Goal: Task Accomplishment & Management: Complete application form

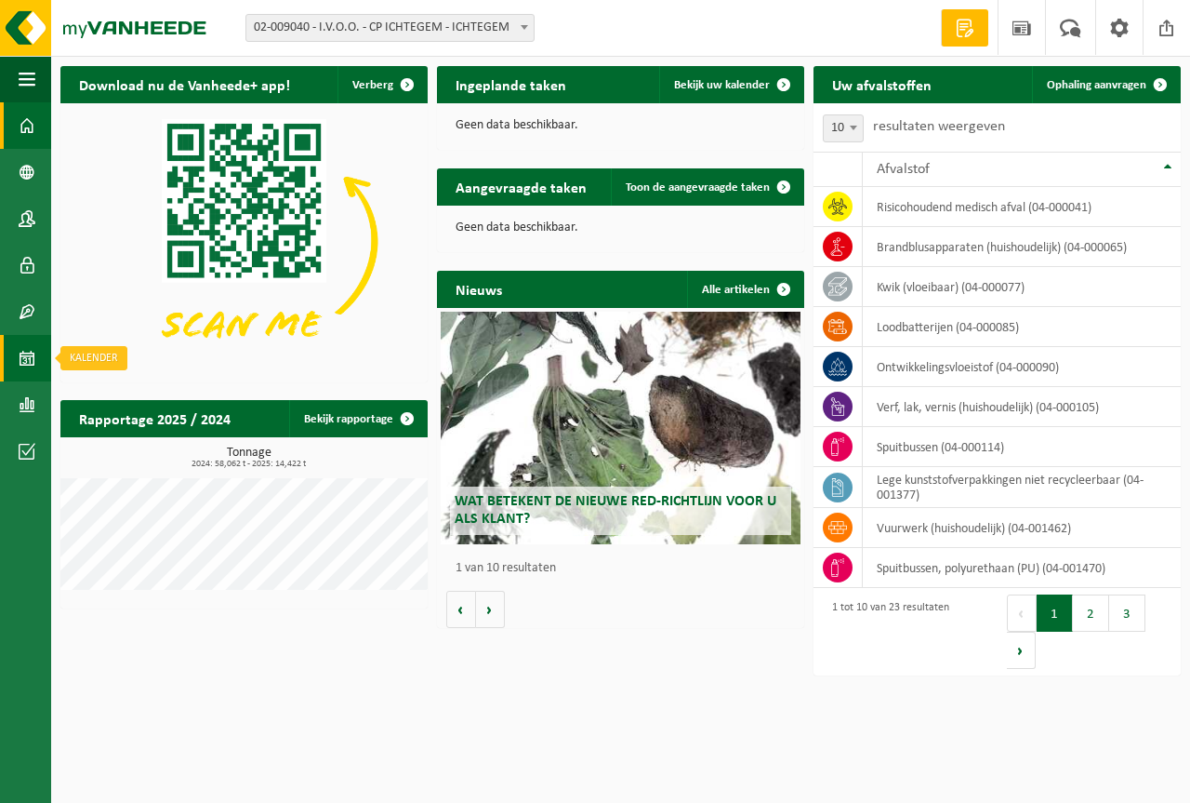
click at [31, 365] on span at bounding box center [27, 358] width 17 height 46
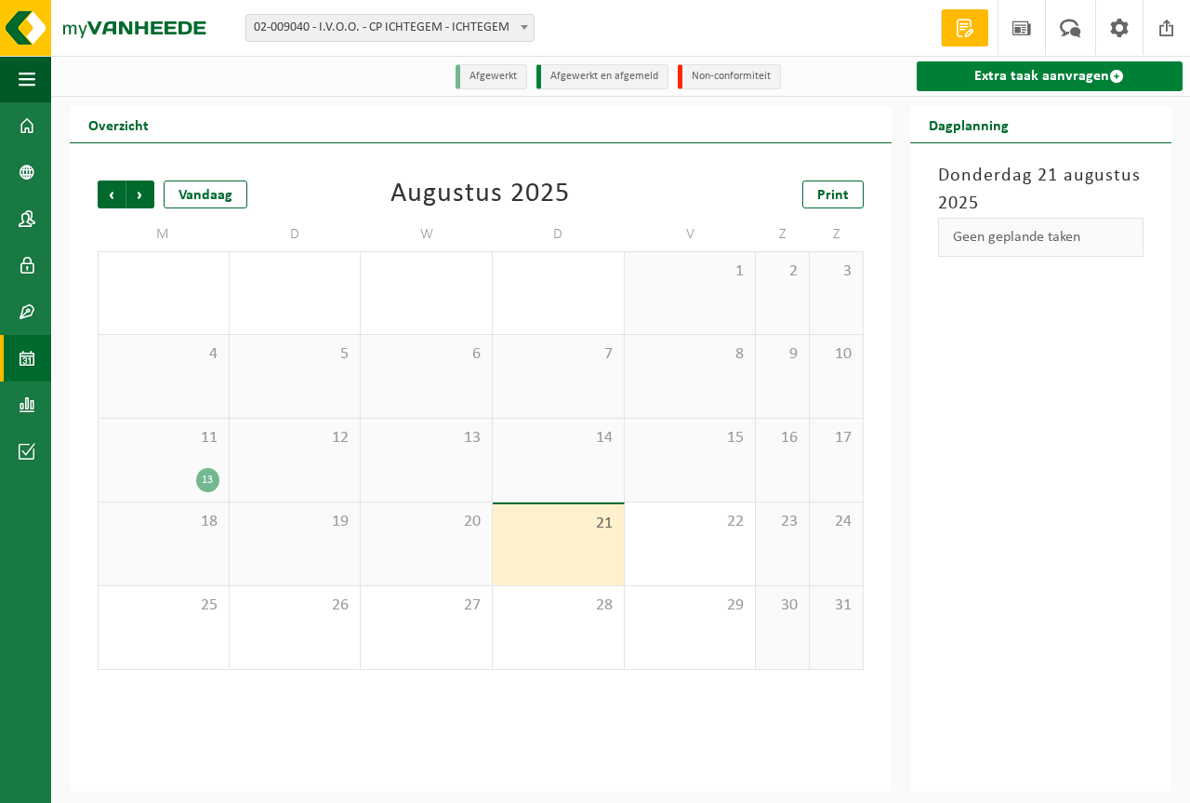
click at [1015, 72] on link "Extra taak aanvragen" at bounding box center [1050, 76] width 266 height 30
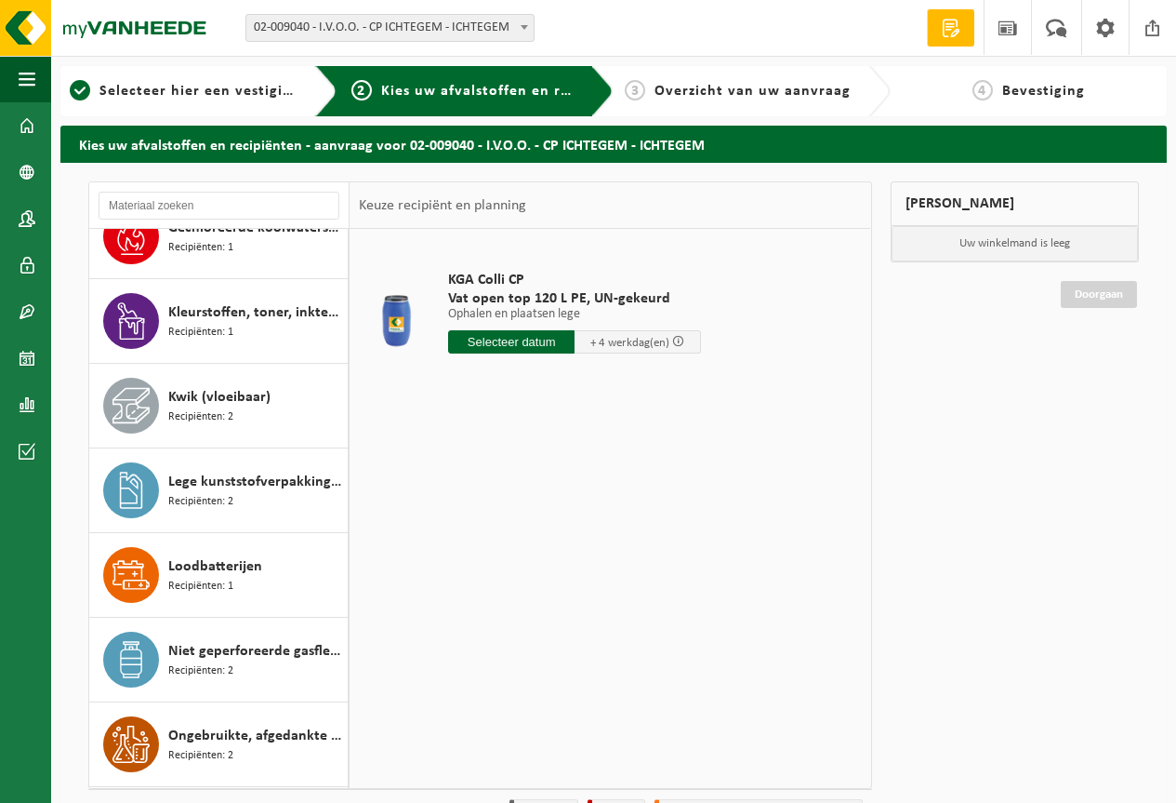
scroll to position [465, 0]
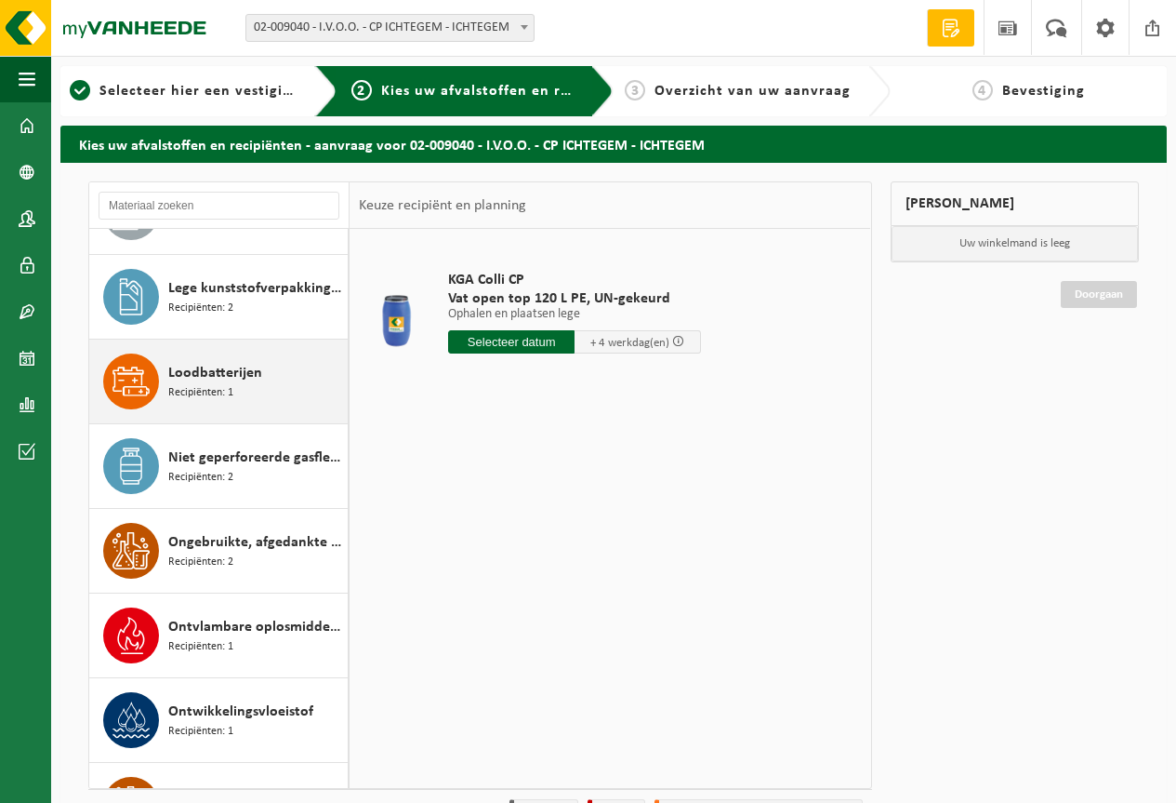
click at [227, 391] on span "Recipiënten: 1" at bounding box center [200, 393] width 65 height 18
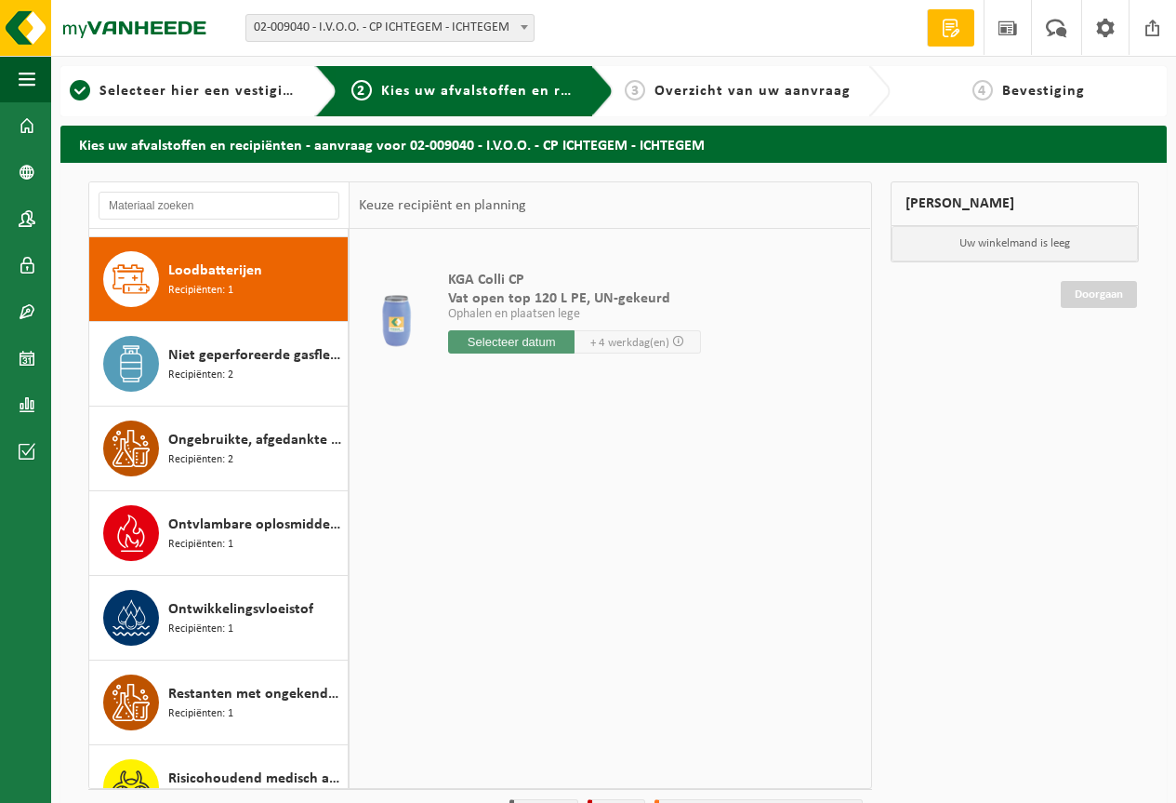
scroll to position [762, 0]
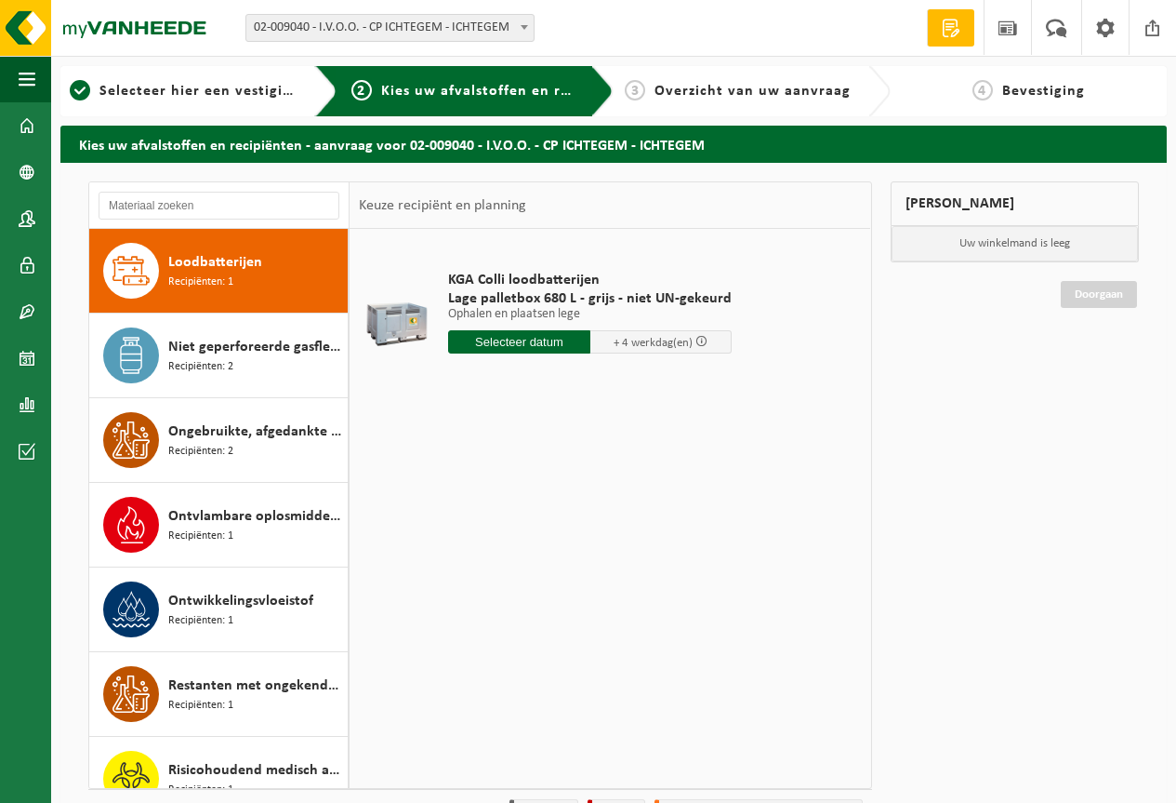
click at [511, 345] on input "text" at bounding box center [519, 341] width 142 height 23
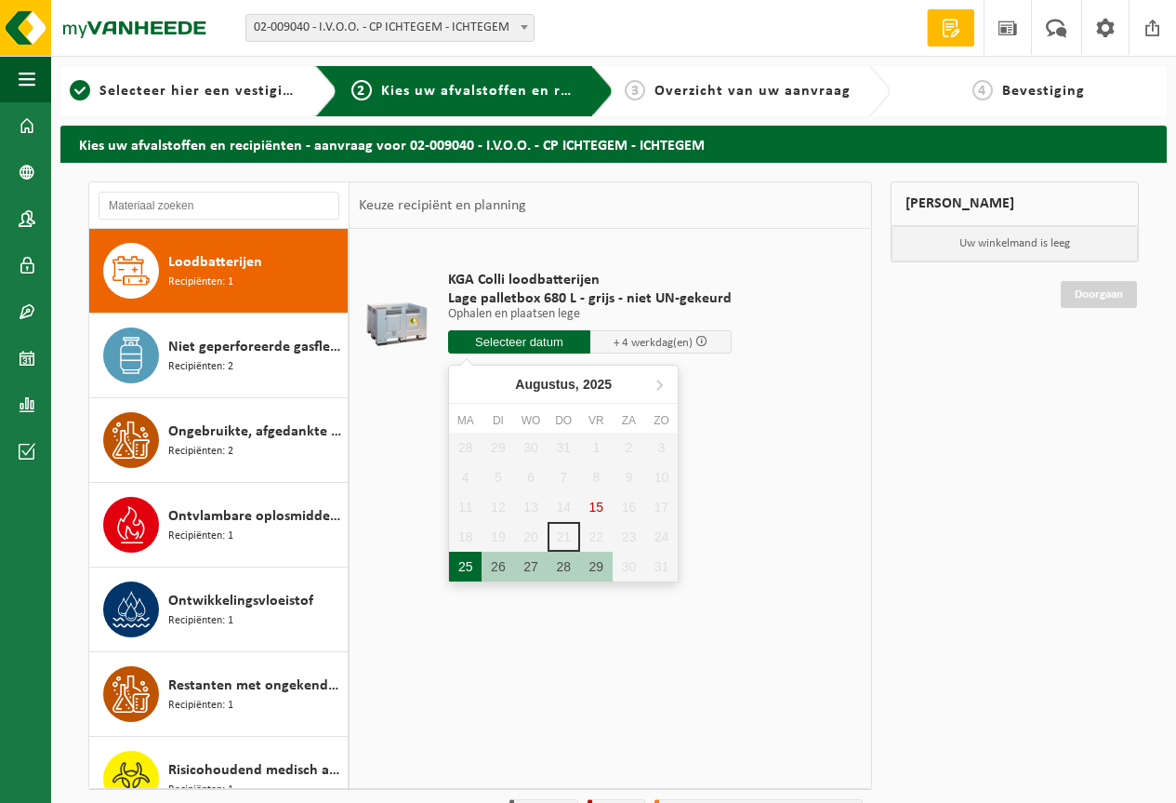
click at [460, 574] on div "25" at bounding box center [465, 566] width 33 height 30
type input "Van 2025-08-25"
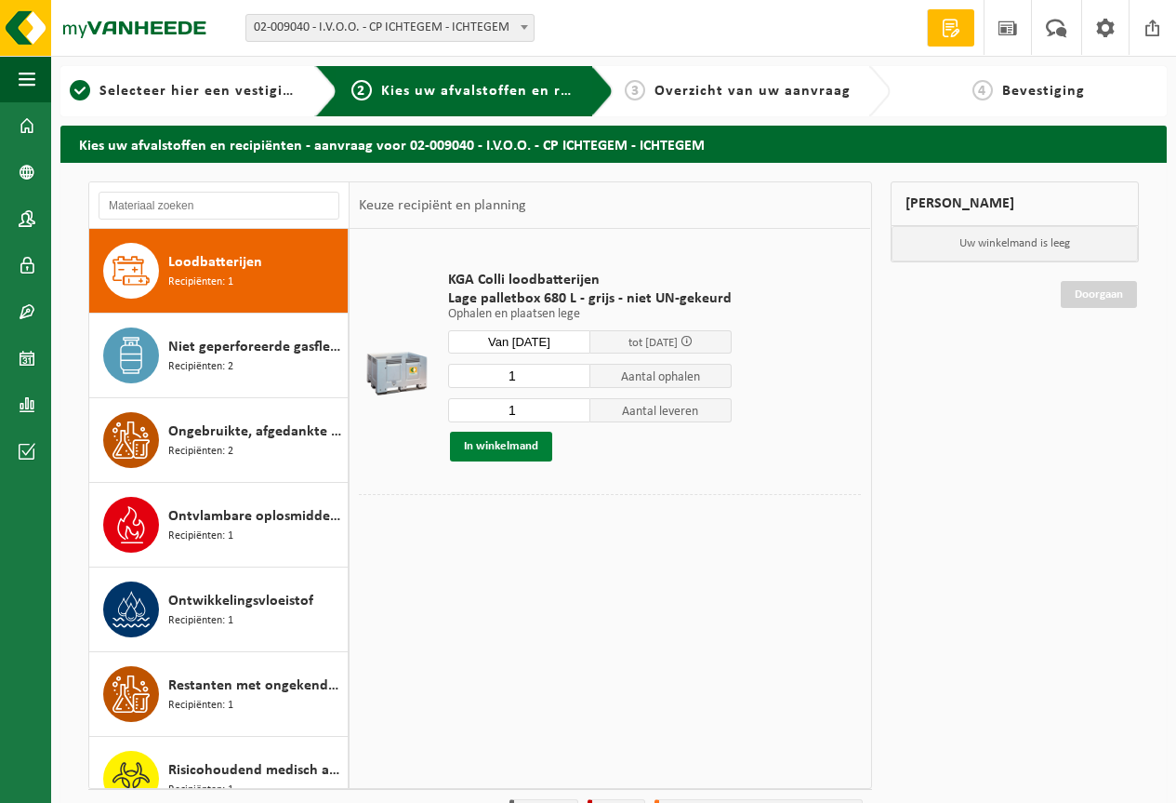
click at [484, 451] on button "In winkelmand" at bounding box center [501, 446] width 102 height 30
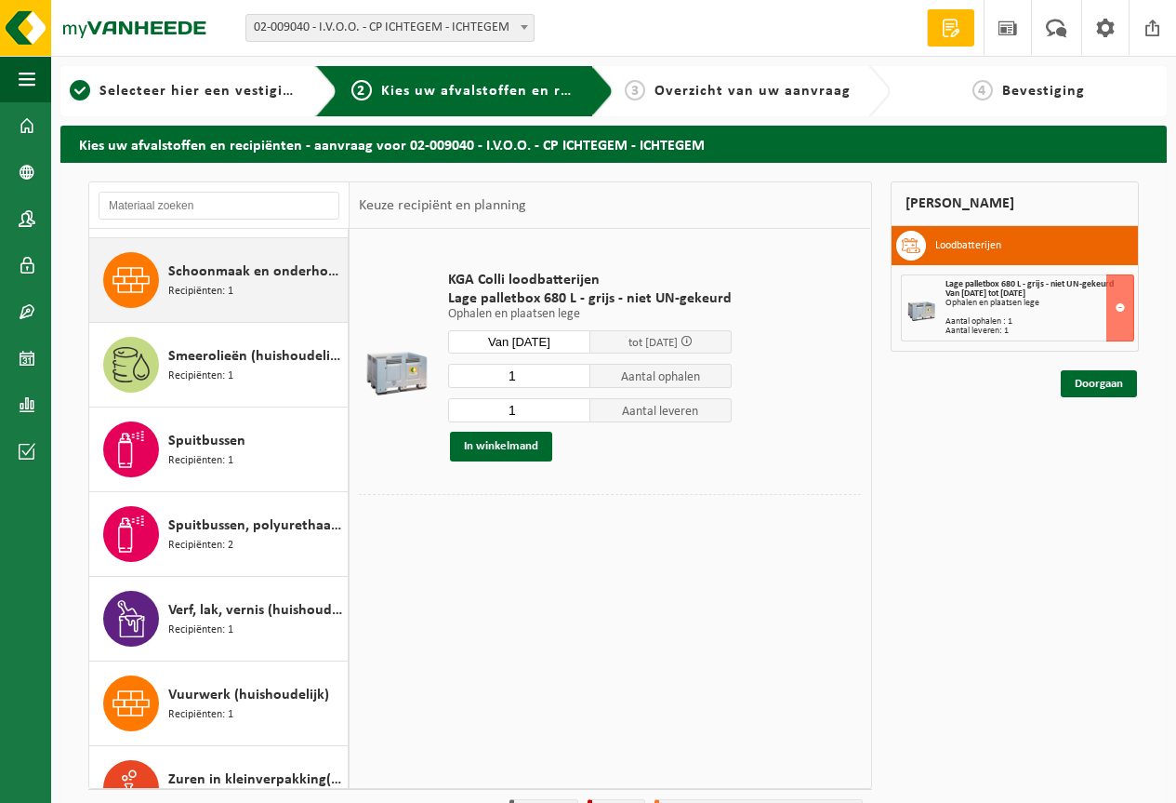
scroll to position [1386, 0]
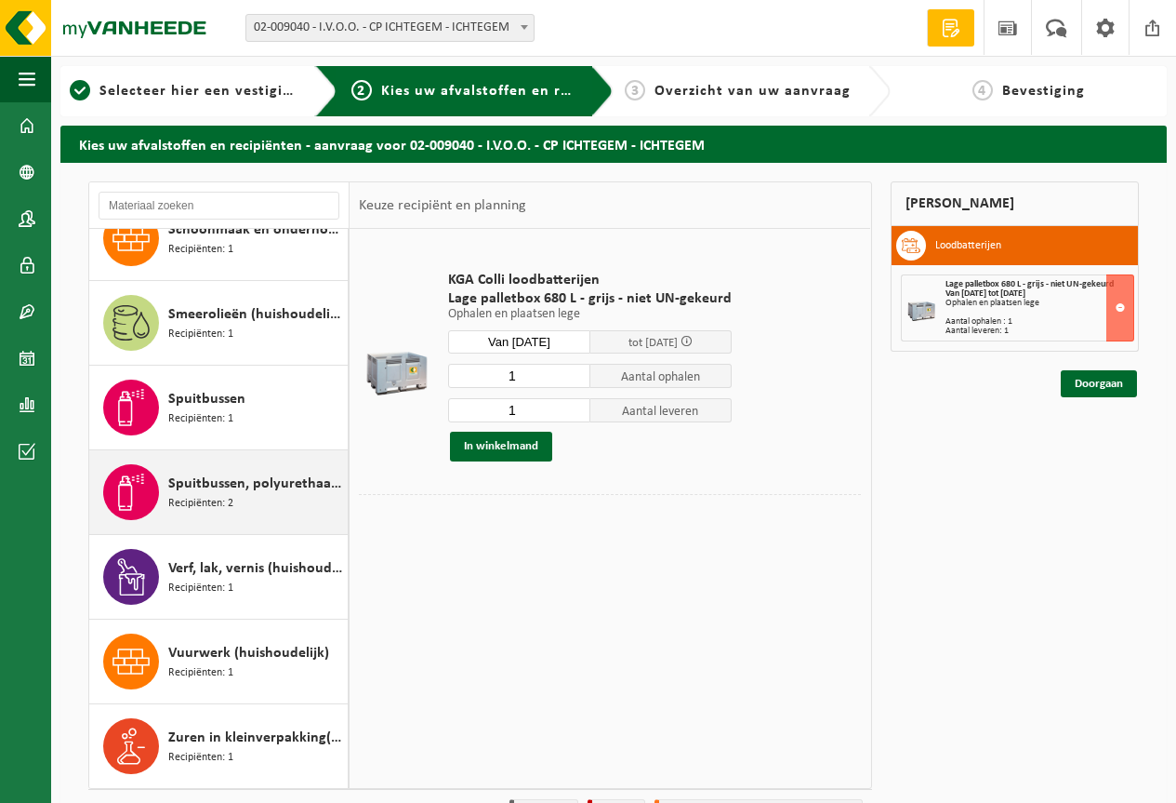
click at [225, 496] on span "Recipiënten: 2" at bounding box center [200, 504] width 65 height 18
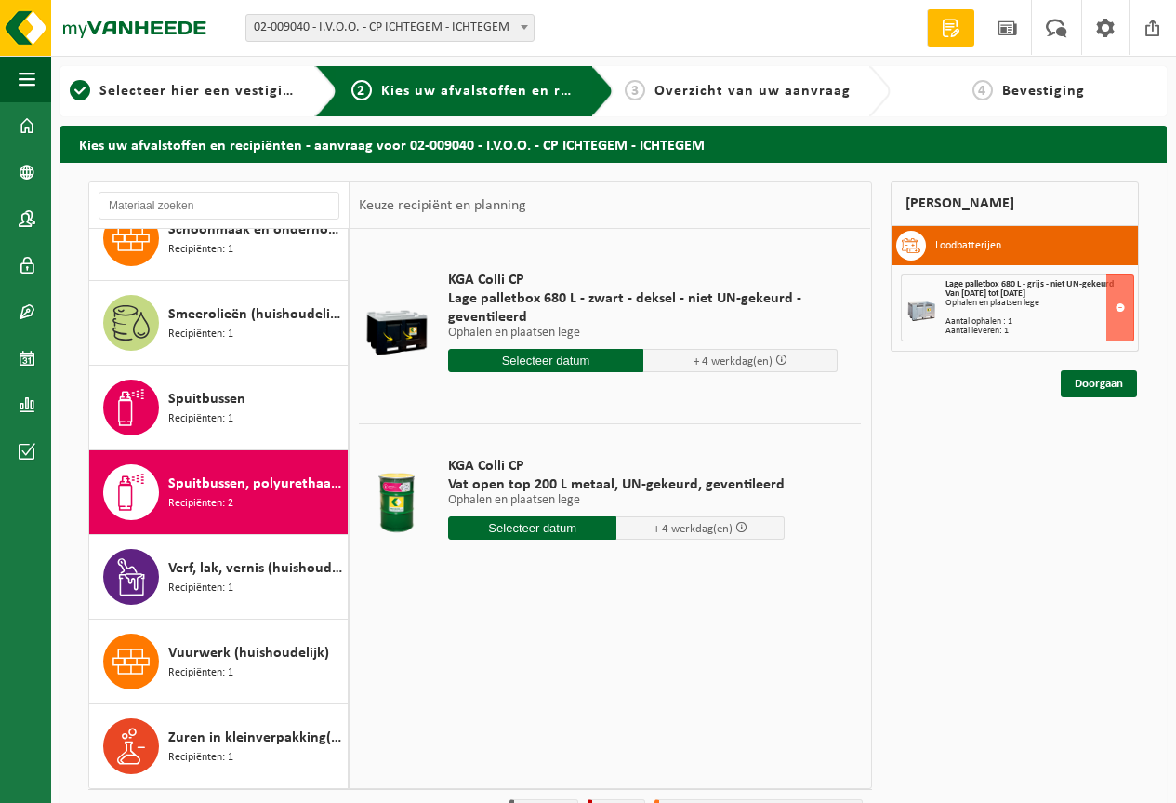
click at [553, 363] on input "text" at bounding box center [545, 360] width 195 height 23
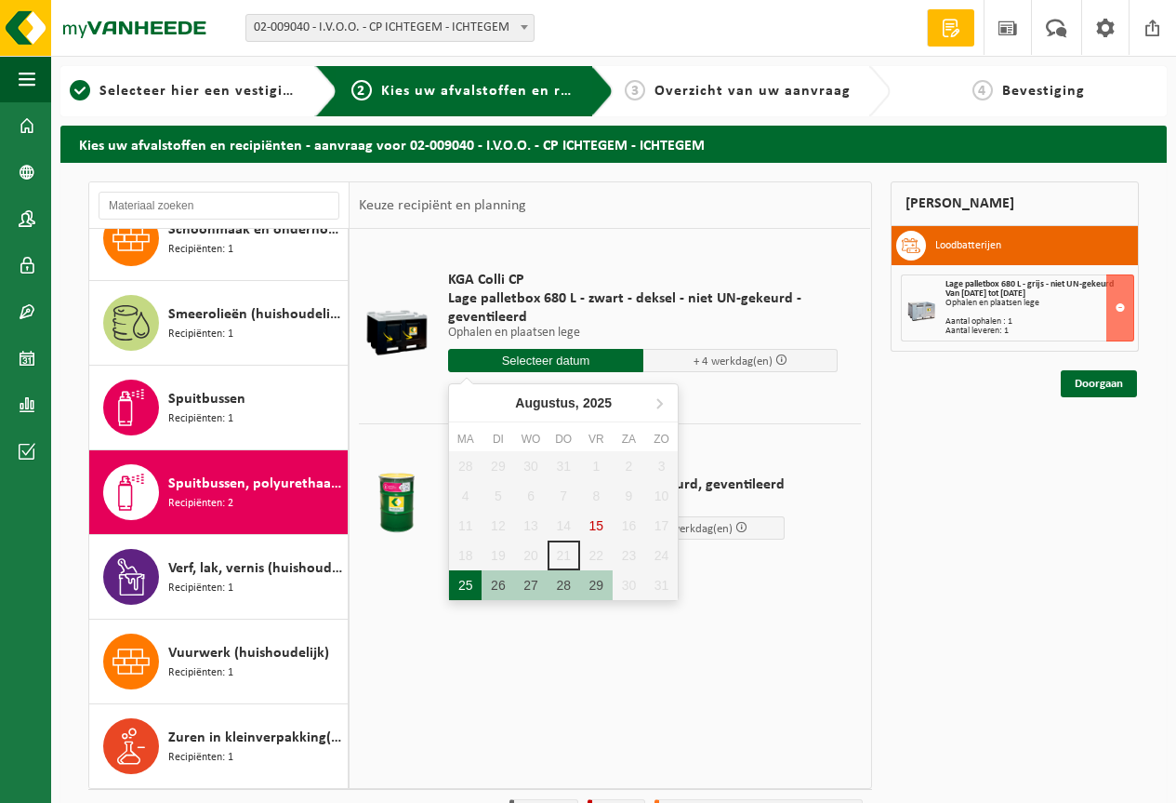
click at [462, 582] on div "25" at bounding box center [465, 585] width 33 height 30
type input "Van 2025-08-25"
type input "2025-08-25"
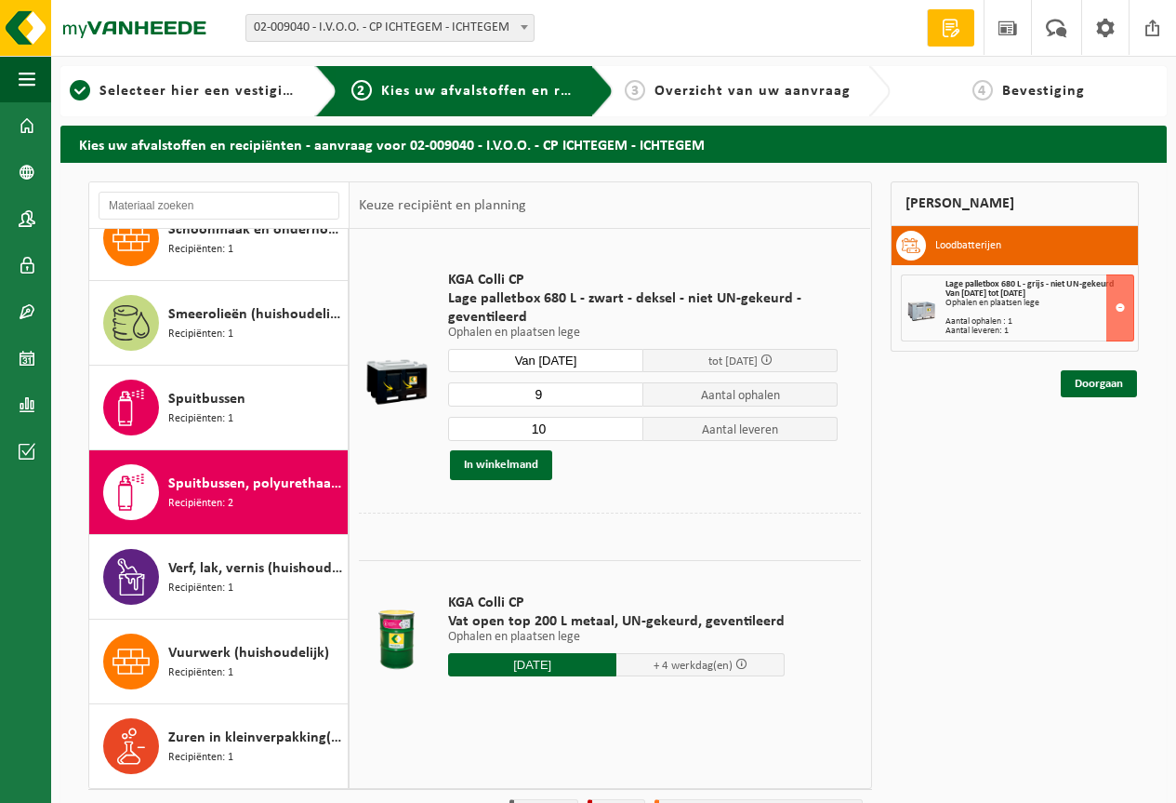
click at [630, 397] on input "9" at bounding box center [545, 394] width 195 height 24
click at [630, 397] on input "8" at bounding box center [545, 394] width 195 height 24
click at [630, 397] on input "7" at bounding box center [545, 394] width 195 height 24
click at [630, 397] on input "6" at bounding box center [545, 394] width 195 height 24
click at [630, 397] on input "5" at bounding box center [545, 394] width 195 height 24
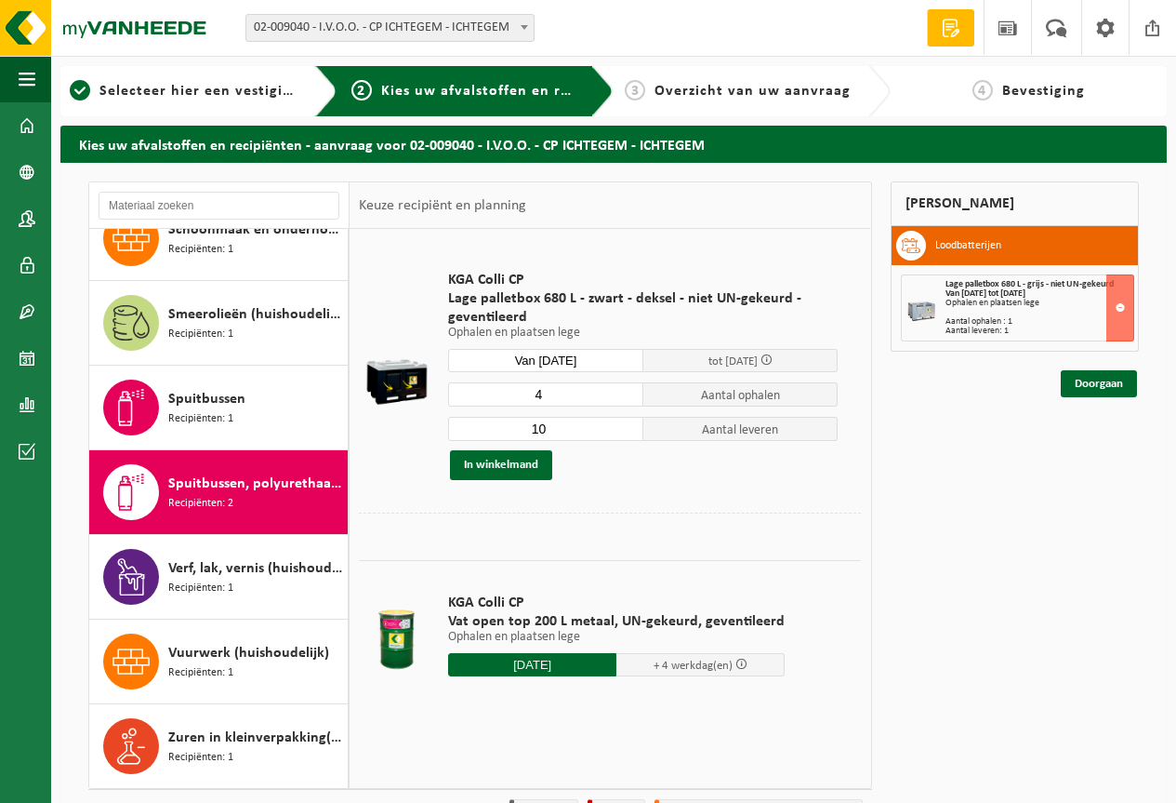
click at [630, 397] on input "4" at bounding box center [545, 394] width 195 height 24
click at [630, 397] on input "3" at bounding box center [545, 394] width 195 height 24
type input "2"
click at [629, 397] on input "2" at bounding box center [545, 394] width 195 height 24
click at [630, 435] on input "9" at bounding box center [545, 429] width 195 height 24
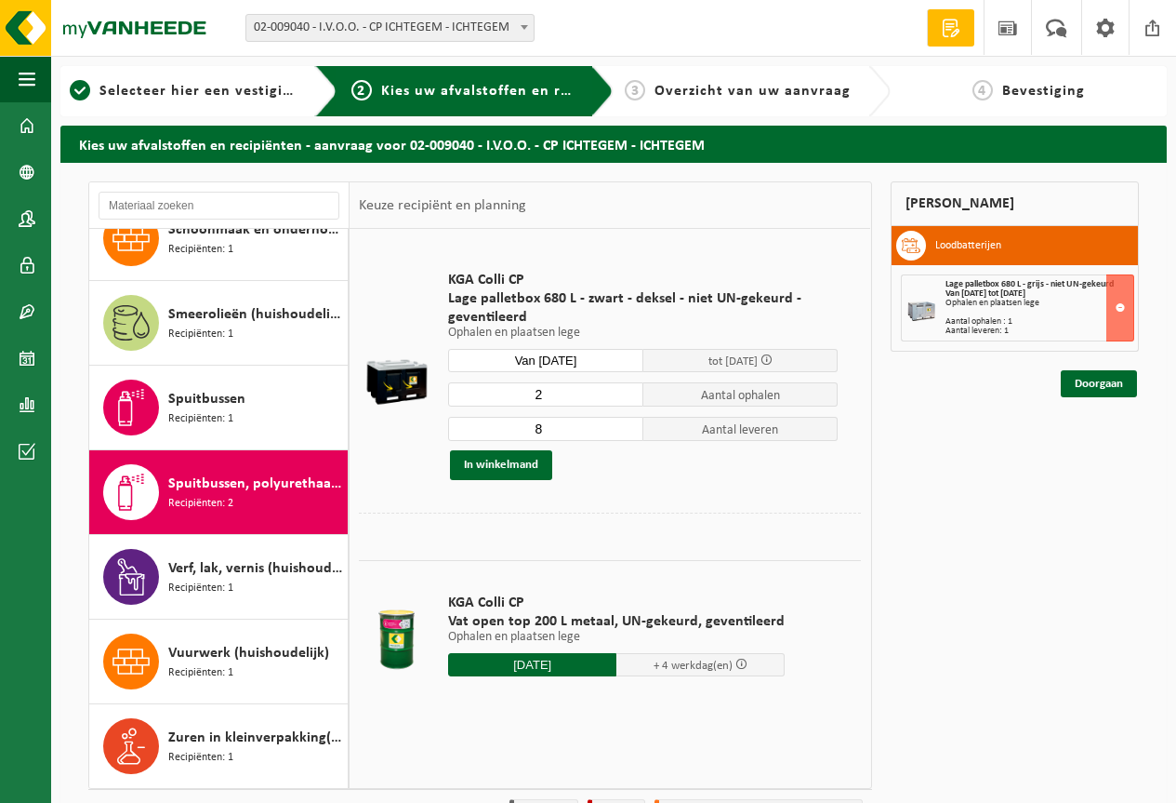
click at [629, 435] on input "8" at bounding box center [545, 429] width 195 height 24
click at [629, 435] on input "7" at bounding box center [545, 429] width 195 height 24
click at [629, 435] on input "6" at bounding box center [545, 429] width 195 height 24
click at [629, 435] on input "5" at bounding box center [545, 429] width 195 height 24
click at [629, 435] on input "4" at bounding box center [545, 429] width 195 height 24
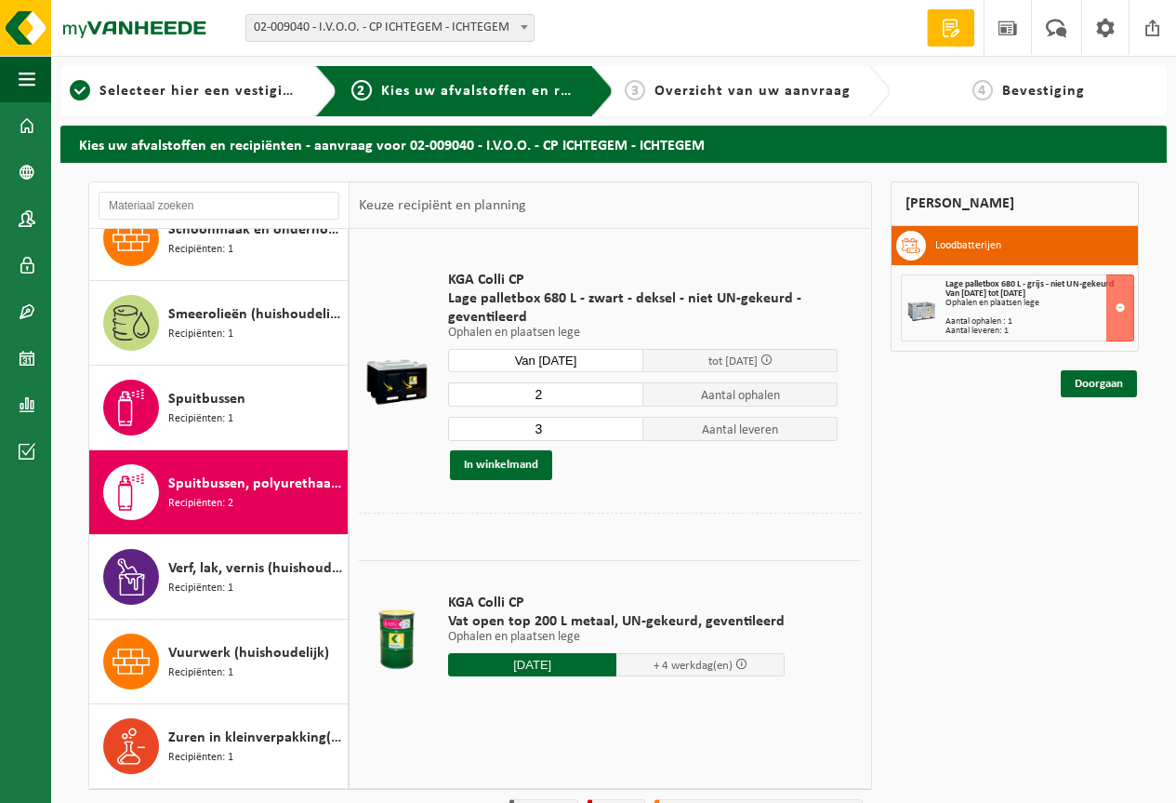
click at [629, 435] on input "3" at bounding box center [545, 429] width 195 height 24
type input "2"
click at [629, 435] on input "2" at bounding box center [545, 429] width 195 height 24
click at [505, 466] on button "In winkelmand" at bounding box center [501, 465] width 102 height 30
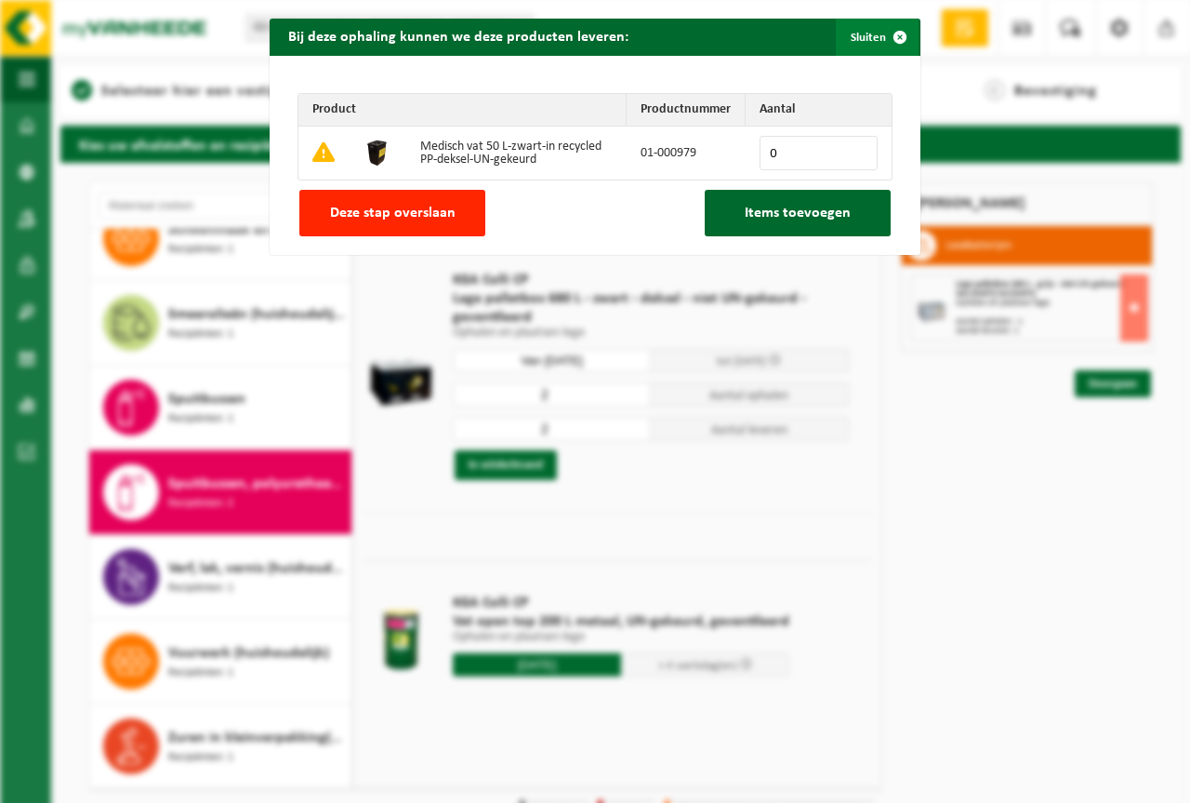
click at [889, 41] on span "button" at bounding box center [900, 37] width 37 height 37
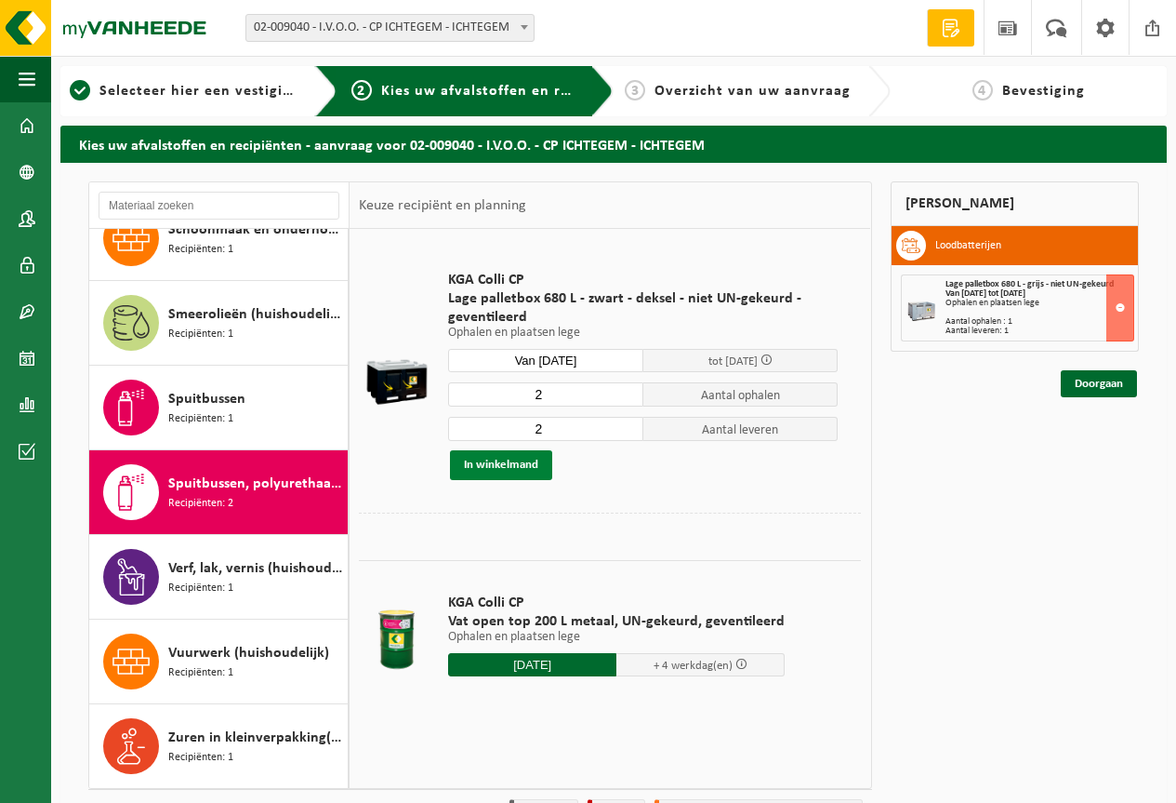
click at [508, 468] on button "In winkelmand" at bounding box center [501, 465] width 102 height 30
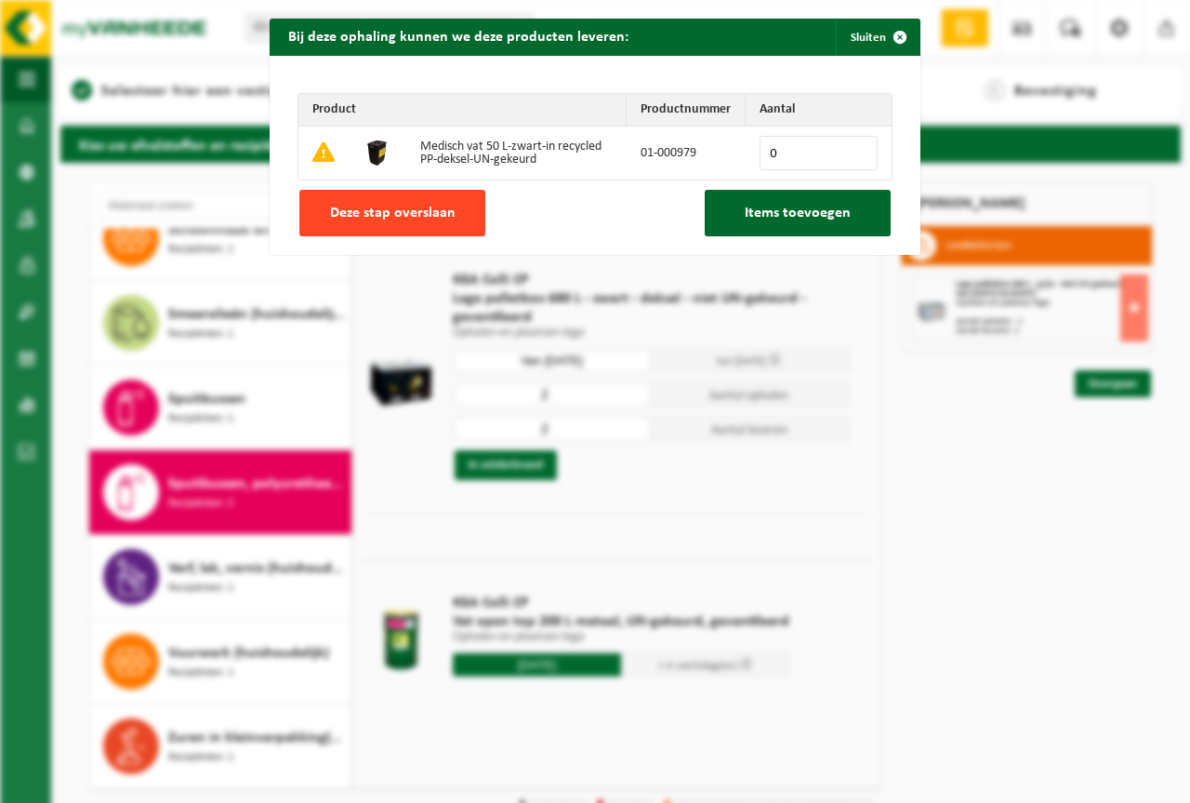
click at [445, 213] on span "Deze stap overslaan" at bounding box center [393, 213] width 126 height 15
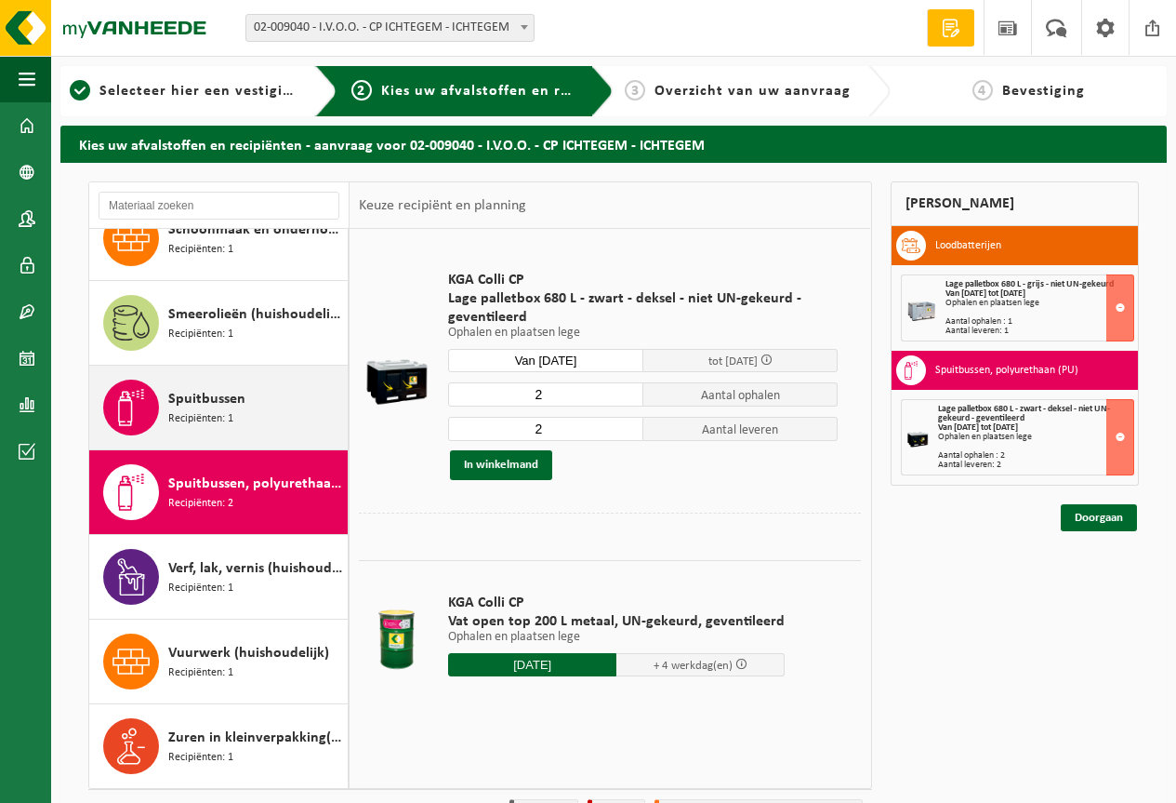
click at [232, 416] on span "Recipiënten: 1" at bounding box center [200, 419] width 65 height 18
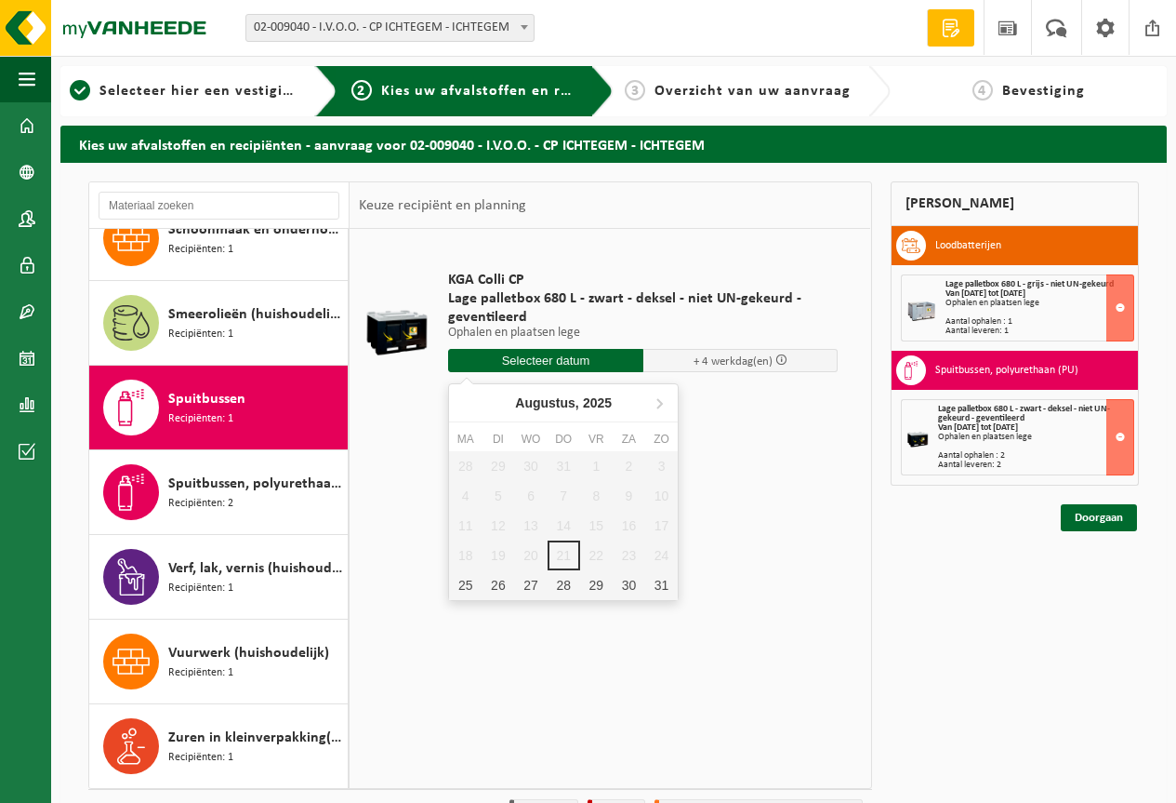
click at [613, 362] on input "text" at bounding box center [545, 360] width 195 height 23
click at [463, 584] on div "25" at bounding box center [465, 585] width 33 height 30
type input "Van 2025-08-25"
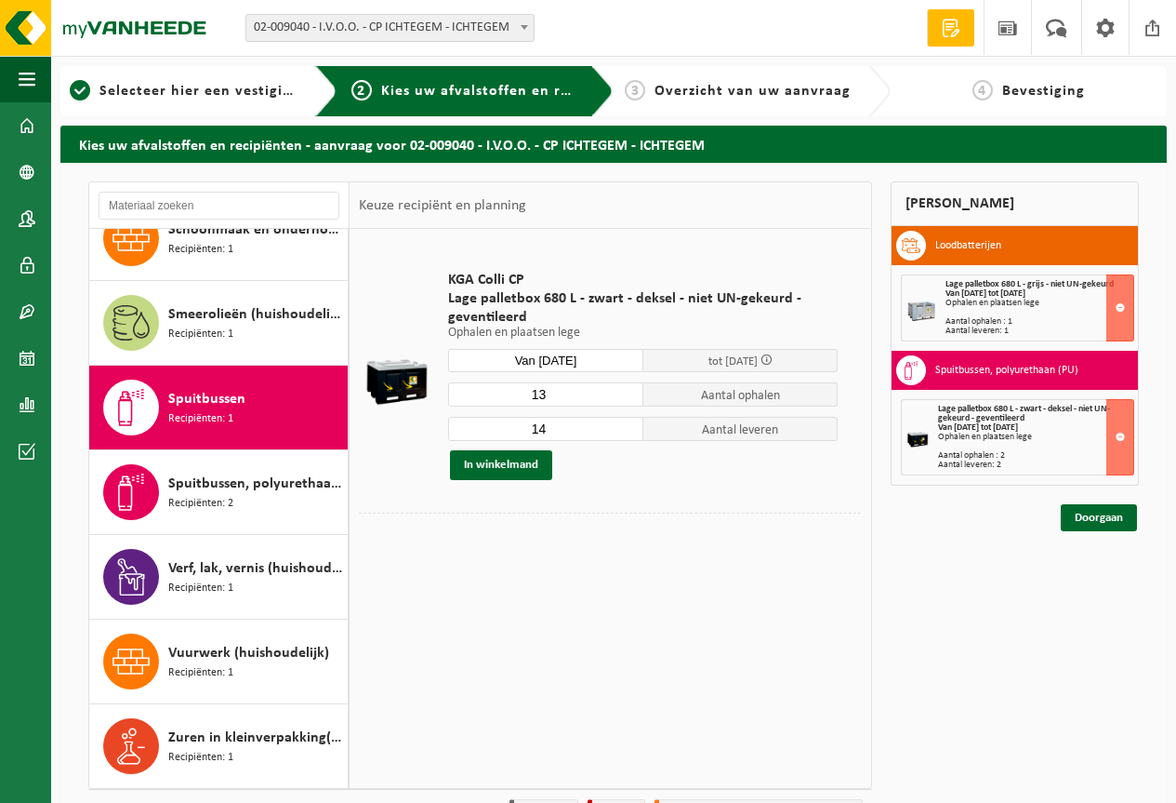
click at [630, 398] on input "13" at bounding box center [545, 394] width 195 height 24
click at [630, 399] on input "12" at bounding box center [545, 394] width 195 height 24
click at [630, 399] on input "11" at bounding box center [545, 394] width 195 height 24
click at [630, 399] on input "10" at bounding box center [545, 394] width 195 height 24
click at [630, 401] on input "9" at bounding box center [545, 394] width 195 height 24
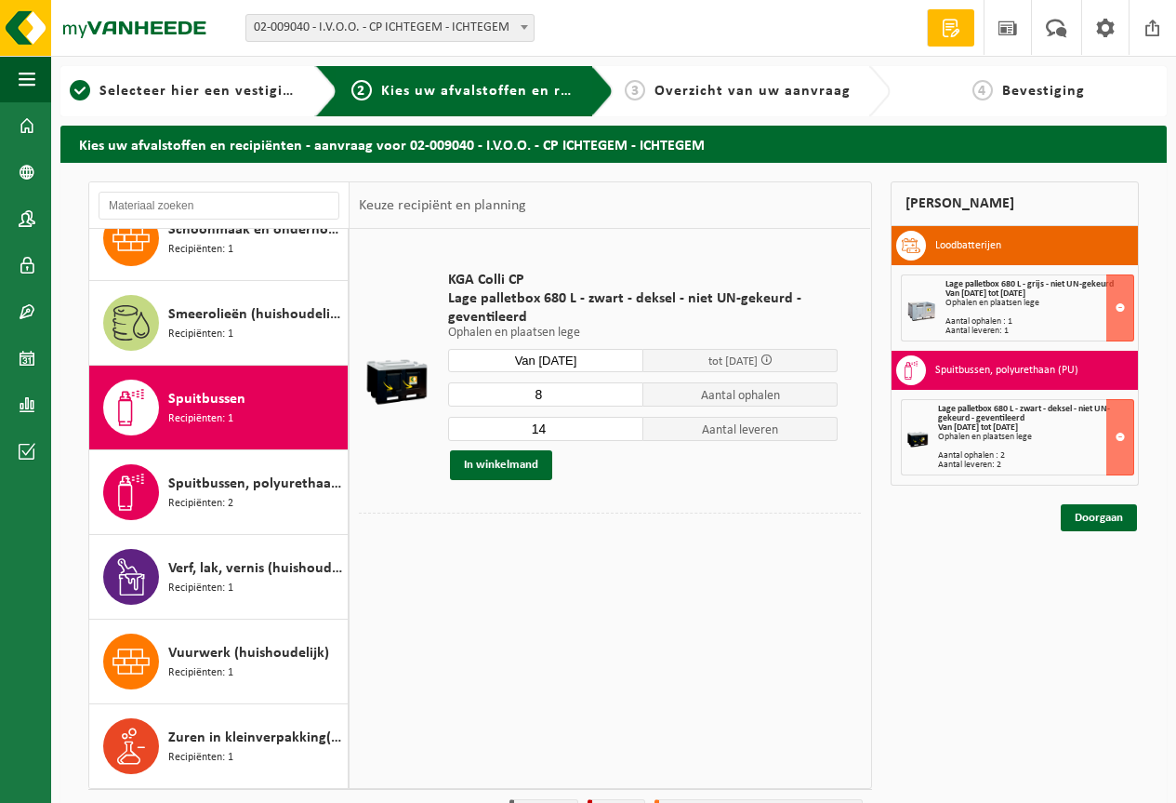
click at [630, 401] on input "8" at bounding box center [545, 394] width 195 height 24
click at [630, 401] on input "7" at bounding box center [545, 394] width 195 height 24
click at [630, 401] on input "6" at bounding box center [545, 394] width 195 height 24
click at [630, 401] on input "5" at bounding box center [545, 394] width 195 height 24
click at [630, 401] on input "4" at bounding box center [545, 394] width 195 height 24
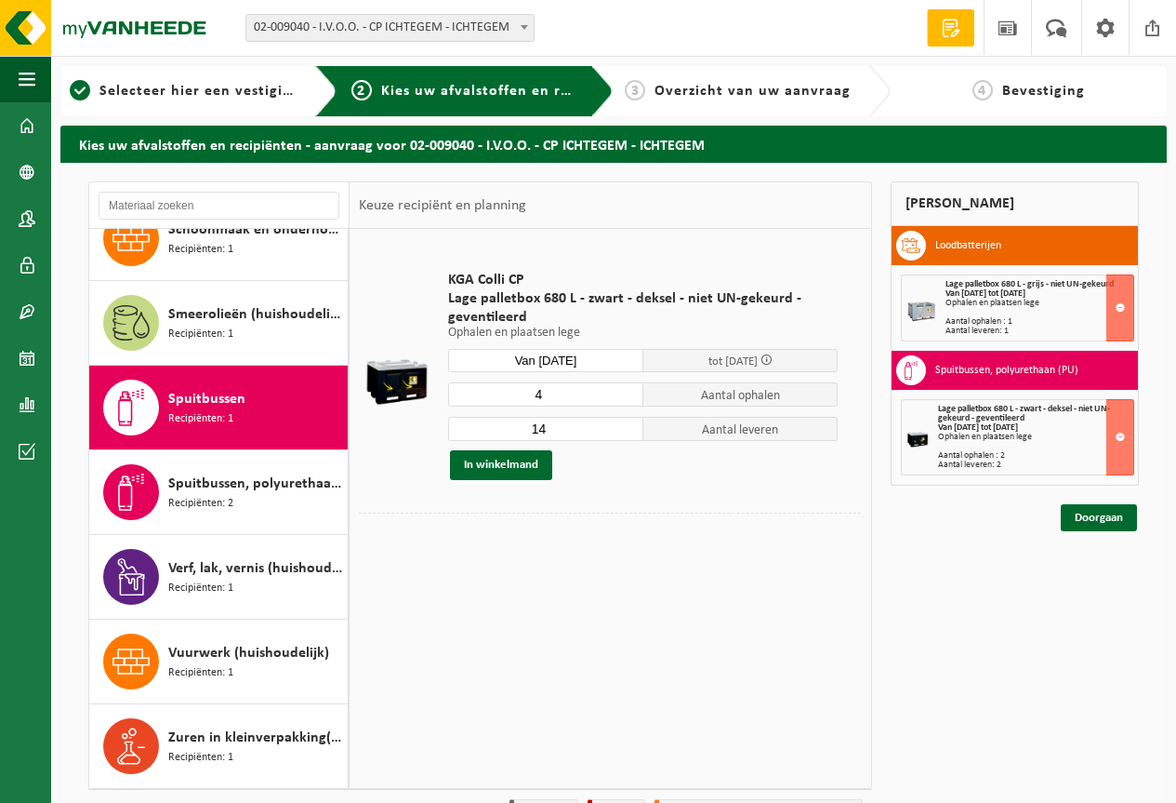
click at [630, 402] on input "4" at bounding box center [545, 394] width 195 height 24
click at [629, 397] on input "3" at bounding box center [545, 394] width 195 height 24
click at [628, 396] on input "2" at bounding box center [545, 394] width 195 height 24
type input "1"
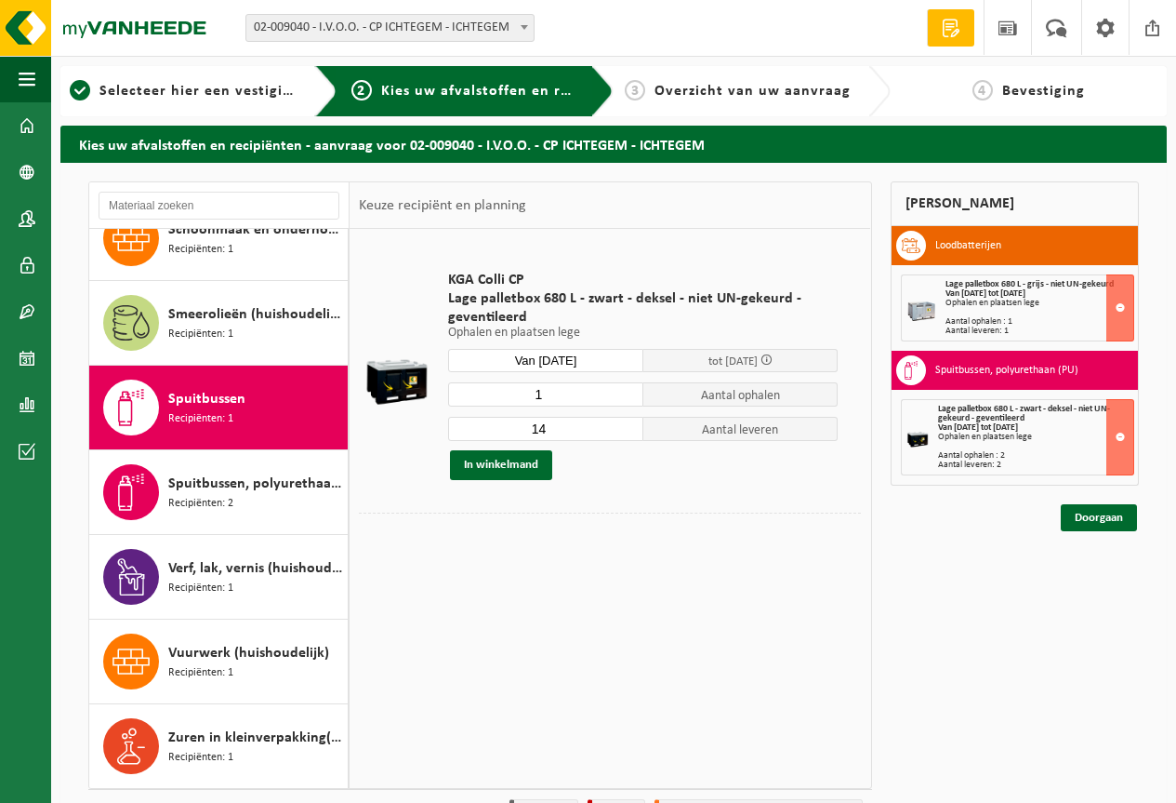
click at [628, 396] on input "1" at bounding box center [545, 394] width 195 height 24
click at [632, 433] on input "4" at bounding box center [545, 429] width 195 height 24
click at [632, 433] on input "3" at bounding box center [545, 429] width 195 height 24
click at [632, 433] on input "2" at bounding box center [545, 429] width 195 height 24
type input "1"
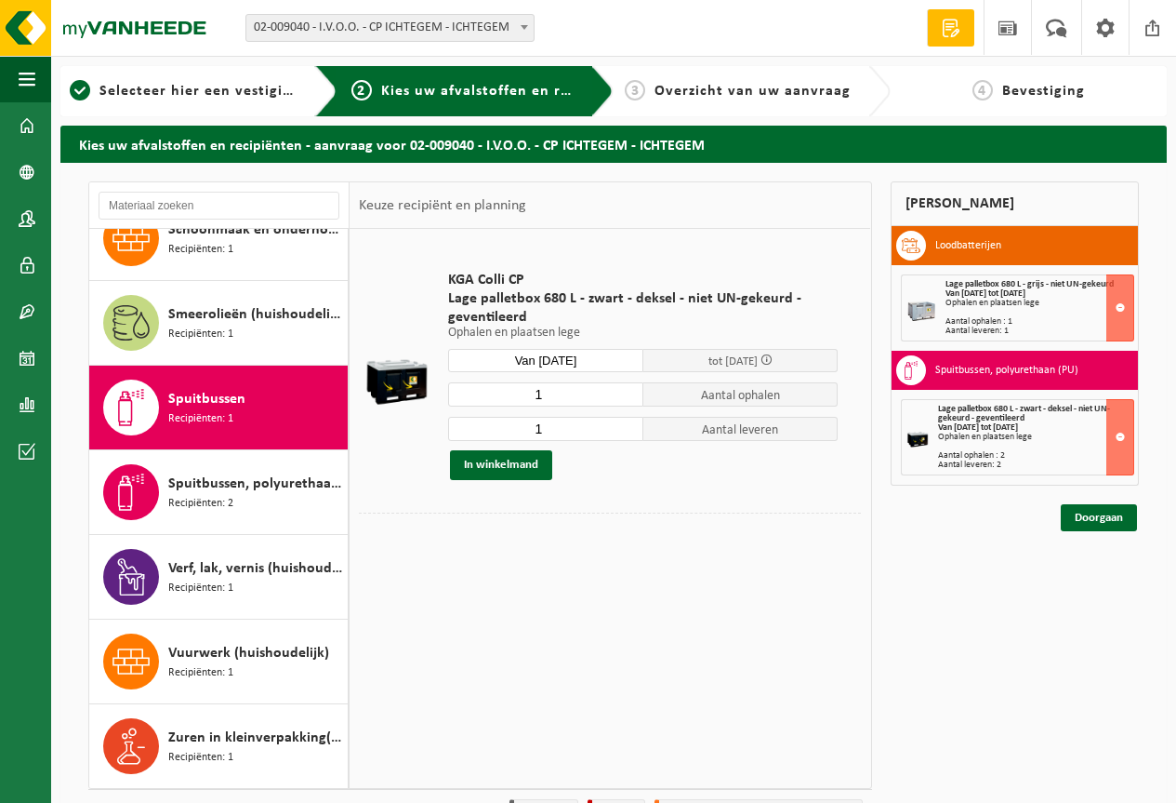
click at [632, 433] on input "1" at bounding box center [545, 429] width 195 height 24
click at [523, 457] on button "In winkelmand" at bounding box center [501, 465] width 102 height 30
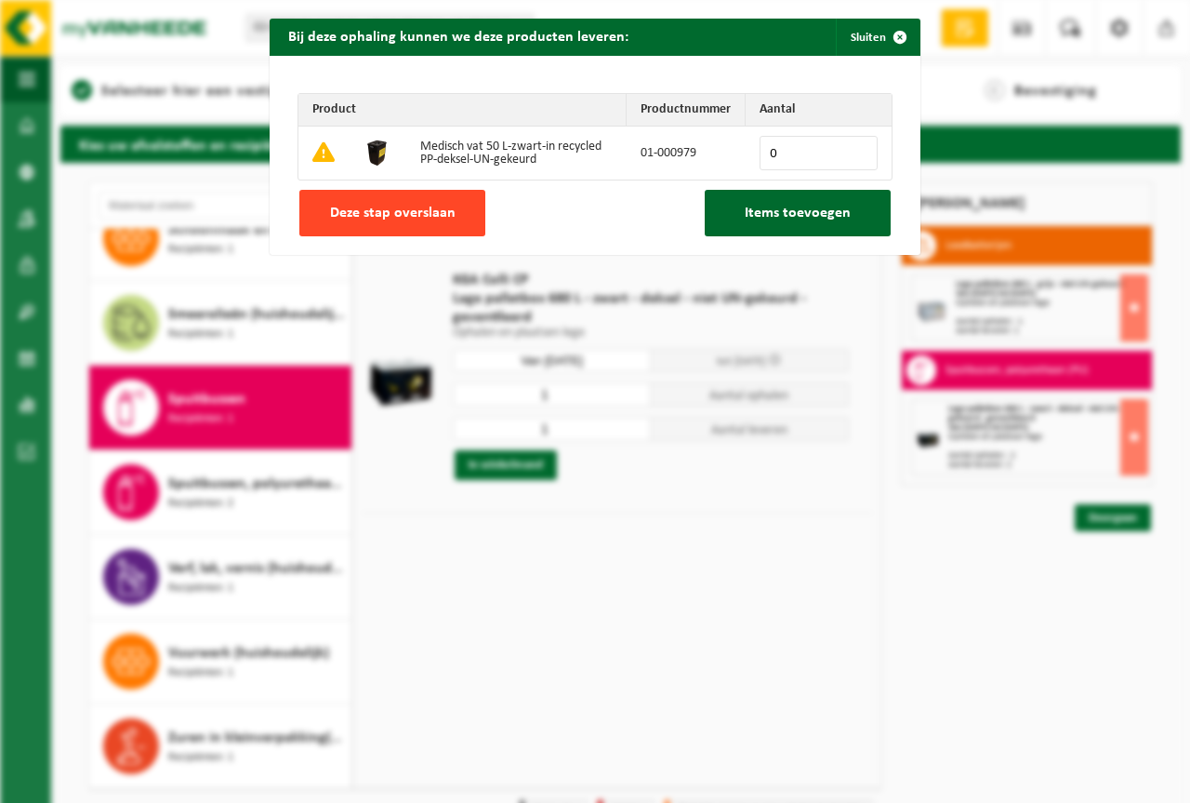
click at [431, 202] on button "Deze stap overslaan" at bounding box center [392, 213] width 186 height 46
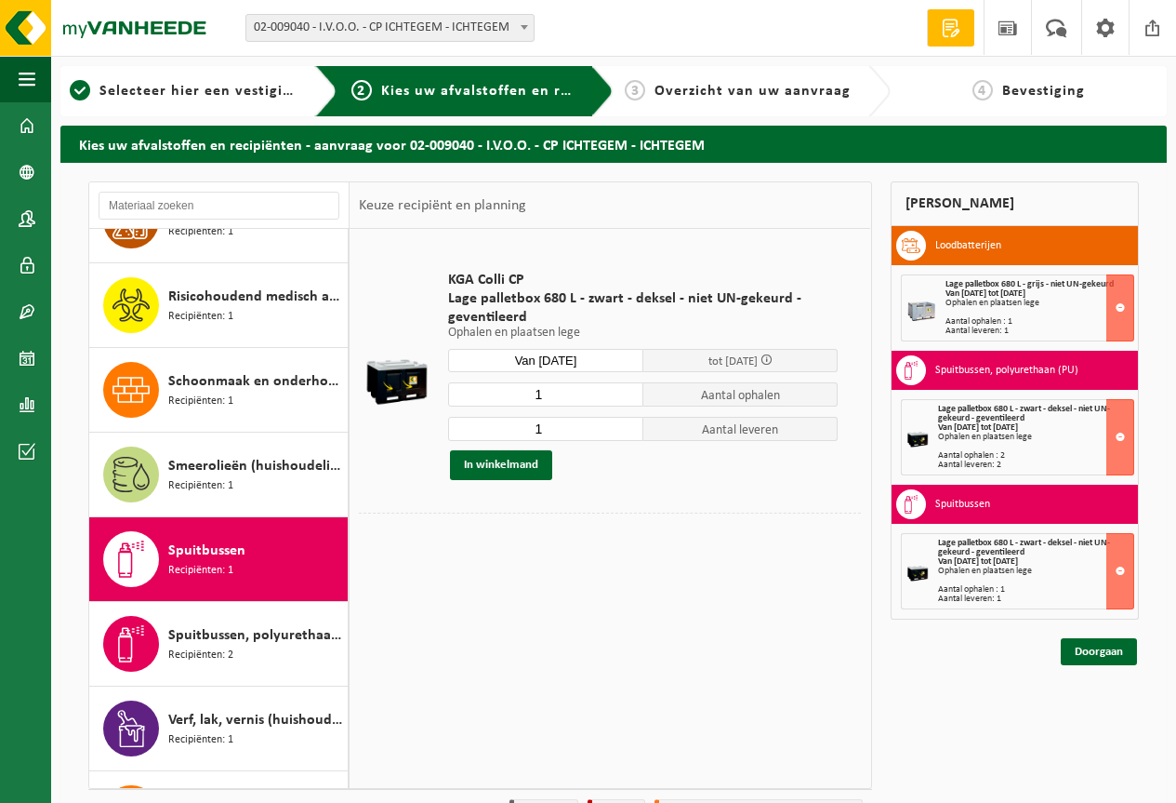
scroll to position [1293, 0]
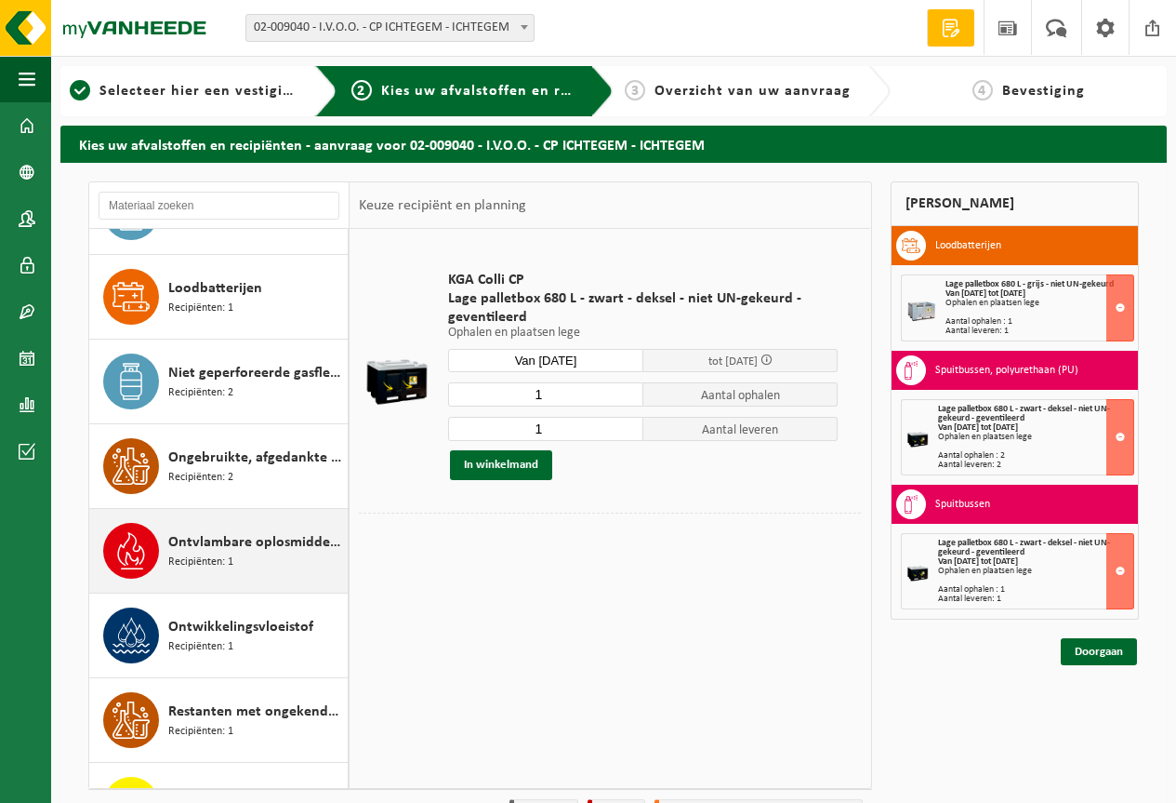
click at [241, 366] on span "Niet geperforeerde gasflessen voor eenmalig gebruik (huishoudelijk)" at bounding box center [255, 373] width 175 height 22
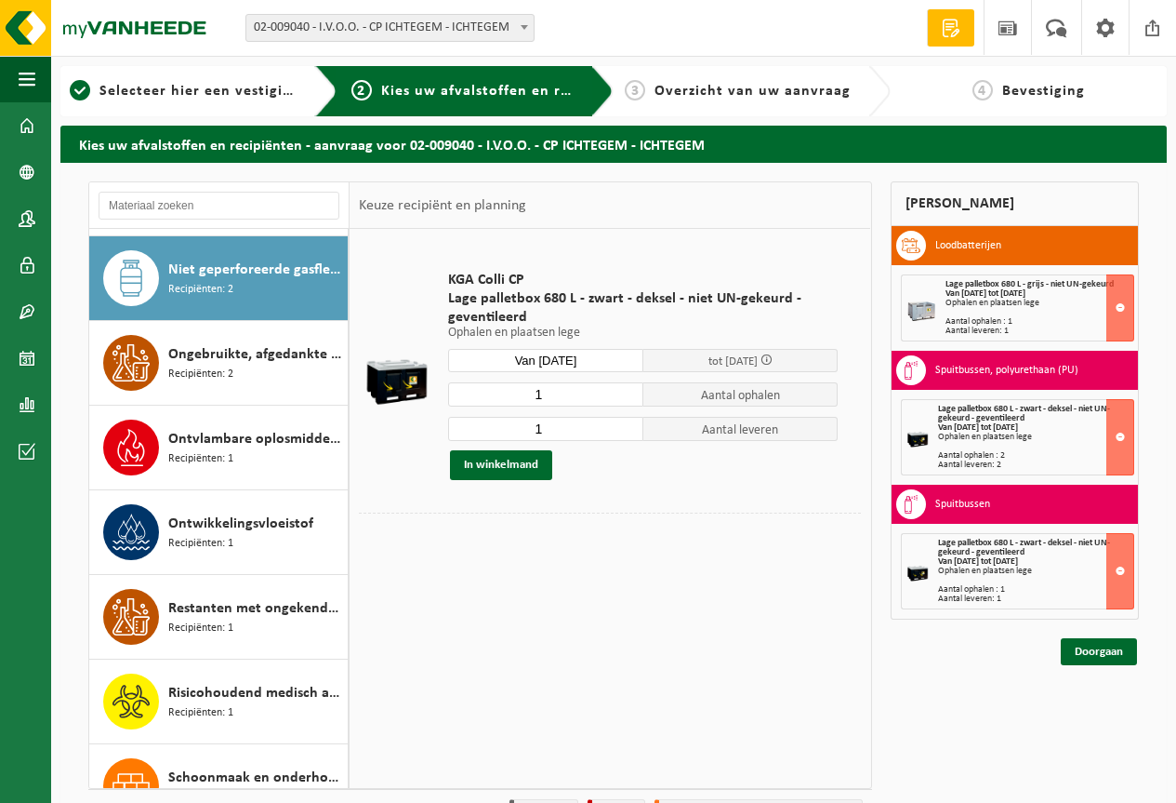
scroll to position [846, 0]
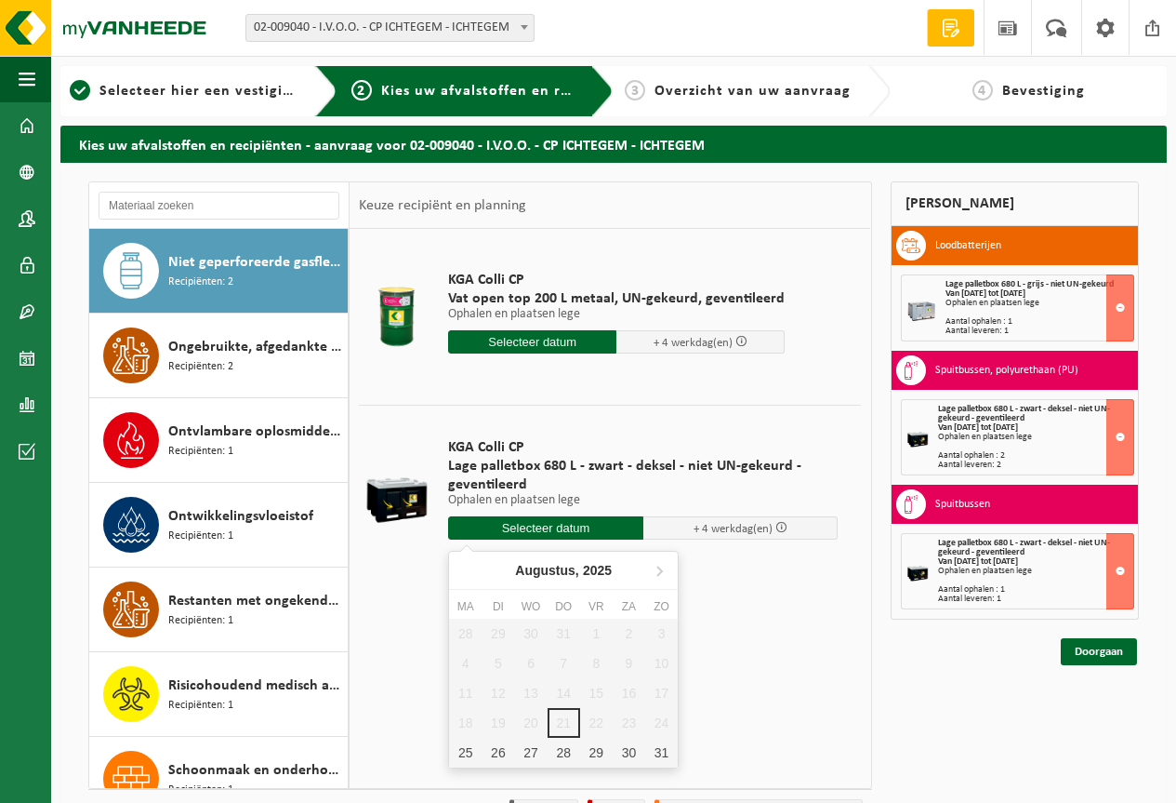
click at [539, 524] on input "text" at bounding box center [545, 527] width 195 height 23
click at [459, 758] on div "25" at bounding box center [465, 752] width 33 height 30
type input "Van 2025-08-25"
type input "2025-08-25"
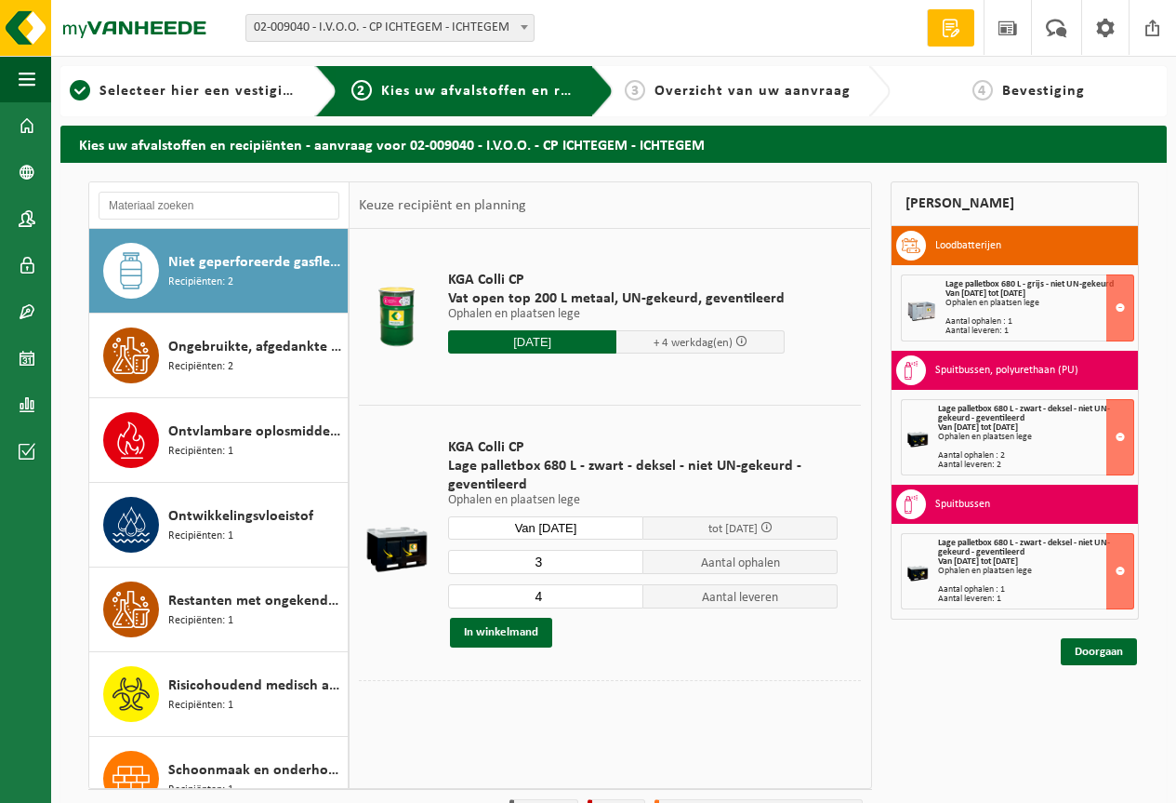
click at [633, 566] on input "3" at bounding box center [545, 562] width 195 height 24
click at [633, 566] on input "2" at bounding box center [545, 562] width 195 height 24
click at [633, 566] on input "1" at bounding box center [545, 562] width 195 height 24
click at [633, 566] on input "0" at bounding box center [545, 562] width 195 height 24
type input "1"
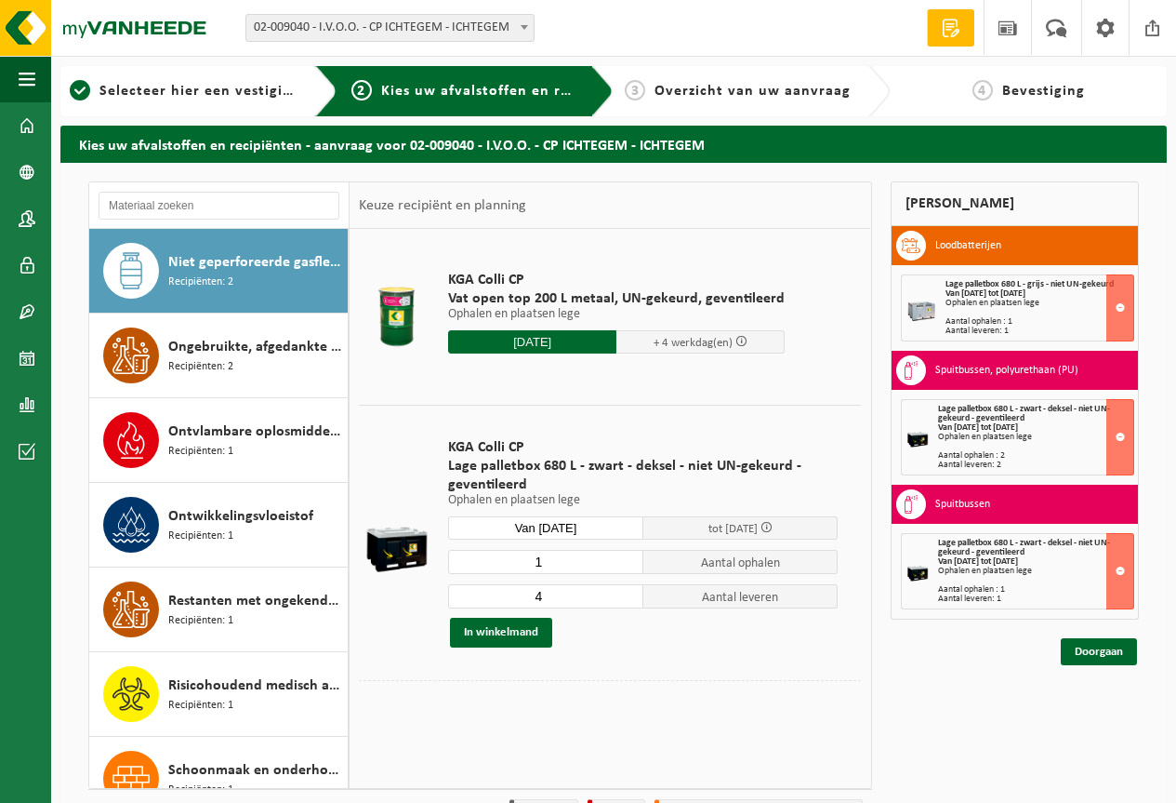
click at [633, 555] on input "1" at bounding box center [545, 562] width 195 height 24
click at [630, 596] on input "3" at bounding box center [545, 596] width 195 height 24
click at [630, 596] on input "2" at bounding box center [545, 596] width 195 height 24
type input "1"
click at [630, 596] on input "1" at bounding box center [545, 596] width 195 height 24
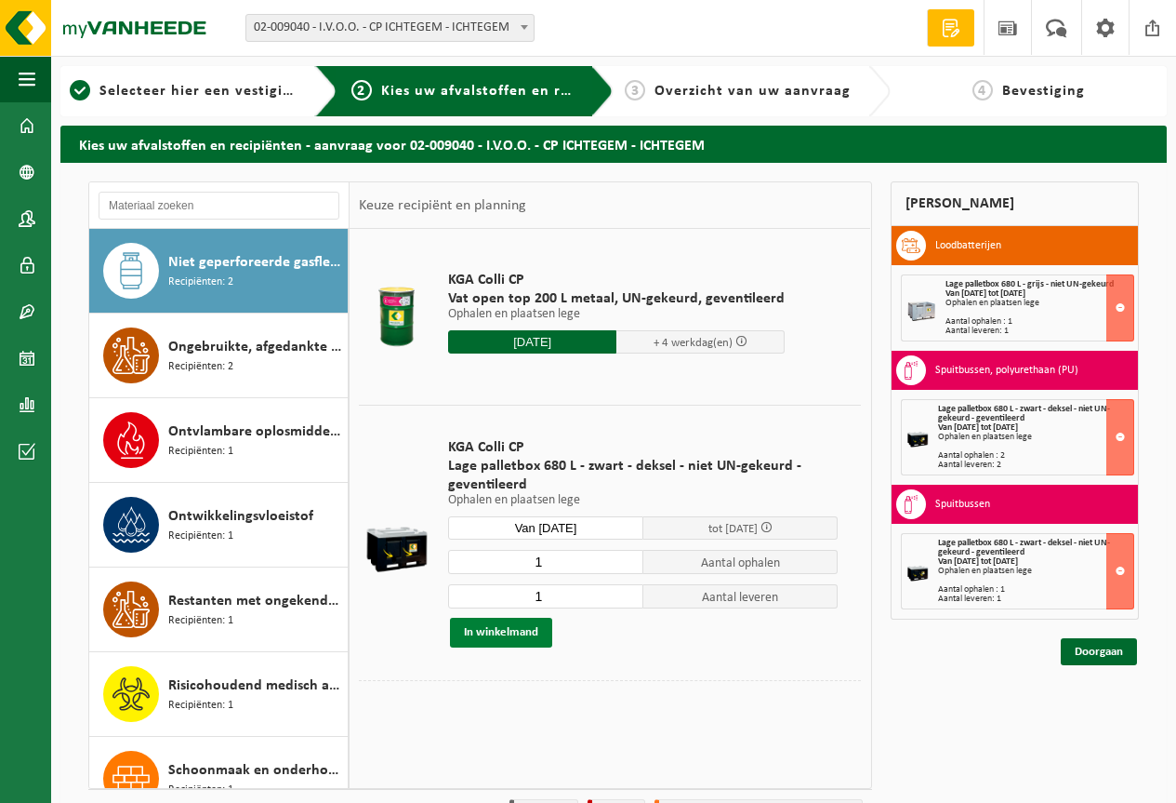
click at [494, 627] on button "In winkelmand" at bounding box center [501, 632] width 102 height 30
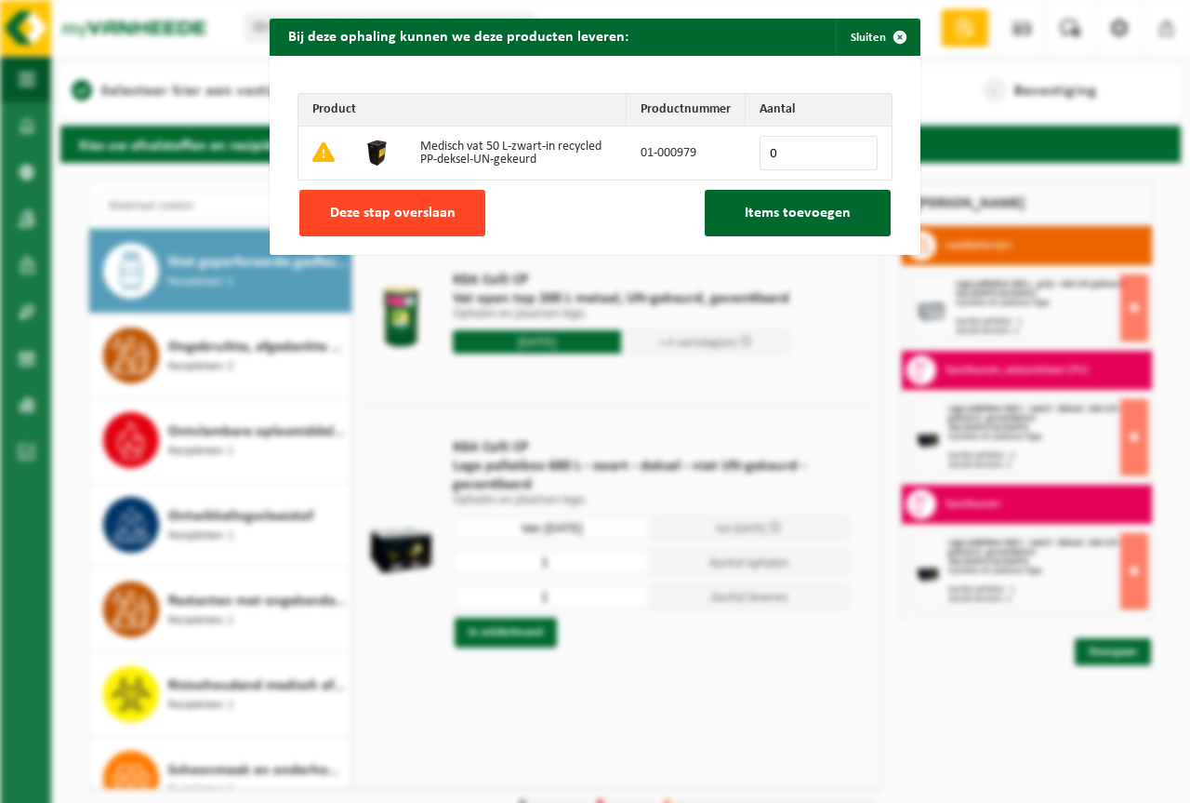
click at [335, 219] on span "Deze stap overslaan" at bounding box center [393, 213] width 126 height 15
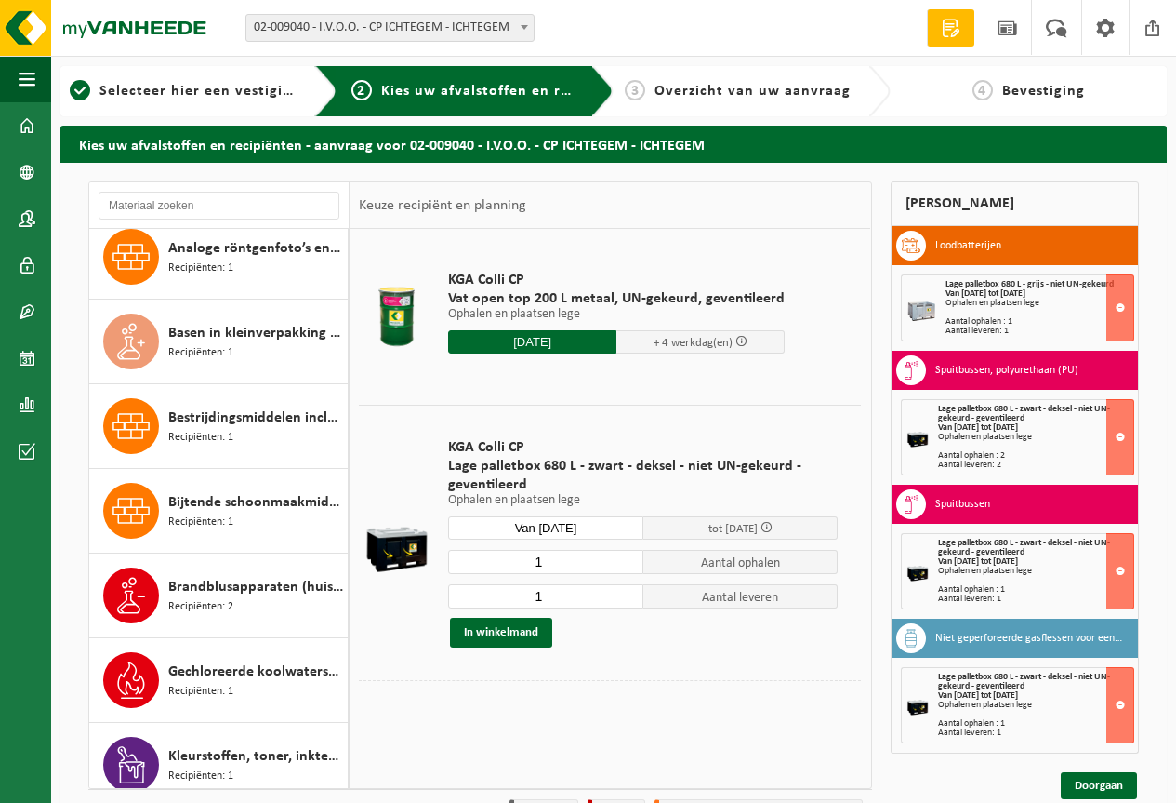
scroll to position [0, 0]
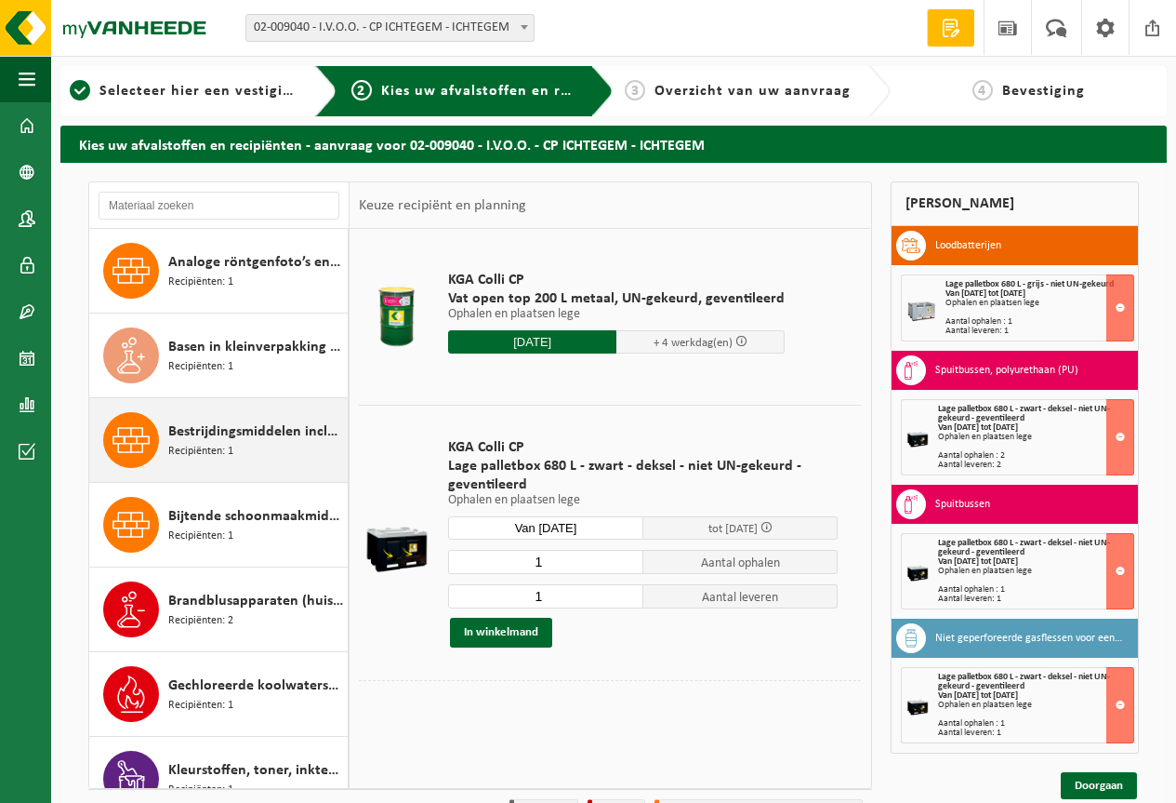
click at [254, 436] on span "Bestrijdingsmiddelen inclusief schimmelwerende beschermingsmiddelen (huishoudel…" at bounding box center [255, 431] width 175 height 22
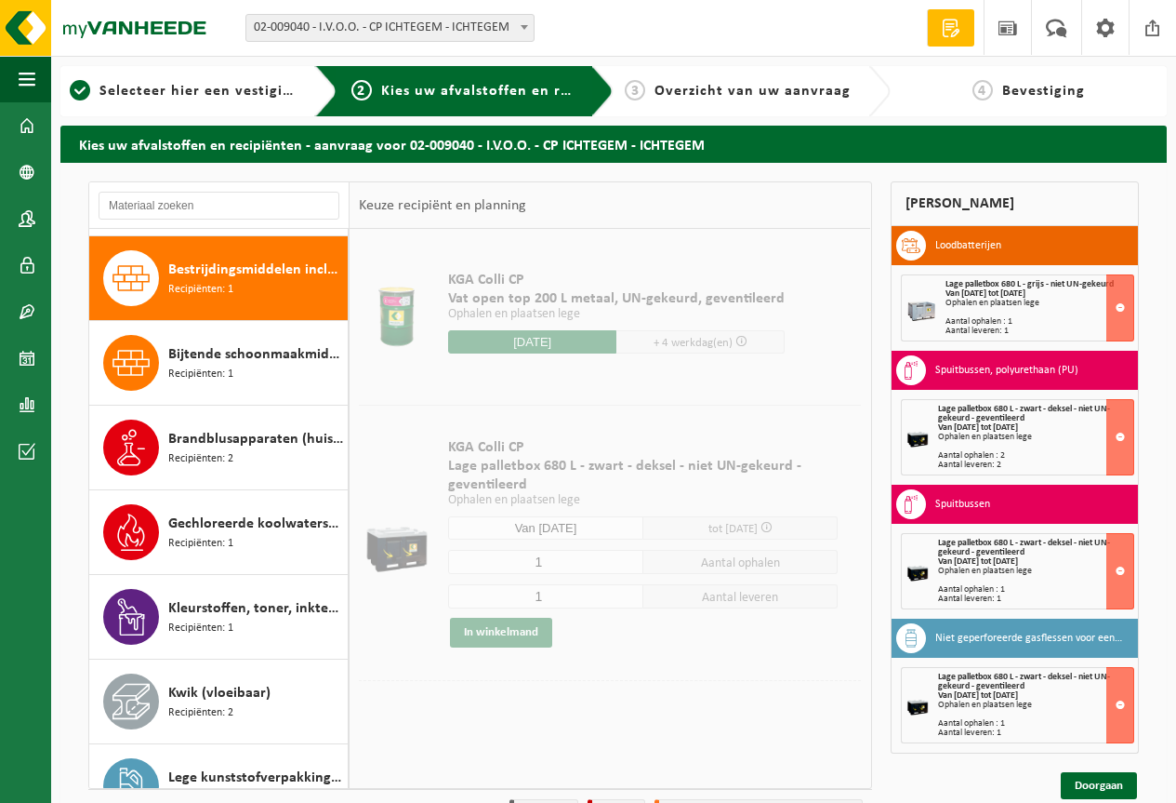
scroll to position [169, 0]
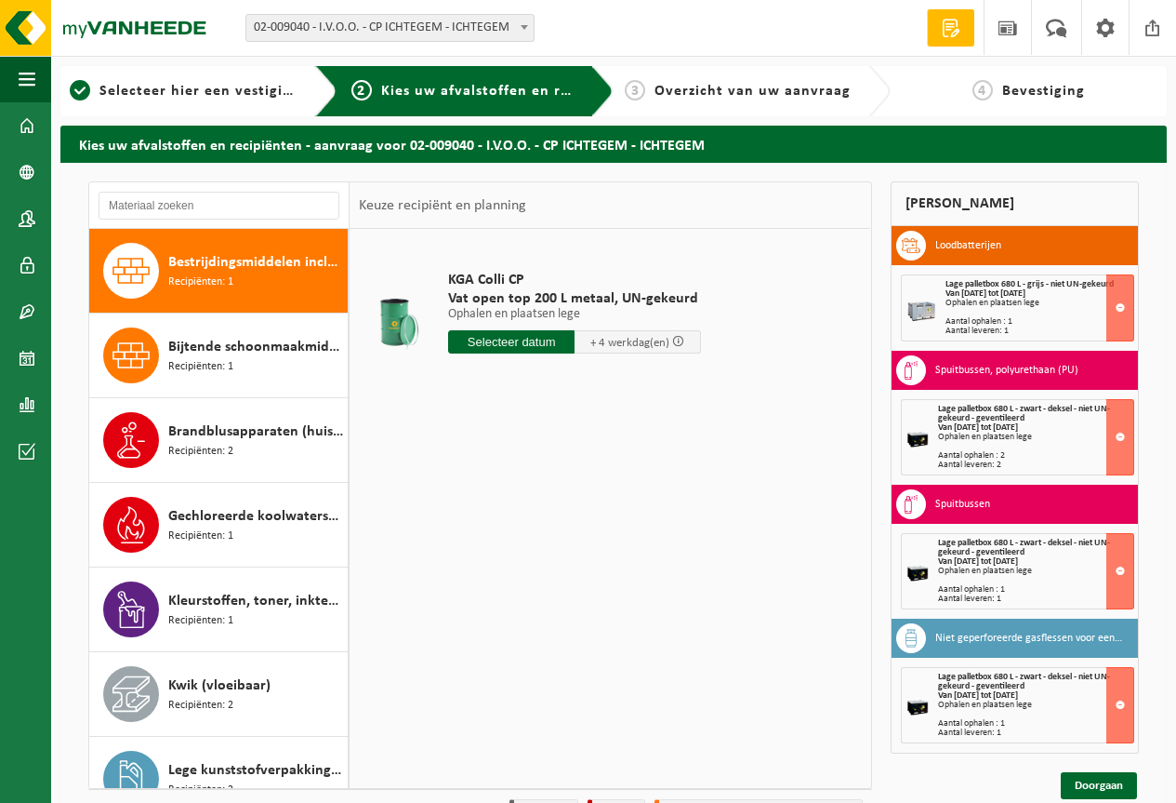
click at [460, 335] on input "text" at bounding box center [511, 341] width 126 height 23
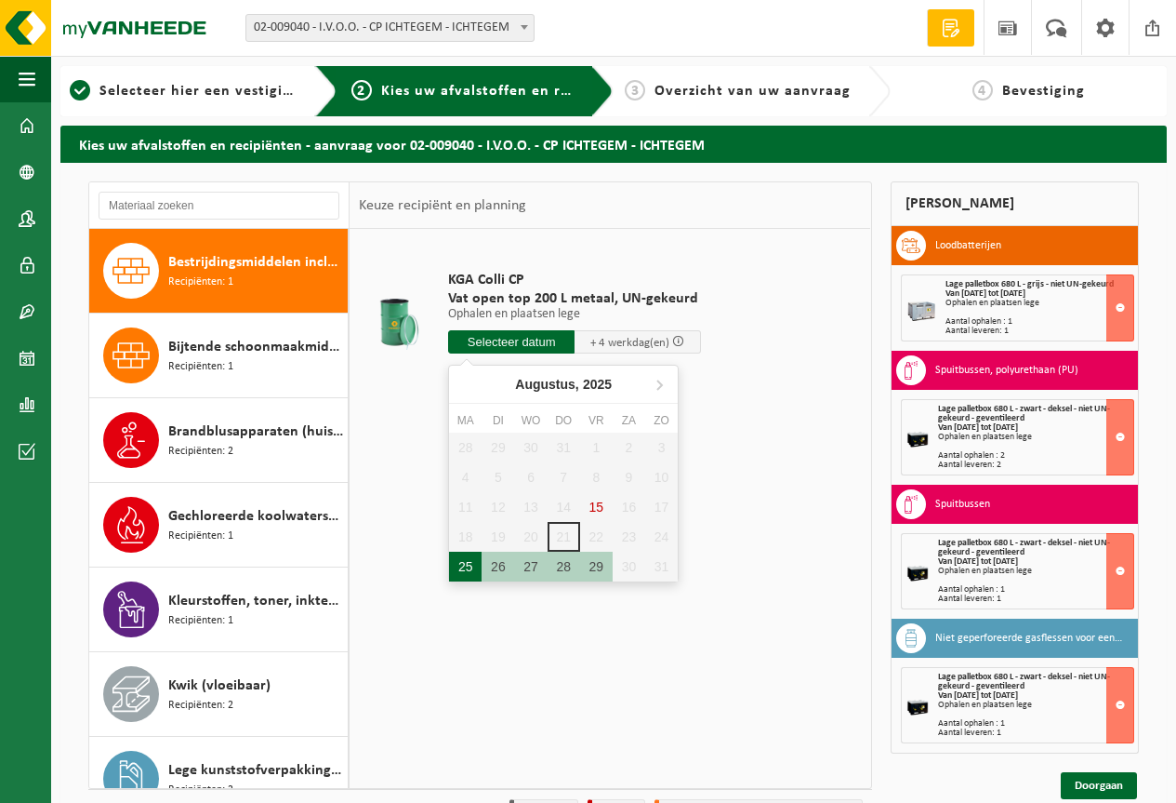
click at [473, 569] on div "25" at bounding box center [465, 566] width 33 height 30
type input "Van 2025-08-25"
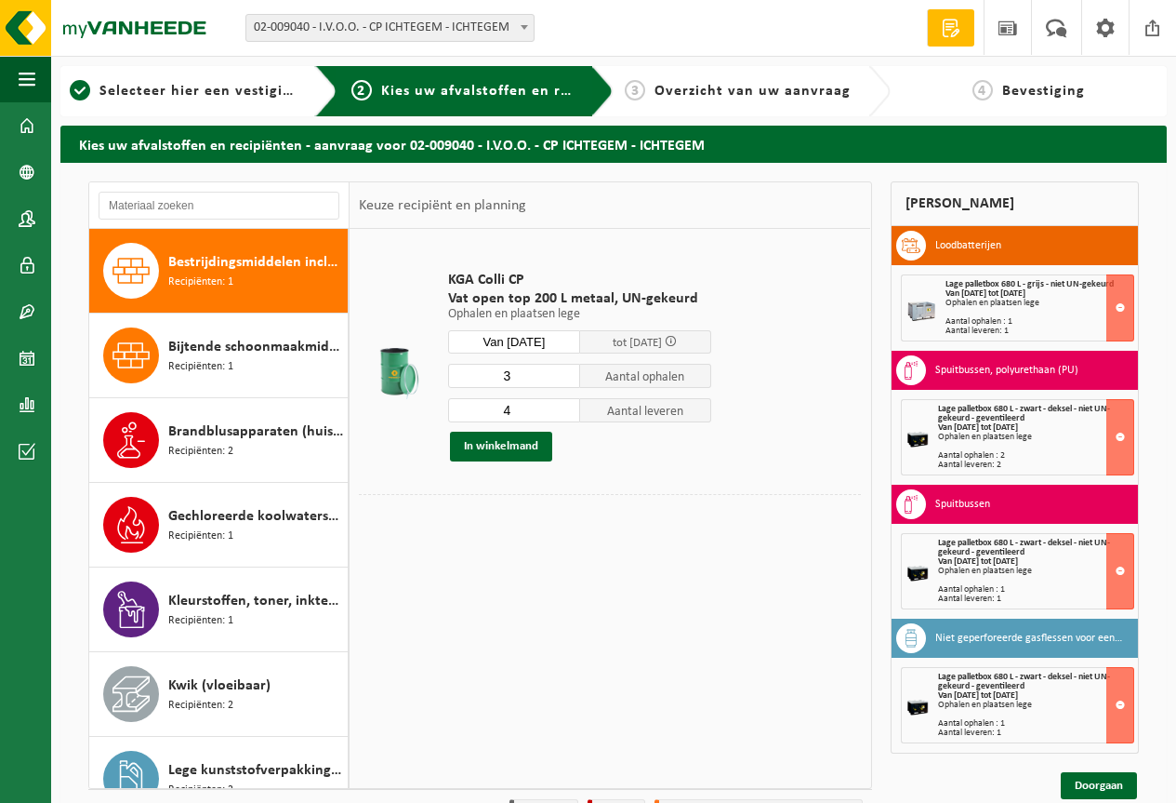
click at [565, 380] on input "3" at bounding box center [514, 376] width 132 height 24
click at [565, 380] on input "2" at bounding box center [514, 376] width 132 height 24
type input "1"
click at [565, 380] on input "1" at bounding box center [514, 376] width 132 height 24
click at [565, 417] on input "3" at bounding box center [514, 410] width 132 height 24
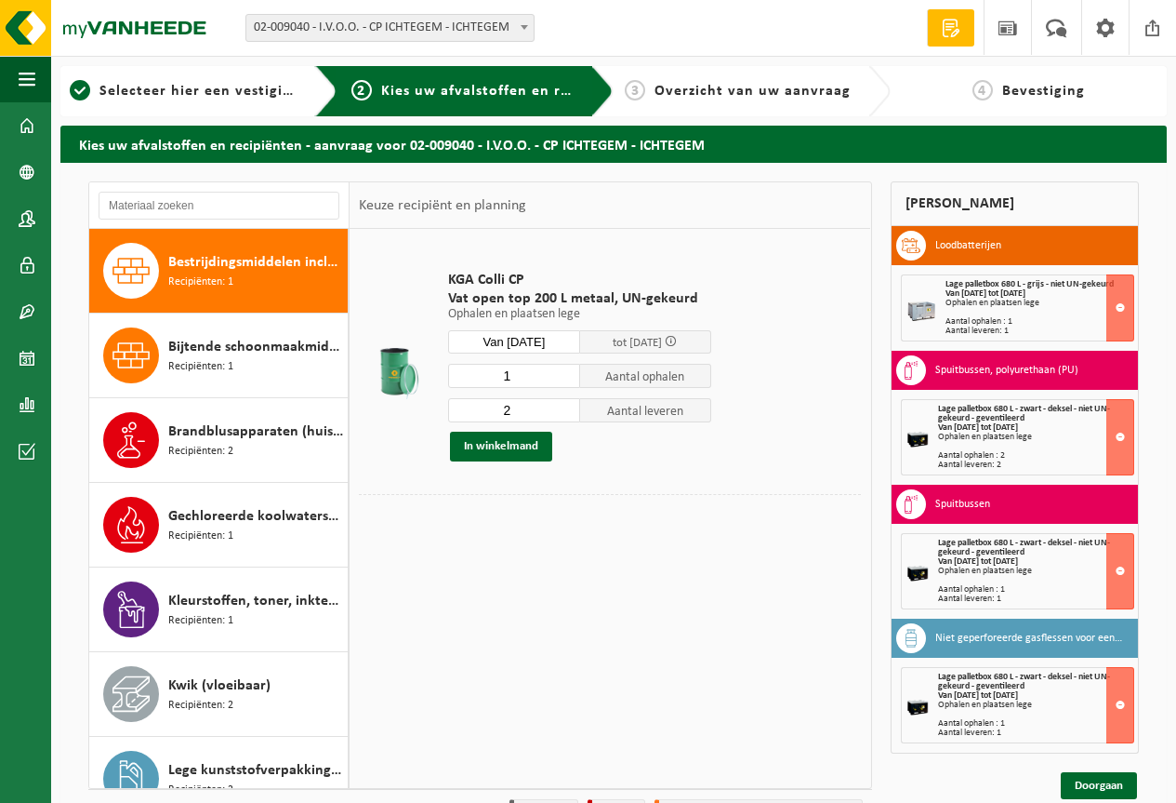
click at [564, 417] on input "2" at bounding box center [514, 410] width 132 height 24
type input "1"
click at [563, 416] on input "1" at bounding box center [514, 410] width 132 height 24
click at [505, 444] on button "In winkelmand" at bounding box center [501, 446] width 102 height 30
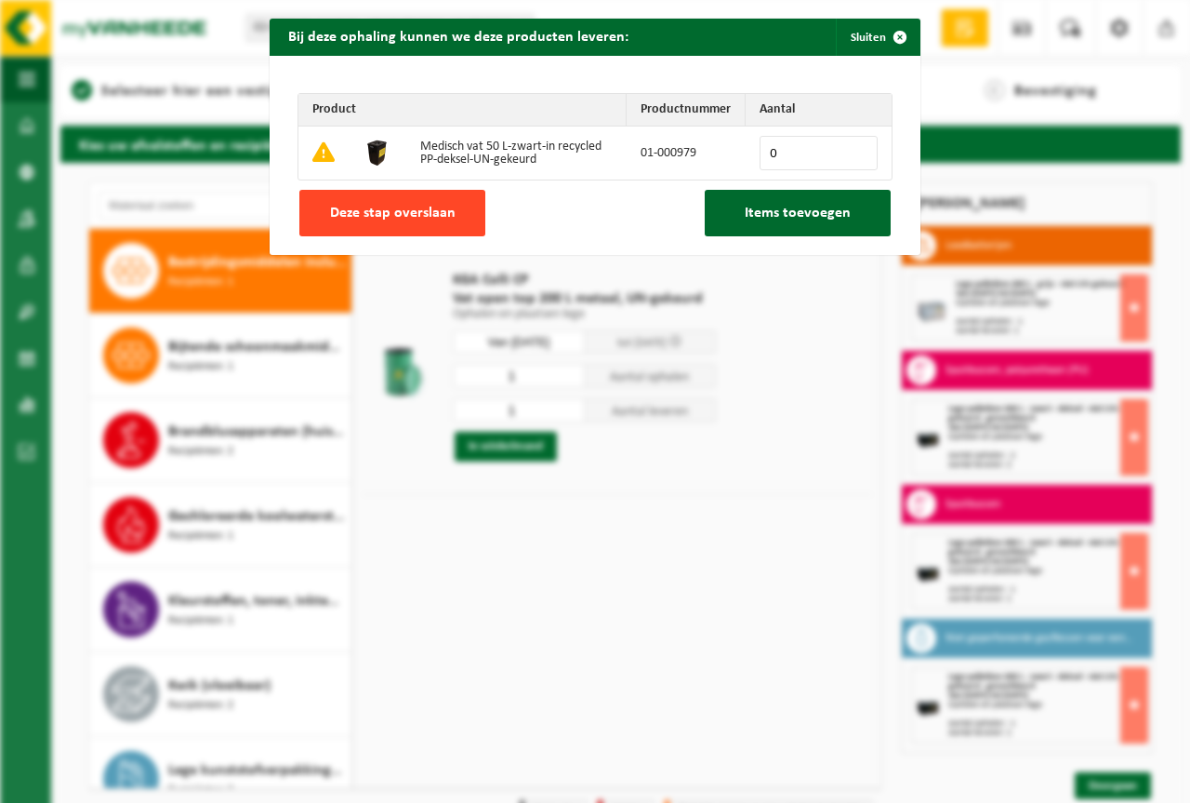
click at [339, 212] on span "Deze stap overslaan" at bounding box center [393, 213] width 126 height 15
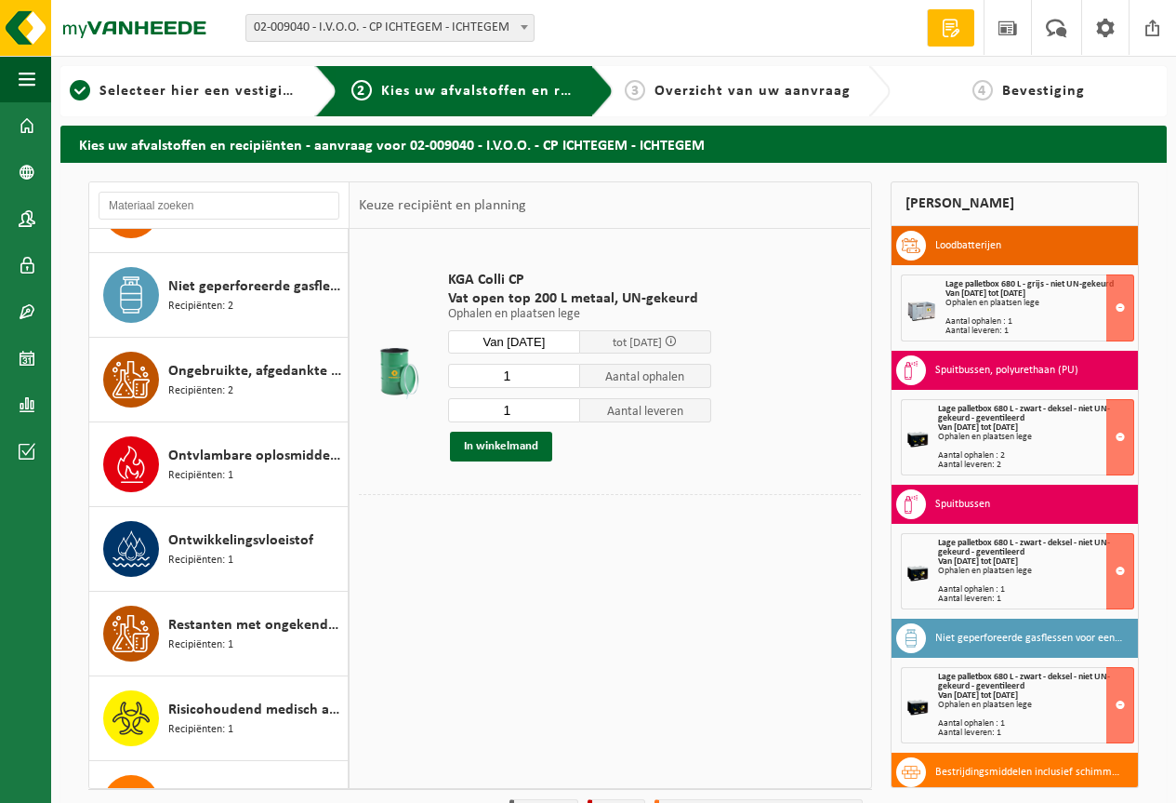
scroll to position [837, 0]
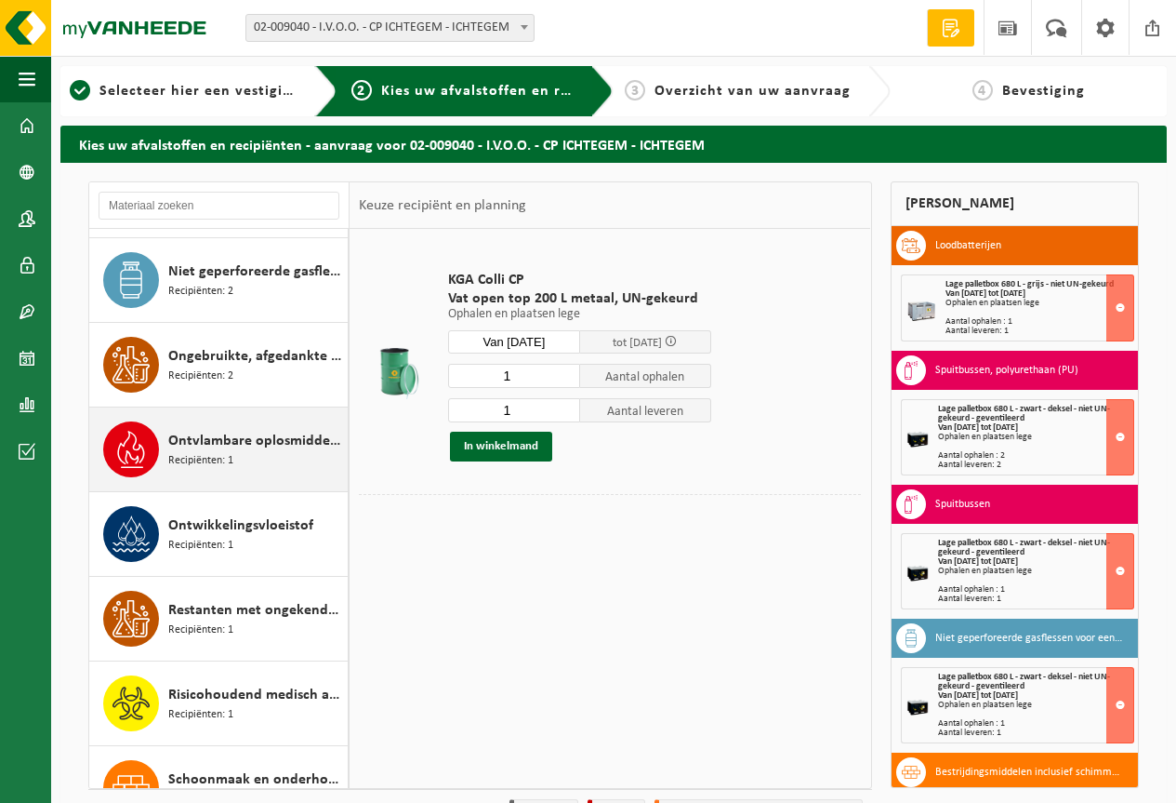
click at [237, 453] on div "Ontvlambare oplosmiddelen (huishoudelijk) Recipiënten: 1" at bounding box center [255, 449] width 175 height 56
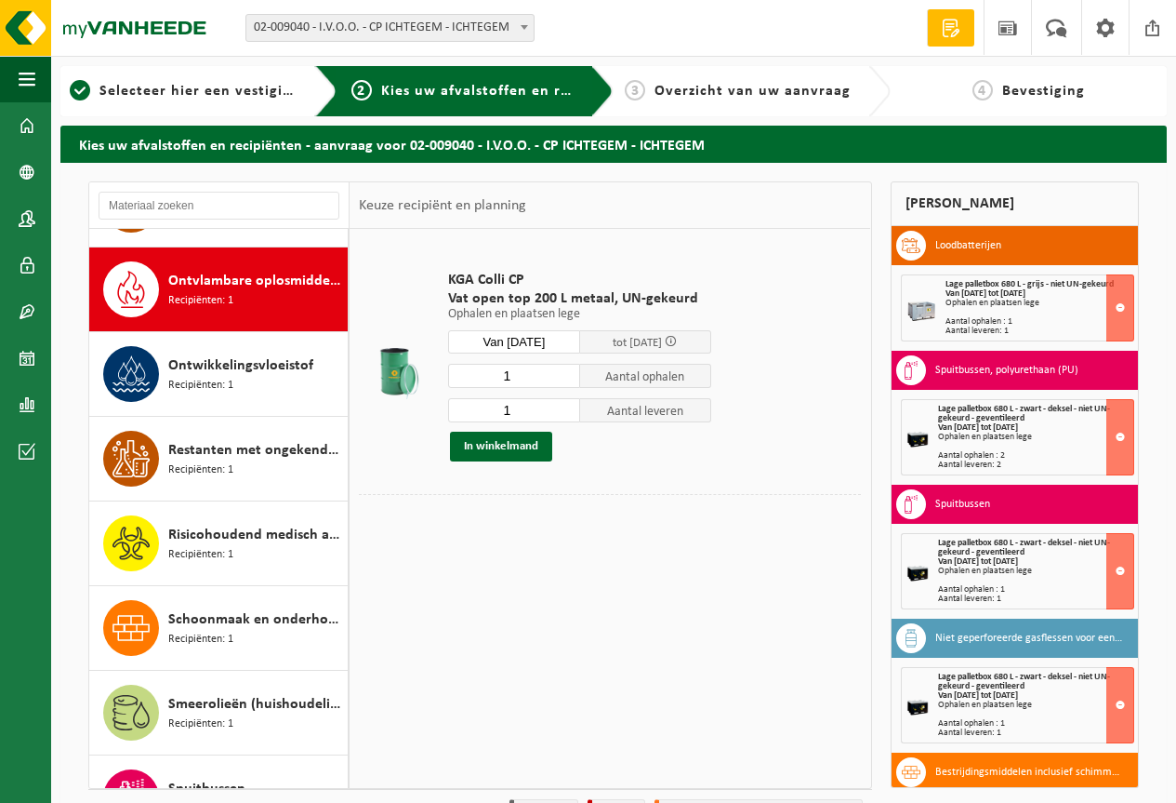
scroll to position [1015, 0]
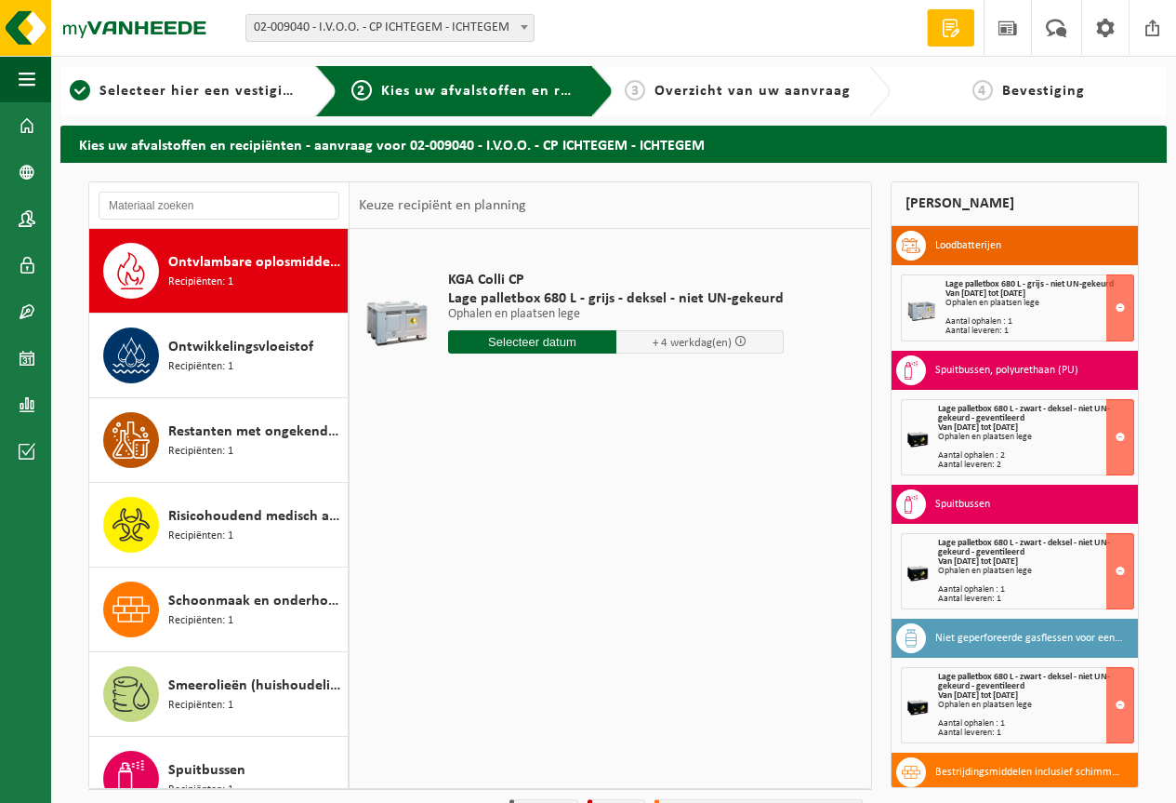
click at [484, 348] on input "text" at bounding box center [532, 341] width 168 height 23
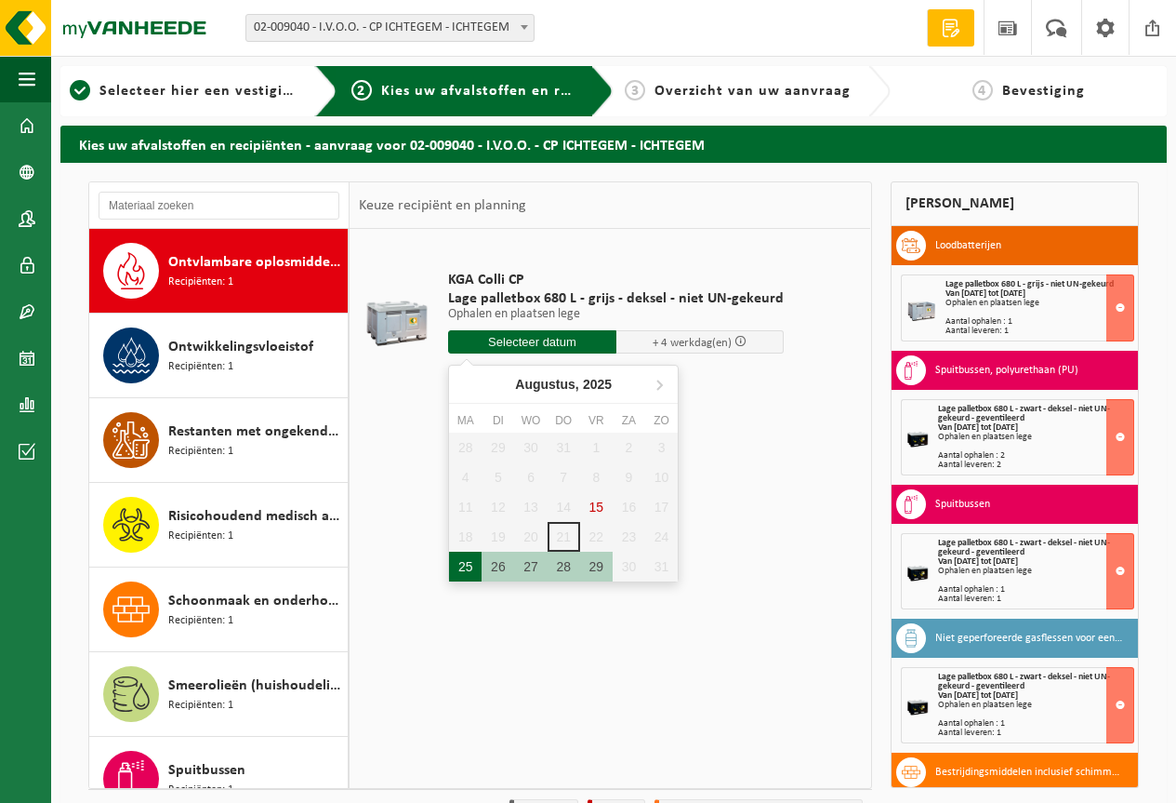
click at [475, 566] on div "25" at bounding box center [465, 566] width 33 height 30
type input "Van 2025-08-25"
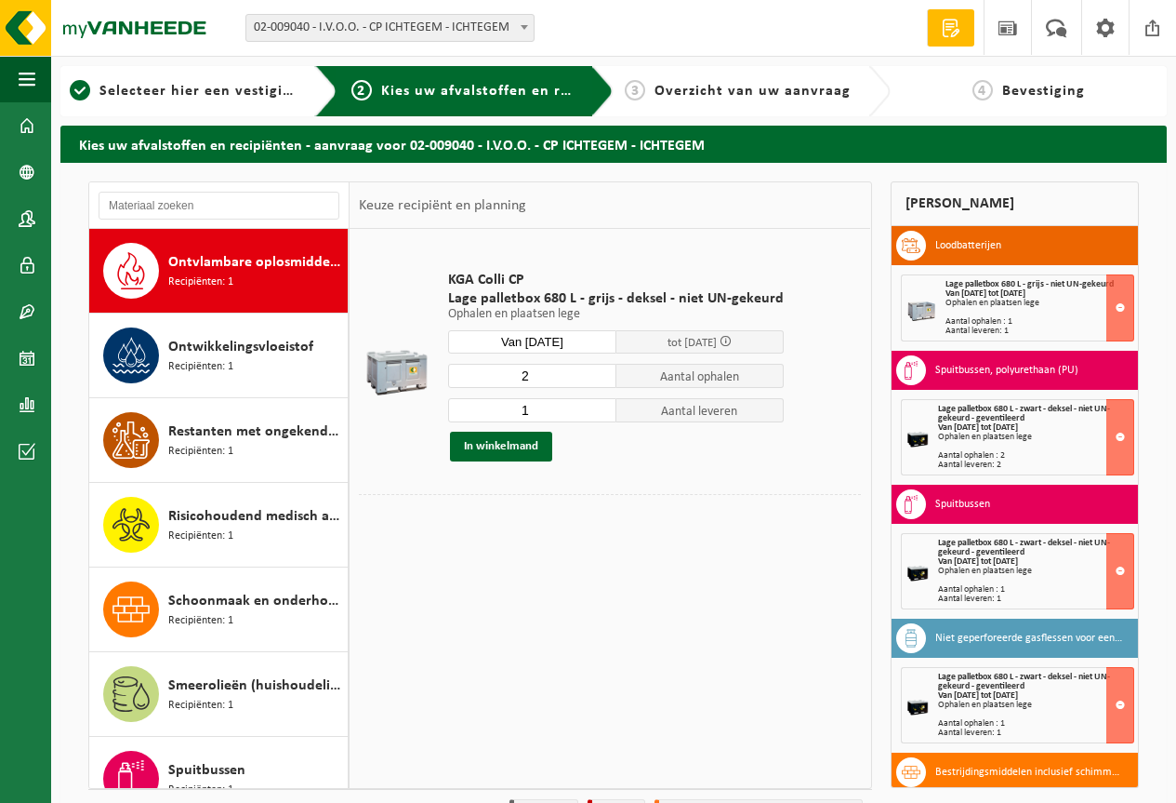
type input "2"
click at [594, 372] on input "2" at bounding box center [532, 376] width 168 height 24
type input "2"
click at [596, 405] on input "2" at bounding box center [532, 410] width 168 height 24
click at [536, 441] on button "In winkelmand" at bounding box center [501, 446] width 102 height 30
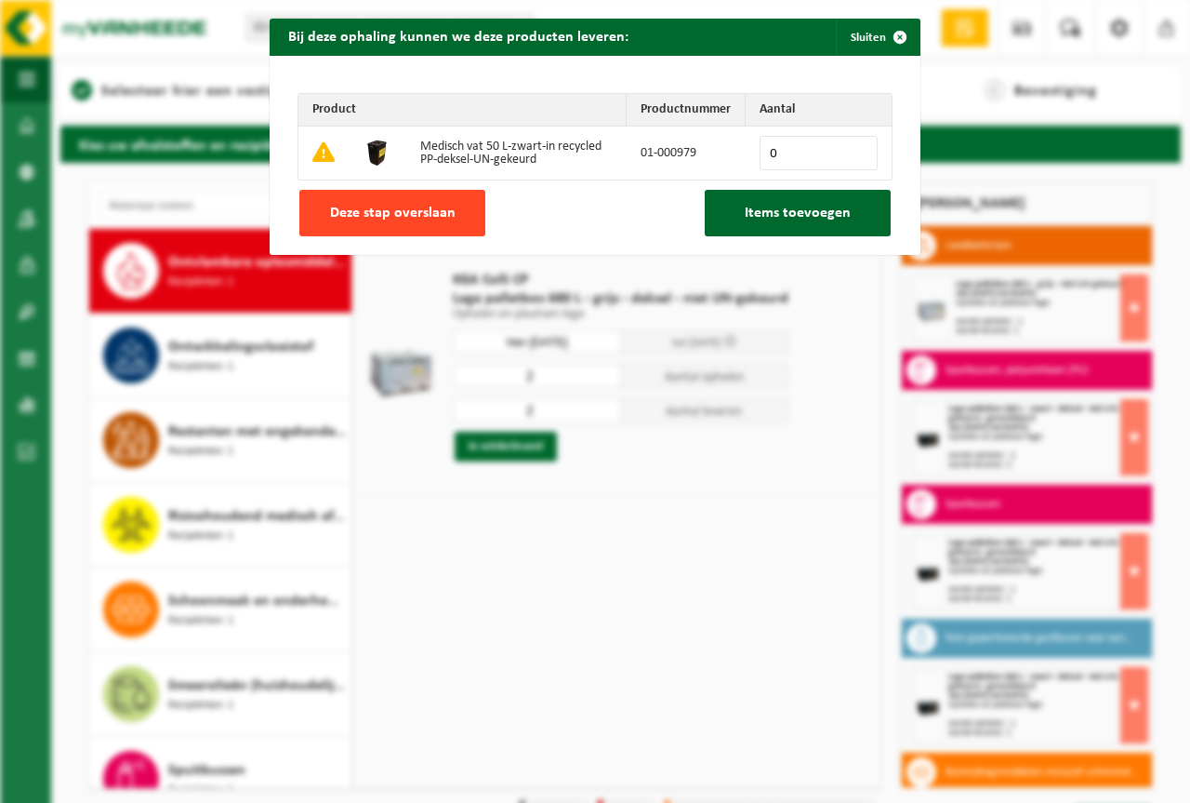
click at [396, 209] on span "Deze stap overslaan" at bounding box center [393, 213] width 126 height 15
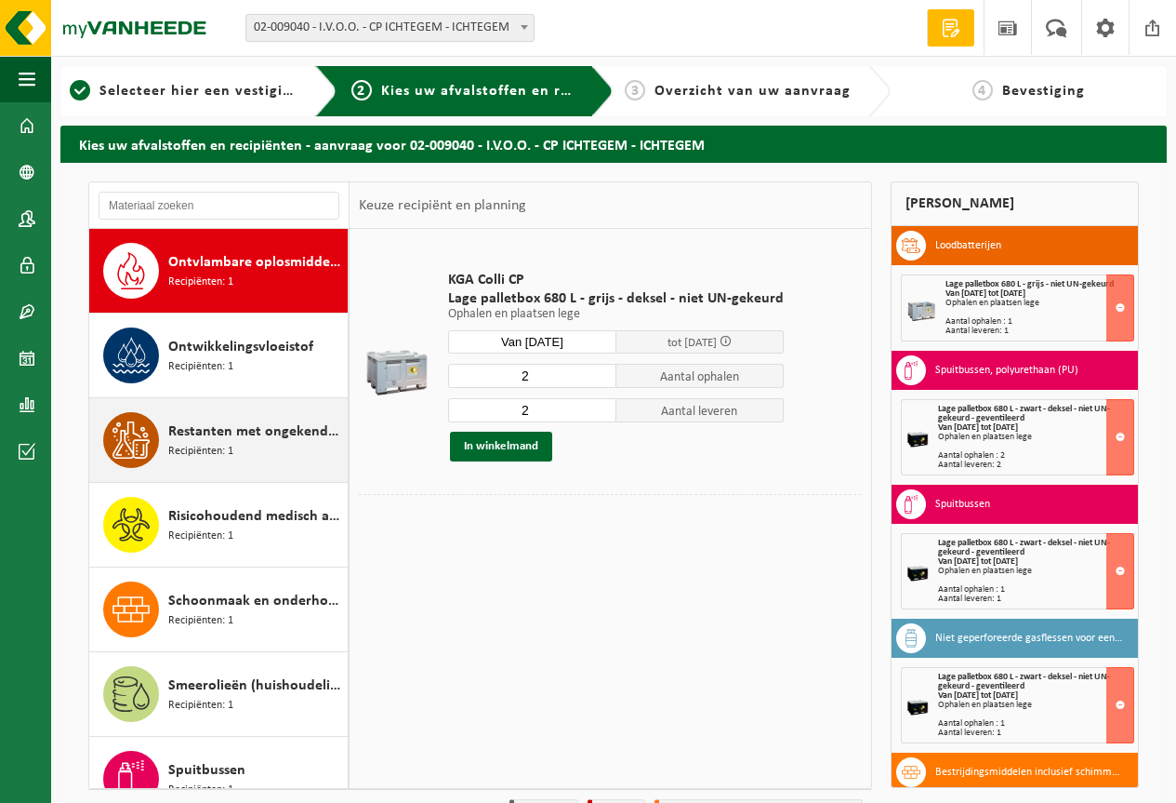
click at [272, 435] on span "Restanten met ongekende samenstelling (huishoudelijk)" at bounding box center [255, 431] width 175 height 22
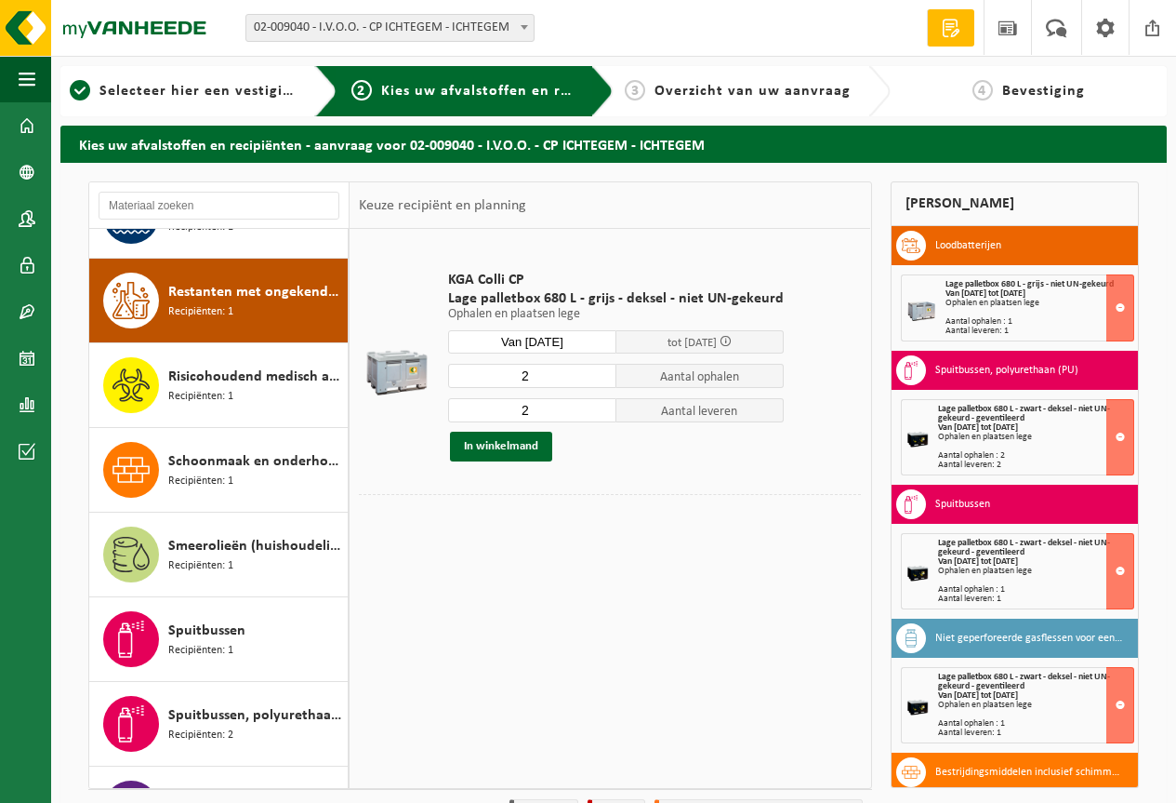
scroll to position [1185, 0]
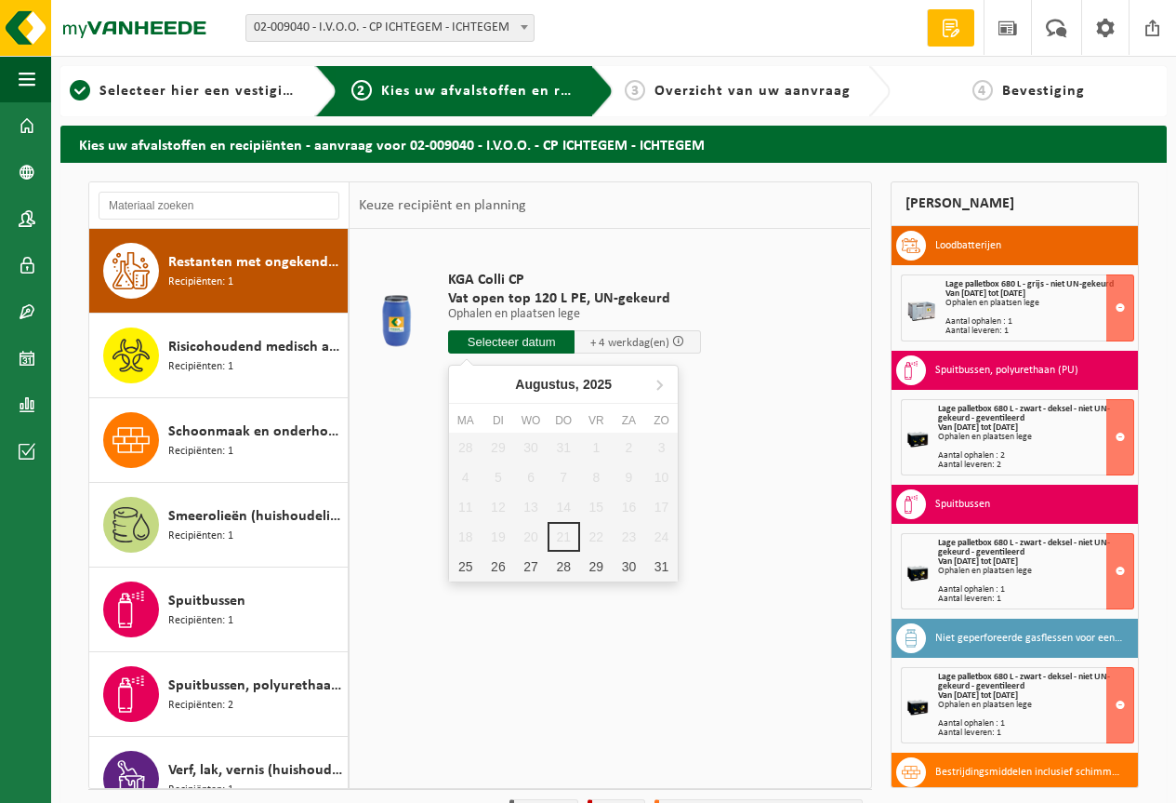
click at [486, 349] on input "text" at bounding box center [511, 341] width 126 height 23
click at [459, 562] on div "25" at bounding box center [465, 566] width 33 height 30
type input "Van 2025-08-25"
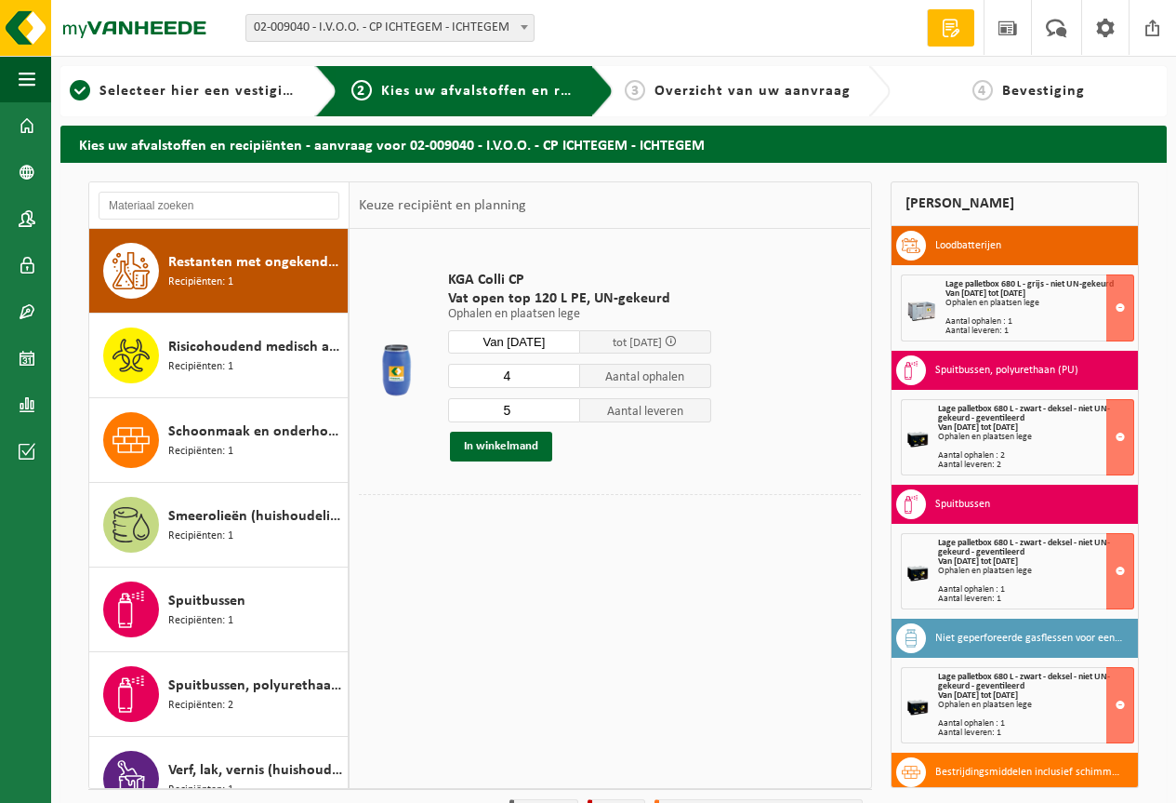
click at [566, 381] on input "4" at bounding box center [514, 376] width 132 height 24
click at [566, 381] on input "3" at bounding box center [514, 376] width 132 height 24
click at [566, 381] on input "2" at bounding box center [514, 376] width 132 height 24
type input "1"
click at [566, 381] on input "1" at bounding box center [514, 376] width 132 height 24
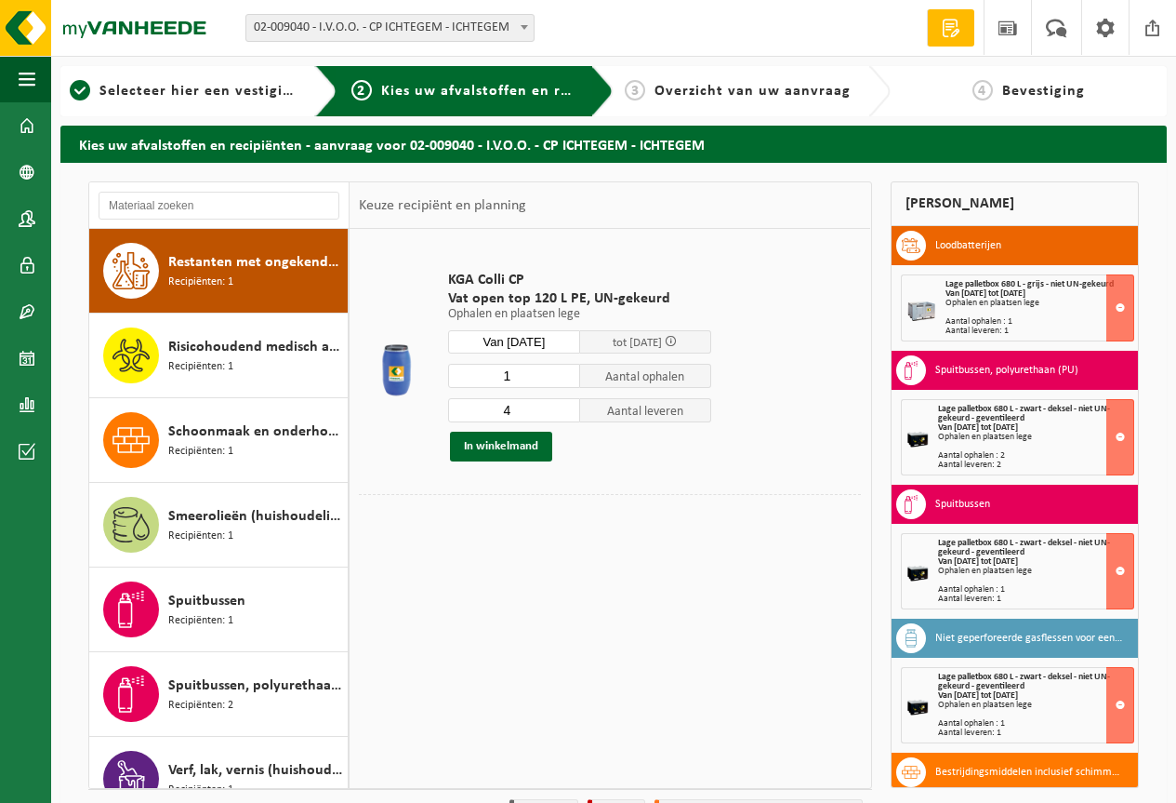
click at [564, 411] on input "4" at bounding box center [514, 410] width 132 height 24
click at [564, 411] on input "3" at bounding box center [514, 410] width 132 height 24
click at [564, 411] on input "2" at bounding box center [514, 410] width 132 height 24
type input "1"
click at [564, 411] on input "1" at bounding box center [514, 410] width 132 height 24
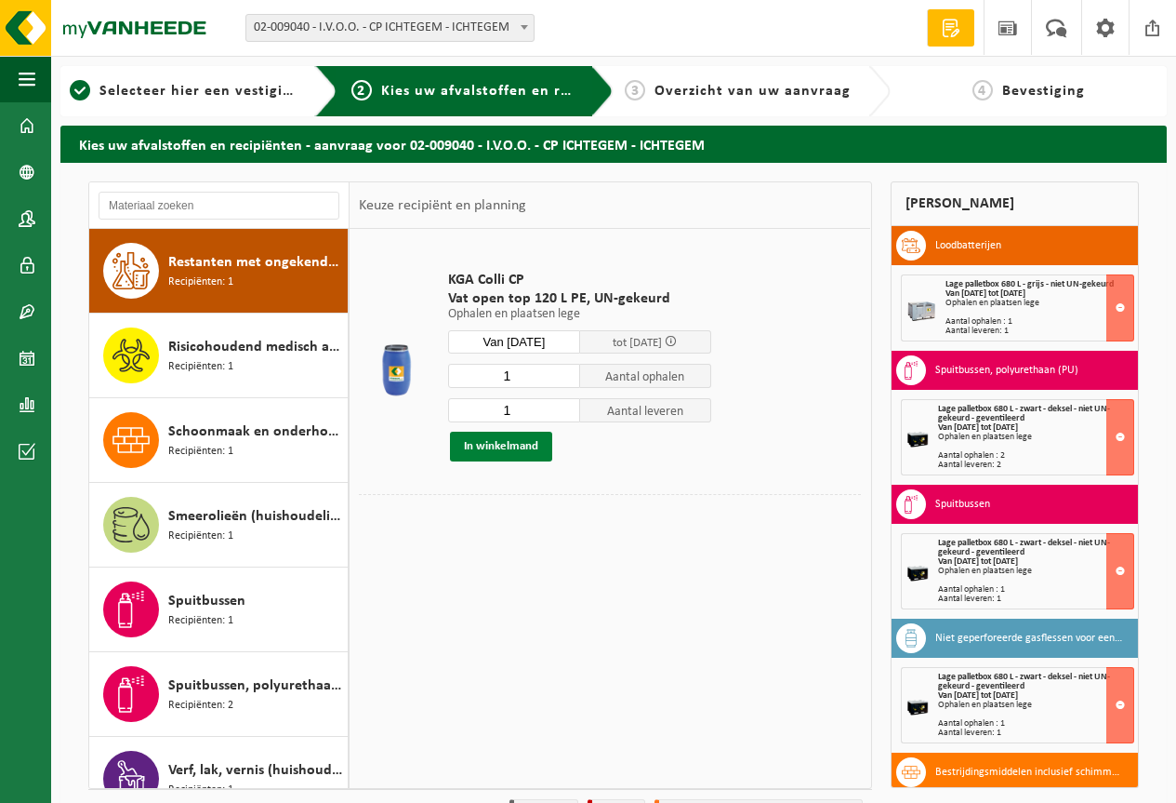
click at [523, 443] on button "In winkelmand" at bounding box center [501, 446] width 102 height 30
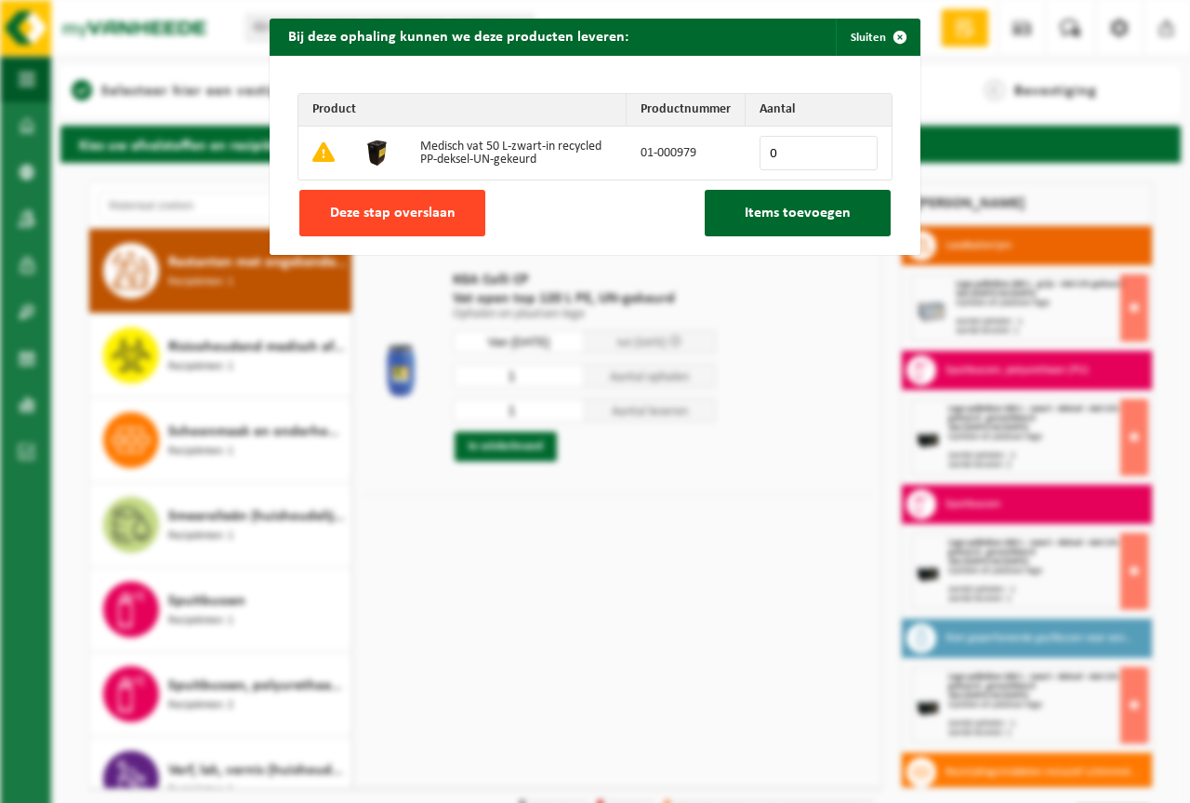
click at [376, 220] on span "Deze stap overslaan" at bounding box center [393, 213] width 126 height 15
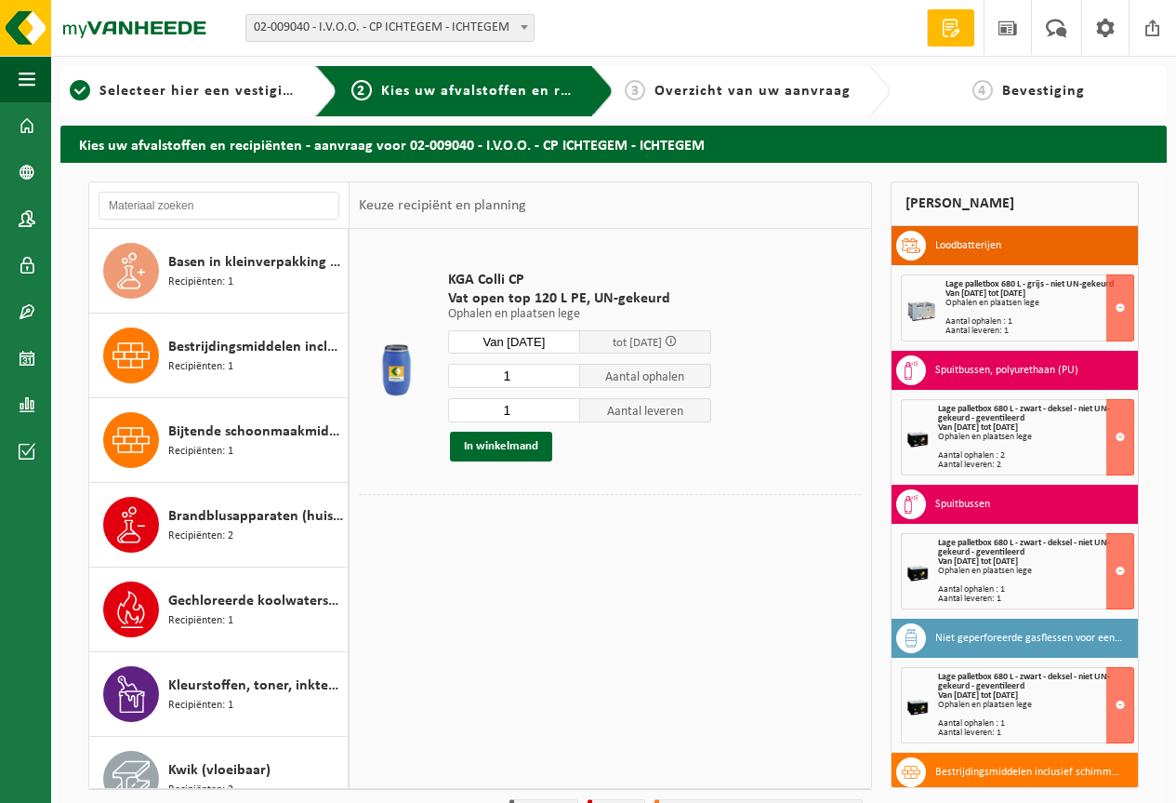
scroll to position [0, 0]
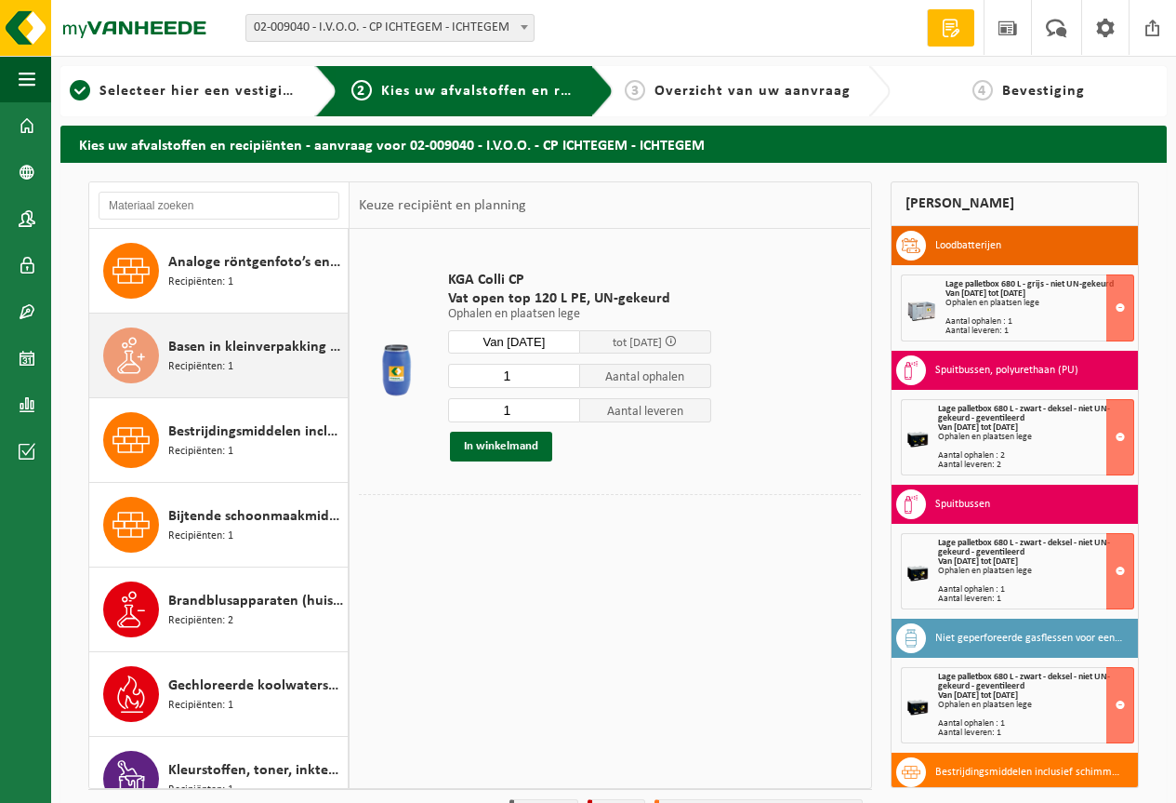
click at [192, 346] on span "Basen in kleinverpakking (huishoudelijk)" at bounding box center [255, 347] width 175 height 22
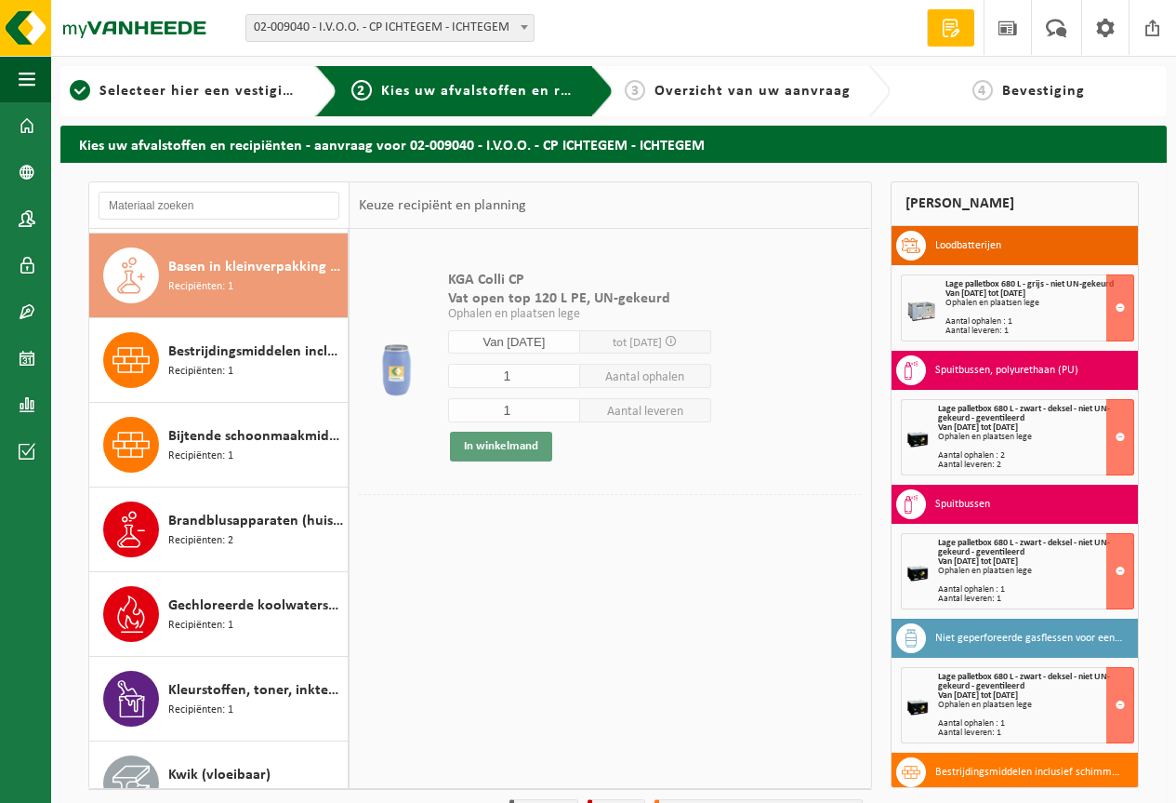
scroll to position [85, 0]
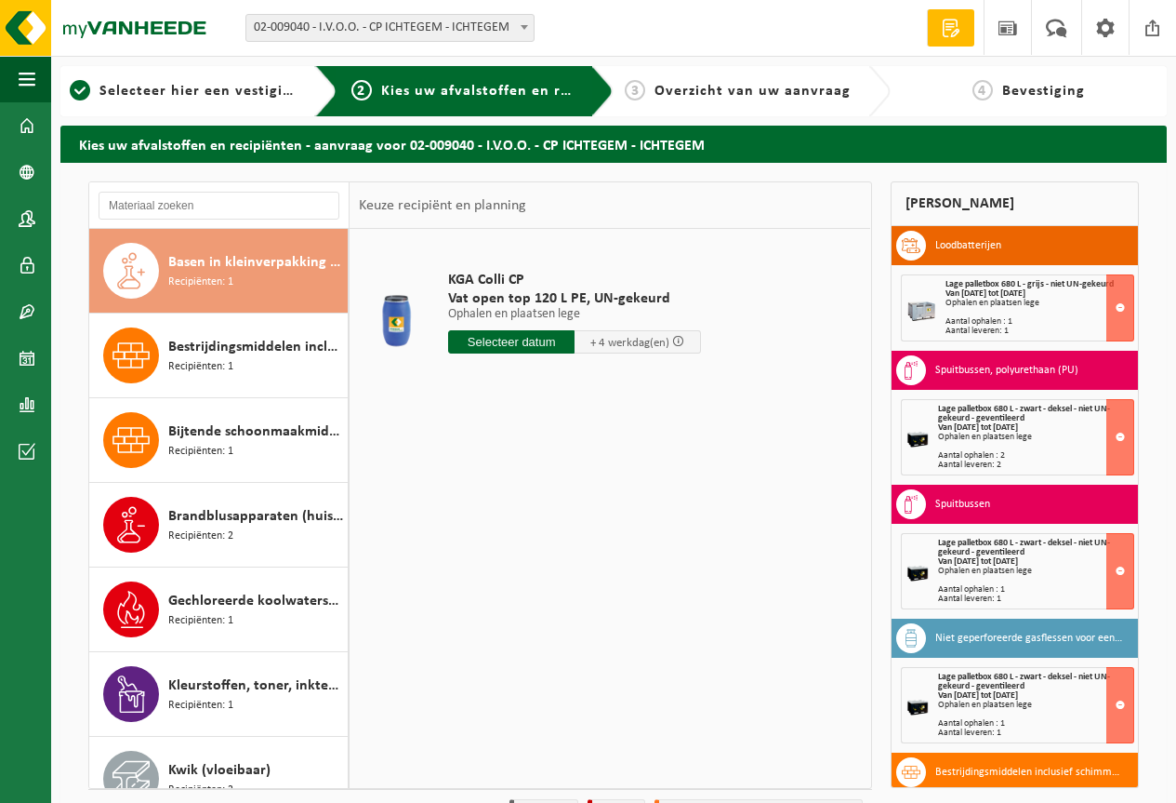
click at [538, 330] on input "text" at bounding box center [511, 341] width 126 height 23
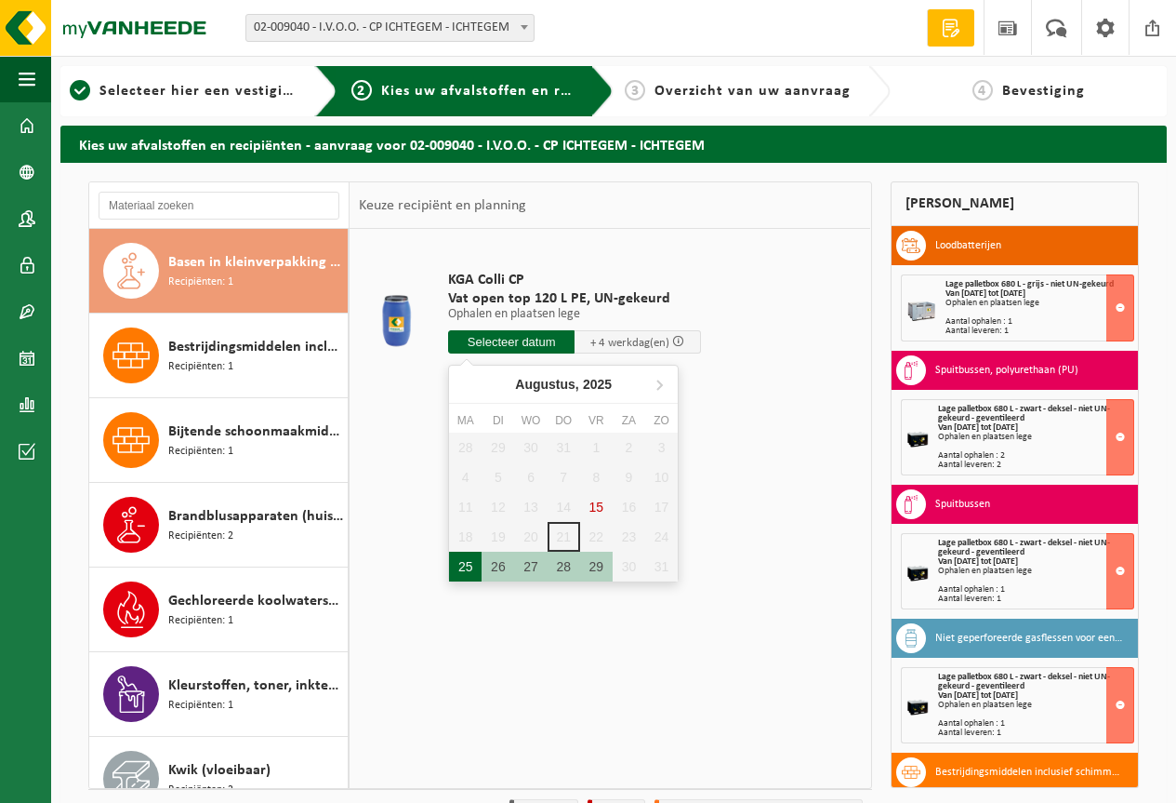
click at [459, 553] on div "25" at bounding box center [465, 566] width 33 height 30
type input "Van 2025-08-25"
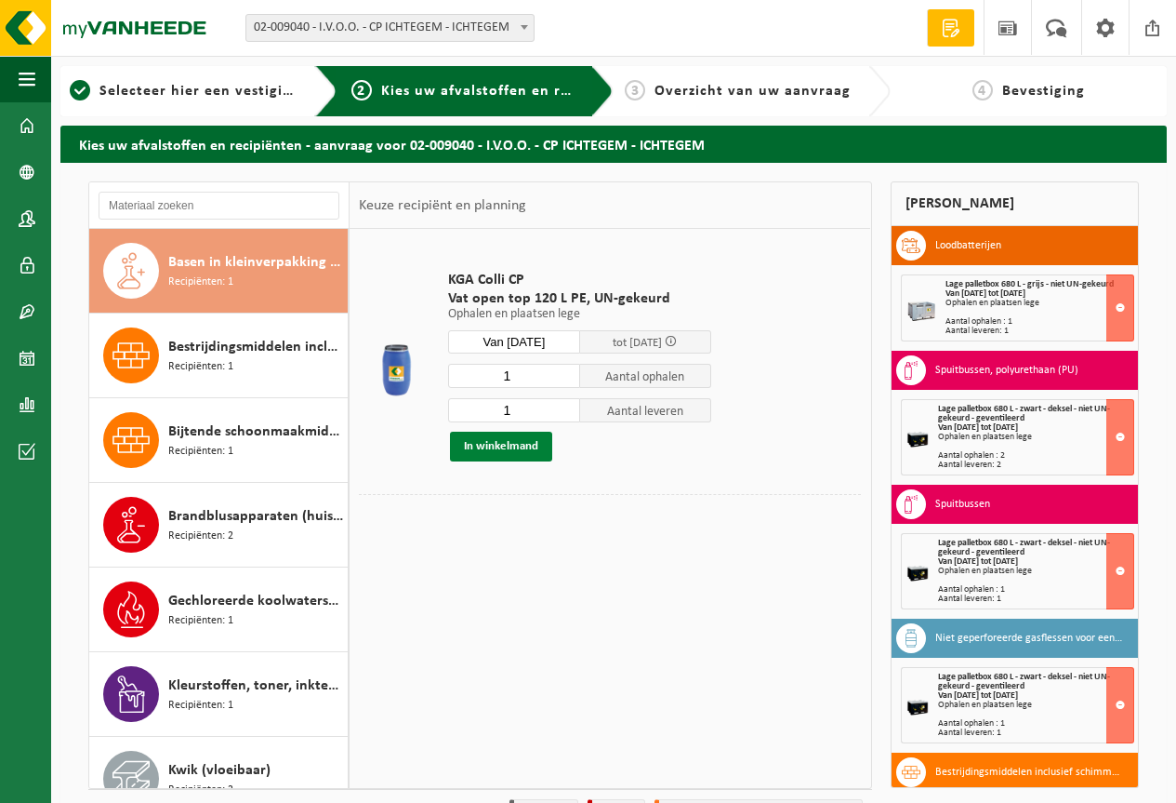
click at [524, 449] on button "In winkelmand" at bounding box center [501, 446] width 102 height 30
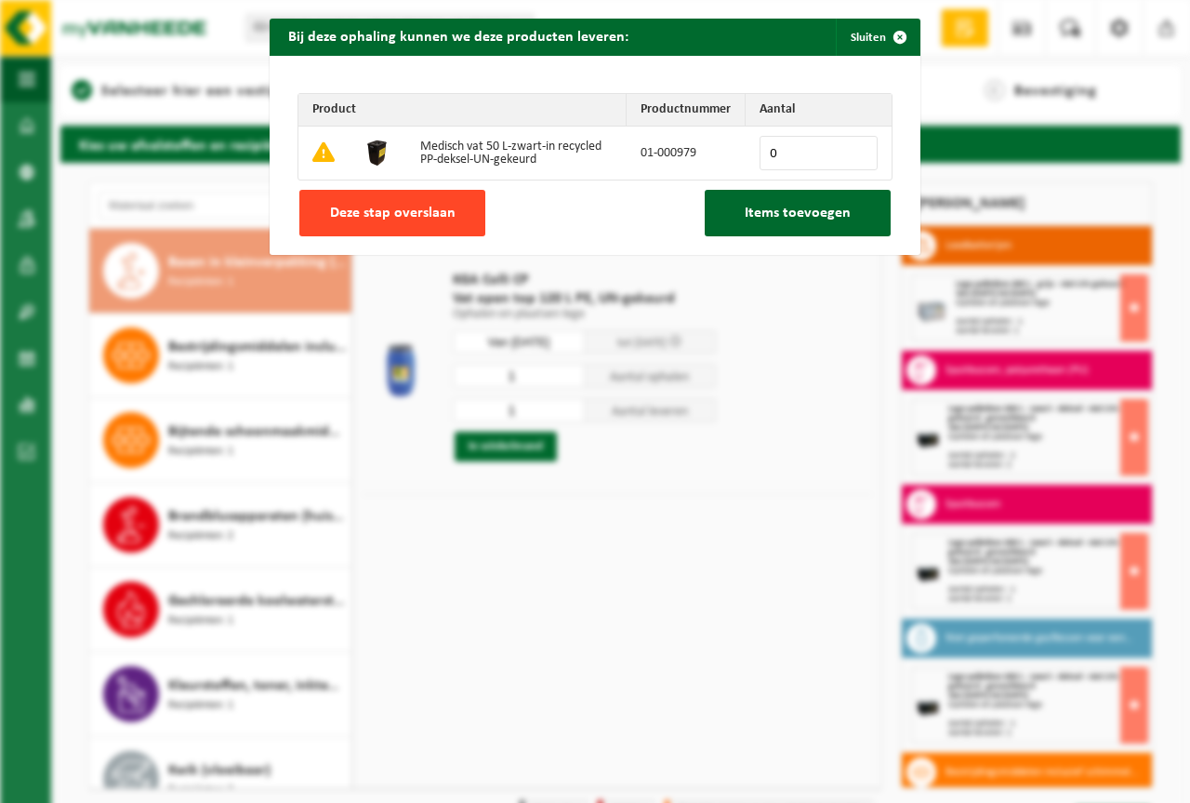
click at [459, 216] on button "Deze stap overslaan" at bounding box center [392, 213] width 186 height 46
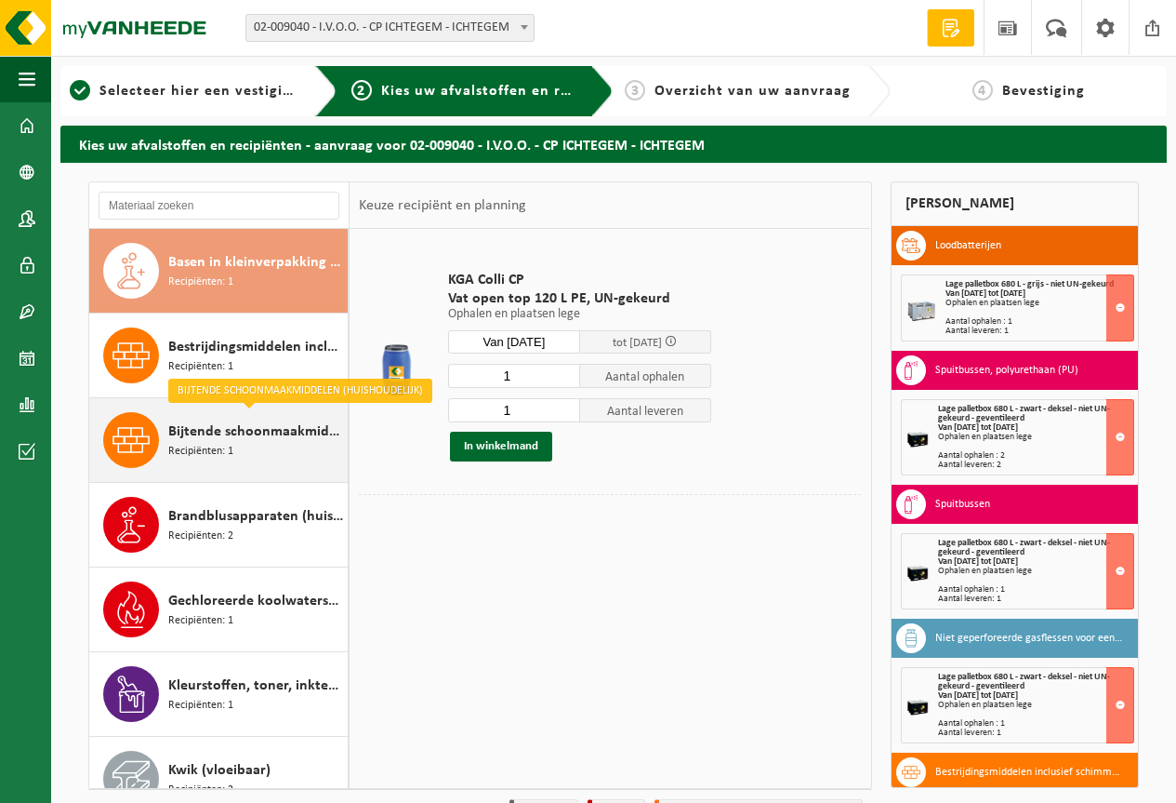
click at [254, 456] on div "Bijtende schoonmaakmiddelen (huishoudelijk) Recipiënten: 1" at bounding box center [255, 440] width 175 height 56
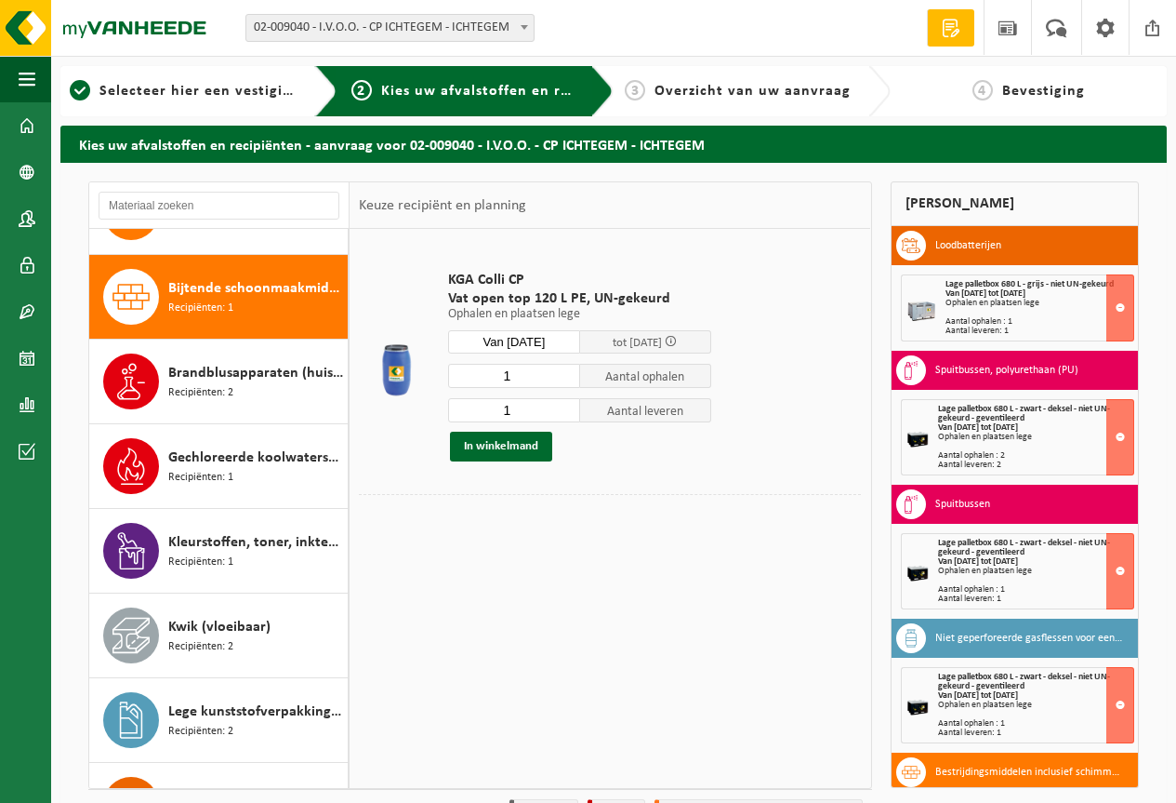
scroll to position [254, 0]
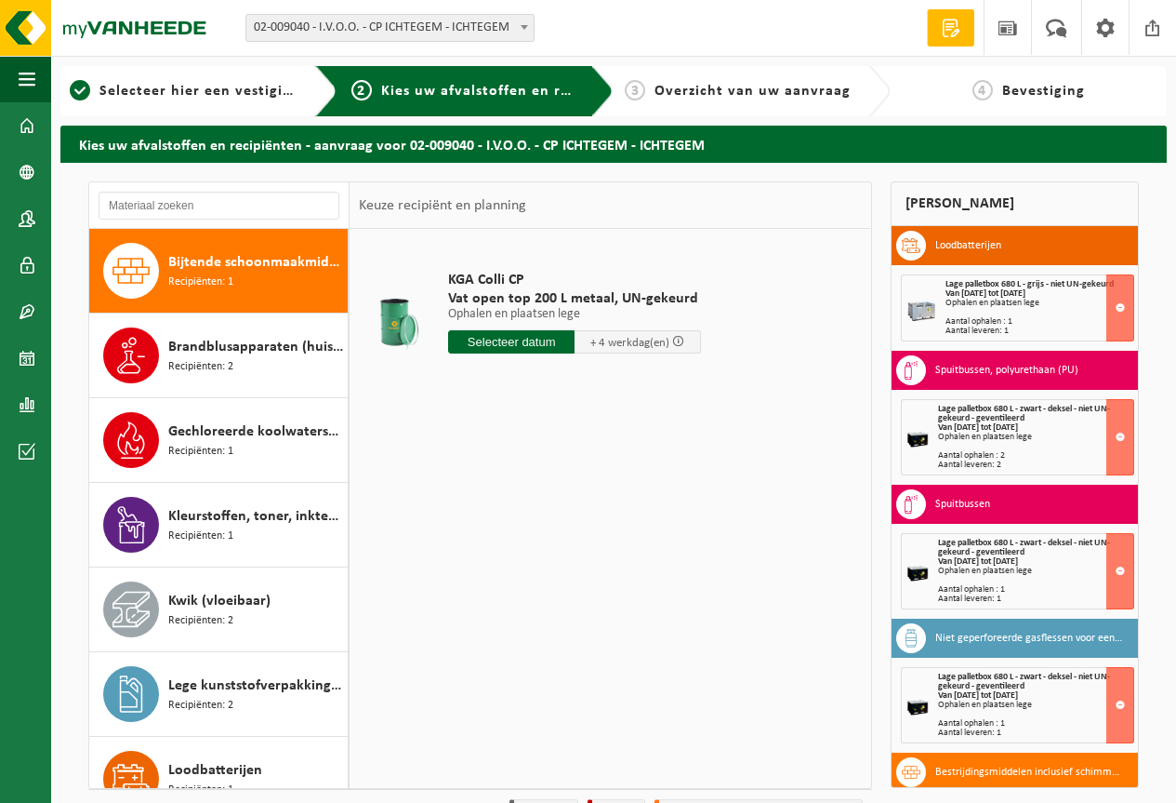
click at [484, 334] on input "text" at bounding box center [511, 341] width 126 height 23
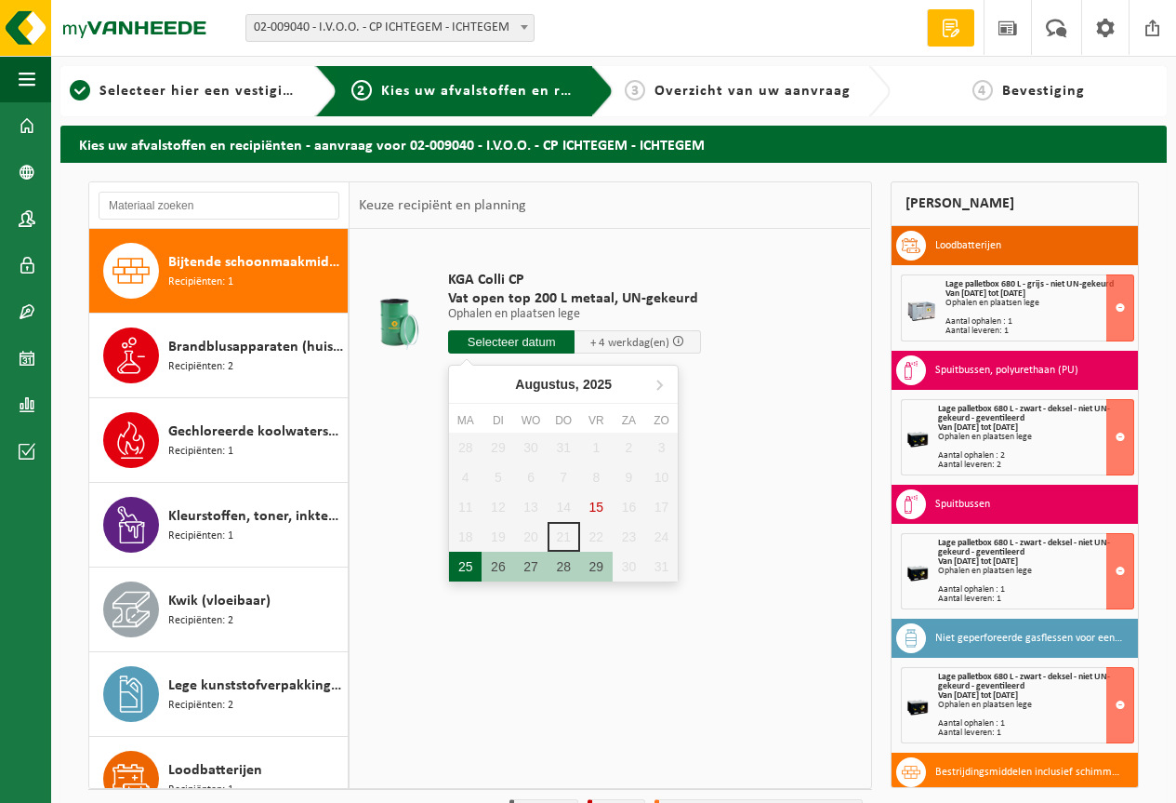
click at [465, 564] on div "25" at bounding box center [465, 566] width 33 height 30
type input "Van 2025-08-25"
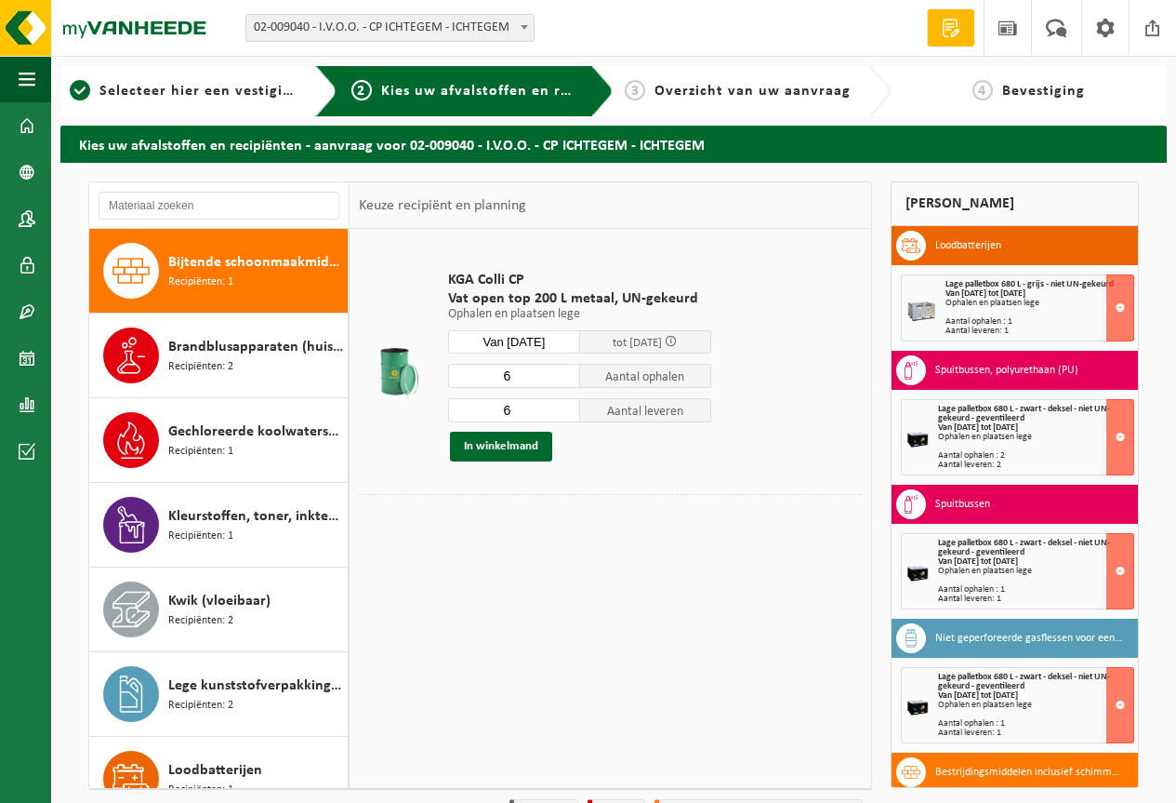
click at [566, 385] on input "6" at bounding box center [514, 376] width 132 height 24
click at [566, 381] on input "5" at bounding box center [514, 376] width 132 height 24
click at [566, 381] on input "4" at bounding box center [514, 376] width 132 height 24
click at [566, 381] on input "3" at bounding box center [514, 376] width 132 height 24
click at [566, 381] on input "2" at bounding box center [514, 376] width 132 height 24
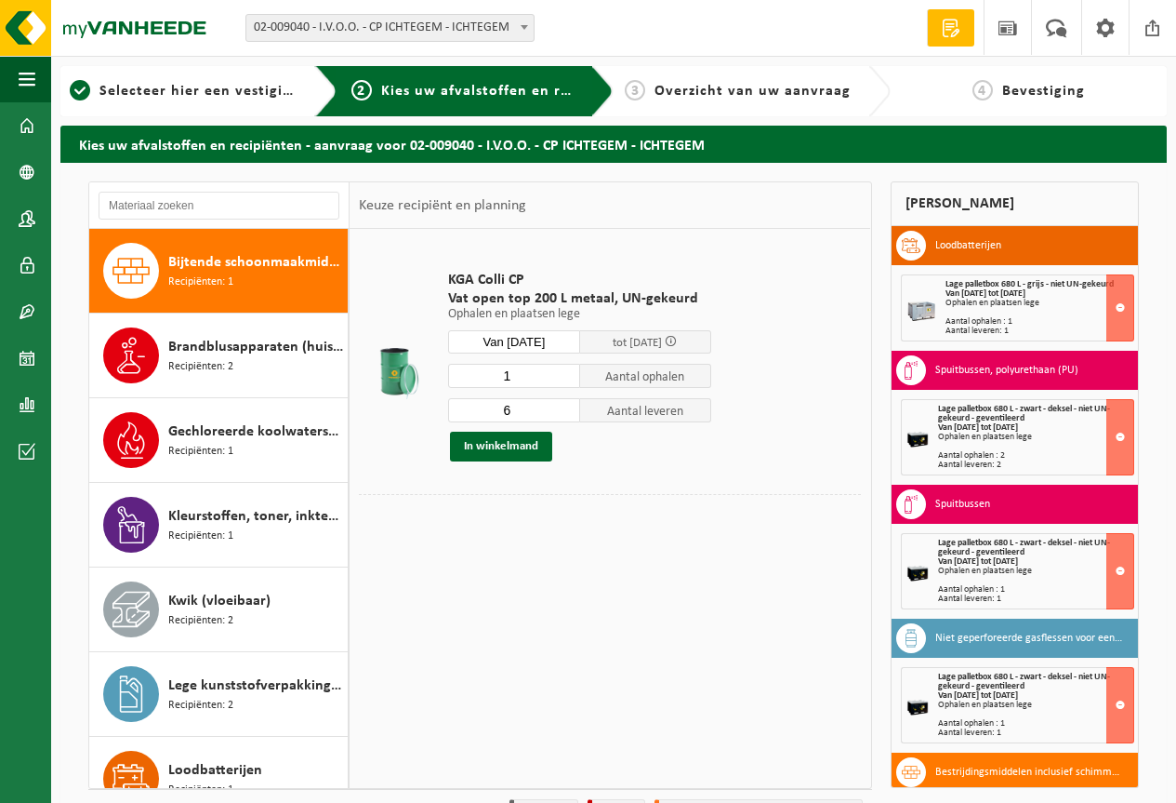
type input "1"
click at [566, 381] on input "1" at bounding box center [514, 376] width 132 height 24
click at [564, 416] on input "5" at bounding box center [514, 410] width 132 height 24
click at [564, 416] on input "4" at bounding box center [514, 410] width 132 height 24
click at [564, 416] on input "3" at bounding box center [514, 410] width 132 height 24
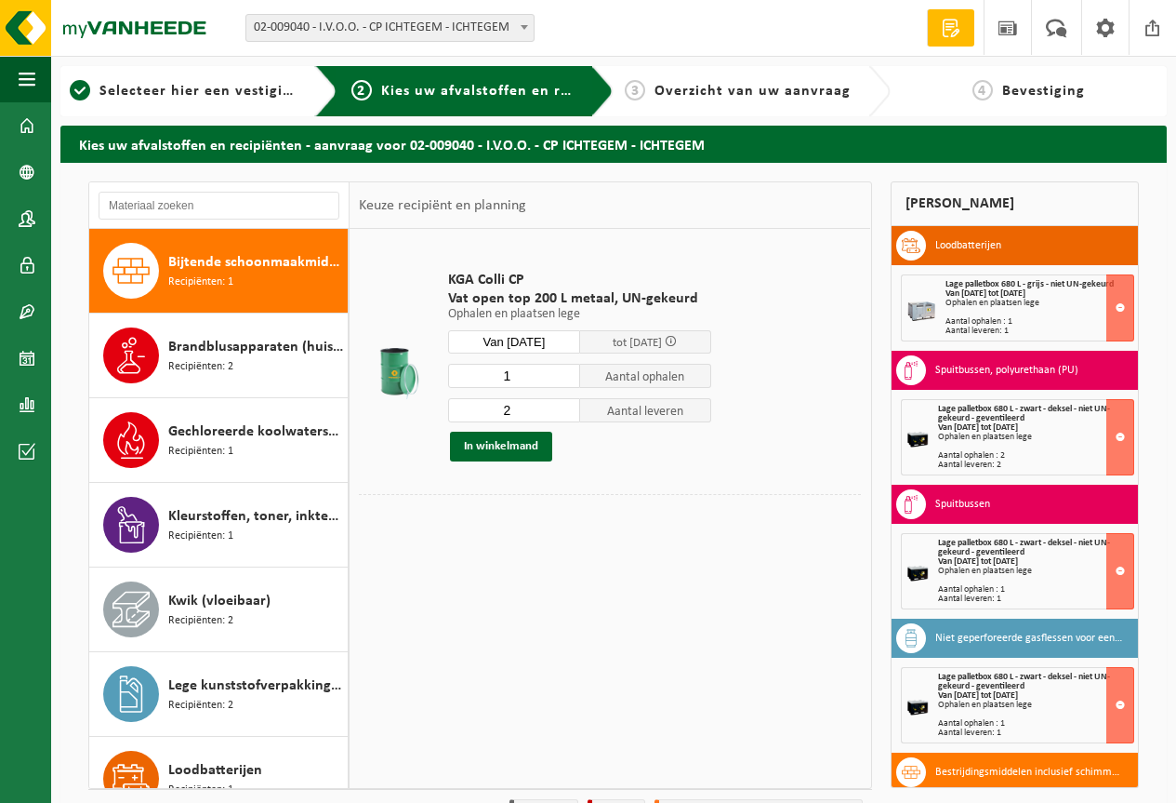
click at [564, 416] on input "2" at bounding box center [514, 410] width 132 height 24
type input "1"
click at [564, 416] on input "1" at bounding box center [514, 410] width 132 height 24
click at [516, 447] on button "In winkelmand" at bounding box center [501, 446] width 102 height 30
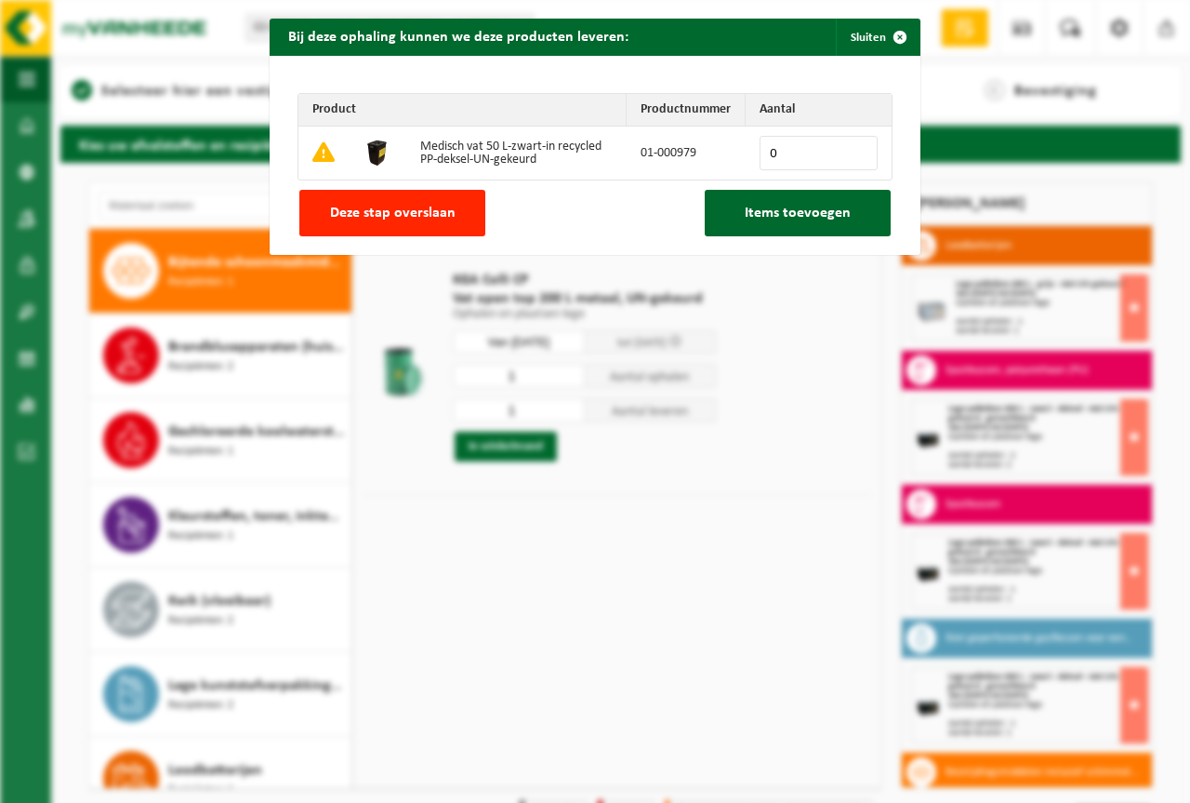
click at [371, 184] on div "Product Productnummer Aantal Medisch vat 50 L-zwart-in recycled PP-deksel-UN-ge…" at bounding box center [595, 155] width 651 height 199
click at [381, 212] on span "Deze stap overslaan" at bounding box center [393, 213] width 126 height 15
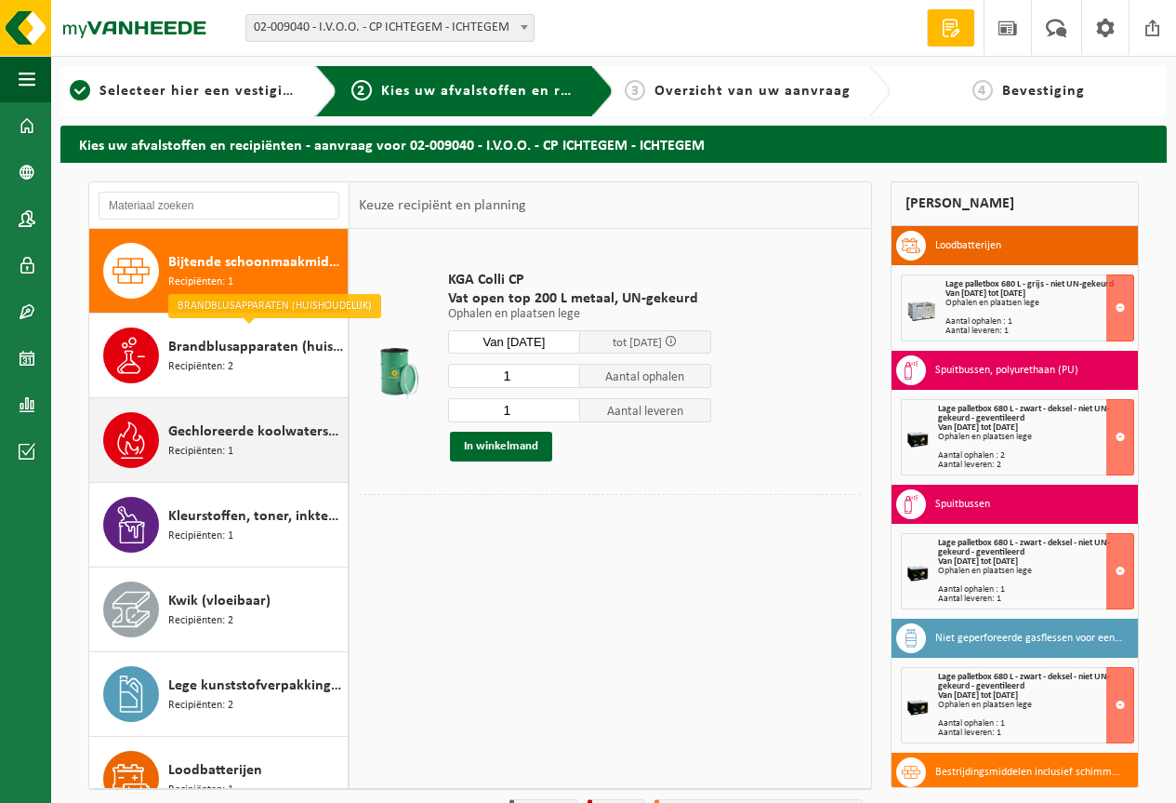
click at [223, 410] on div "Gechloreerde koolwaterstoffen(huishoudelijk) Recipiënten: 1" at bounding box center [218, 440] width 259 height 84
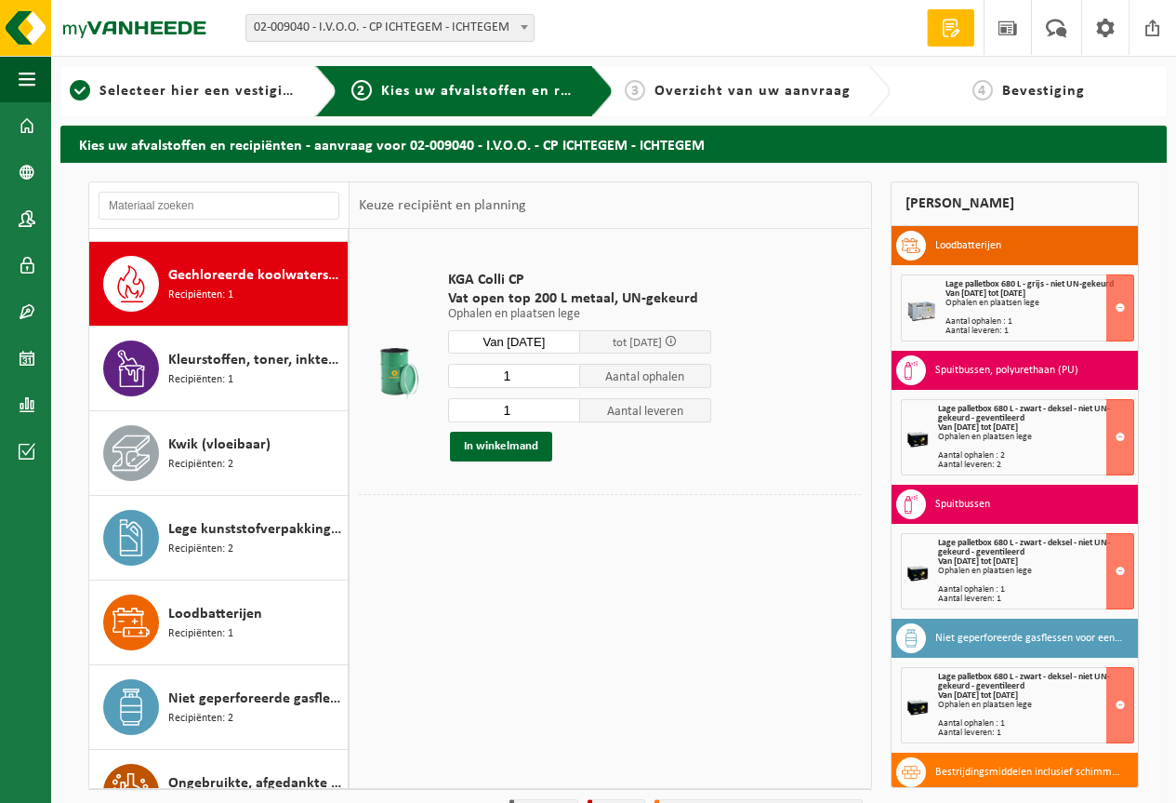
scroll to position [423, 0]
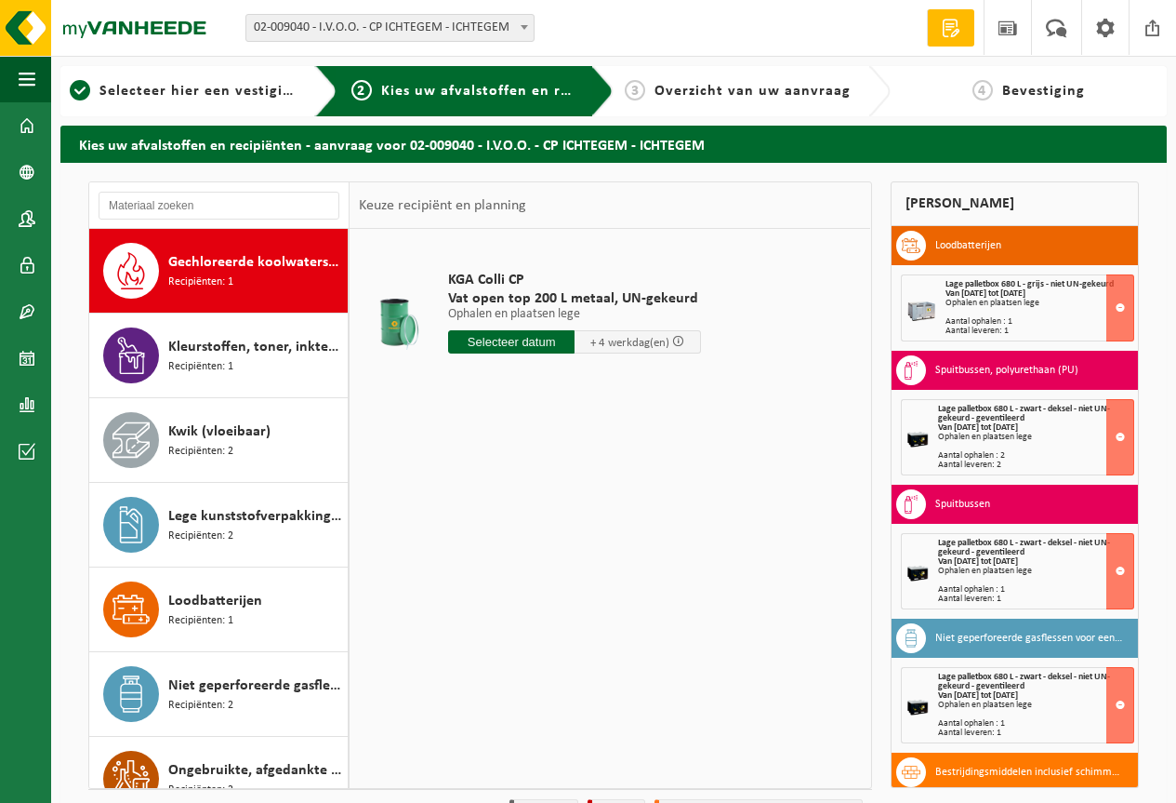
click at [515, 346] on input "text" at bounding box center [511, 341] width 126 height 23
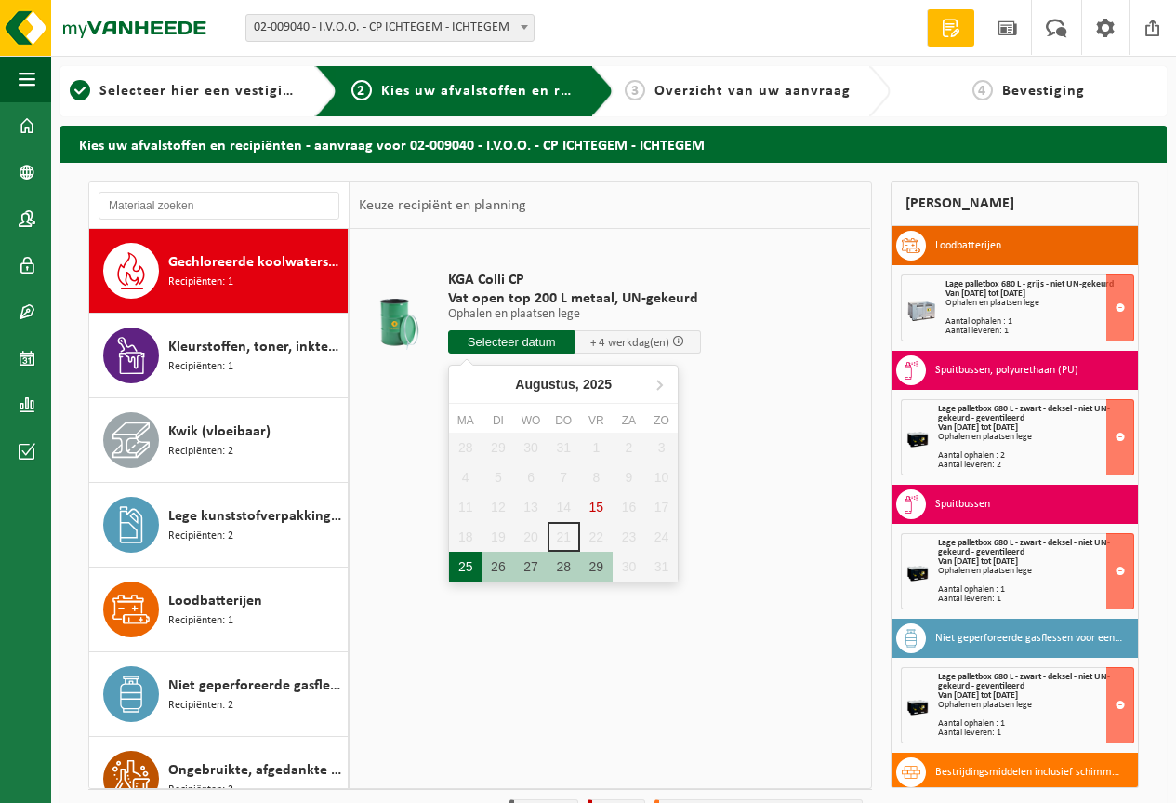
click at [456, 567] on div "25" at bounding box center [465, 566] width 33 height 30
type input "Van 2025-08-25"
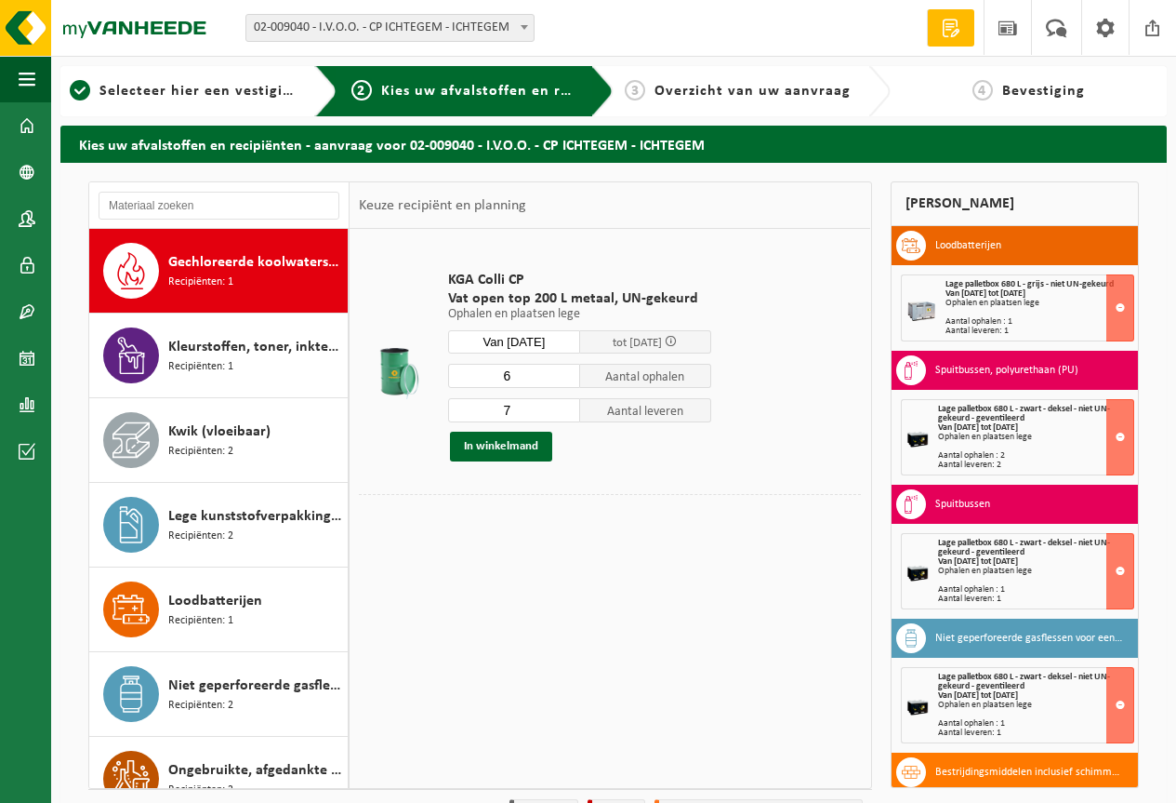
click at [570, 382] on input "6" at bounding box center [514, 376] width 132 height 24
click at [570, 382] on input "5" at bounding box center [514, 376] width 132 height 24
click at [570, 382] on input "4" at bounding box center [514, 376] width 132 height 24
click at [570, 382] on input "3" at bounding box center [514, 376] width 132 height 24
click at [570, 382] on input "2" at bounding box center [514, 376] width 132 height 24
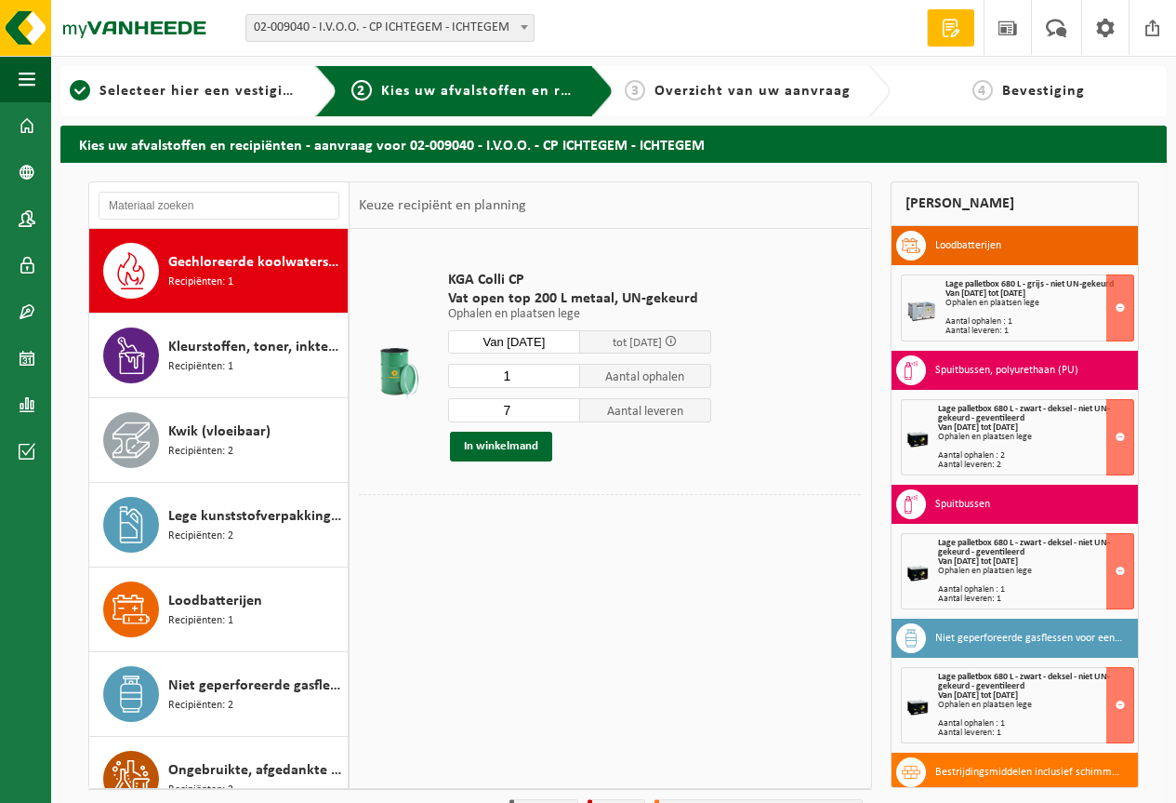
type input "1"
click at [570, 382] on input "1" at bounding box center [514, 376] width 132 height 24
click at [569, 417] on input "6" at bounding box center [514, 410] width 132 height 24
click at [569, 417] on input "5" at bounding box center [514, 410] width 132 height 24
click at [569, 417] on input "4" at bounding box center [514, 410] width 132 height 24
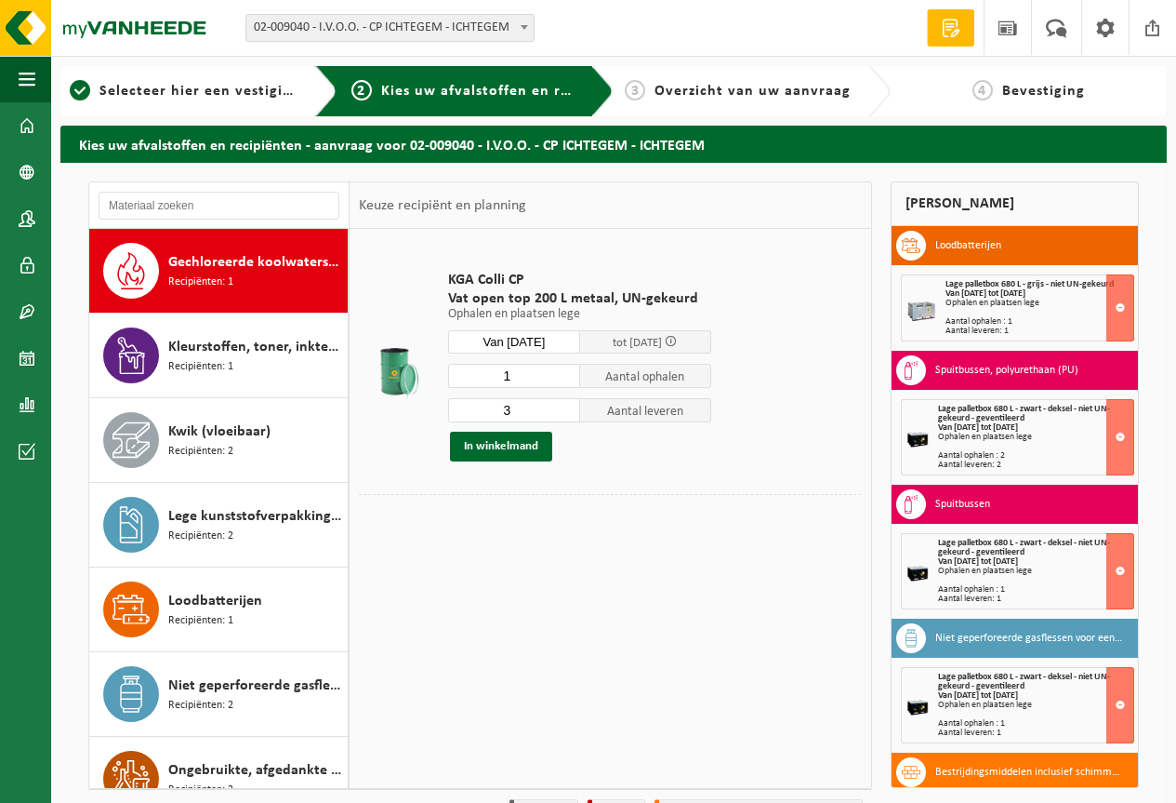
click at [569, 417] on input "3" at bounding box center [514, 410] width 132 height 24
click at [569, 417] on input "2" at bounding box center [514, 410] width 132 height 24
type input "1"
click at [569, 417] on input "1" at bounding box center [514, 410] width 132 height 24
click at [521, 451] on button "In winkelmand" at bounding box center [501, 446] width 102 height 30
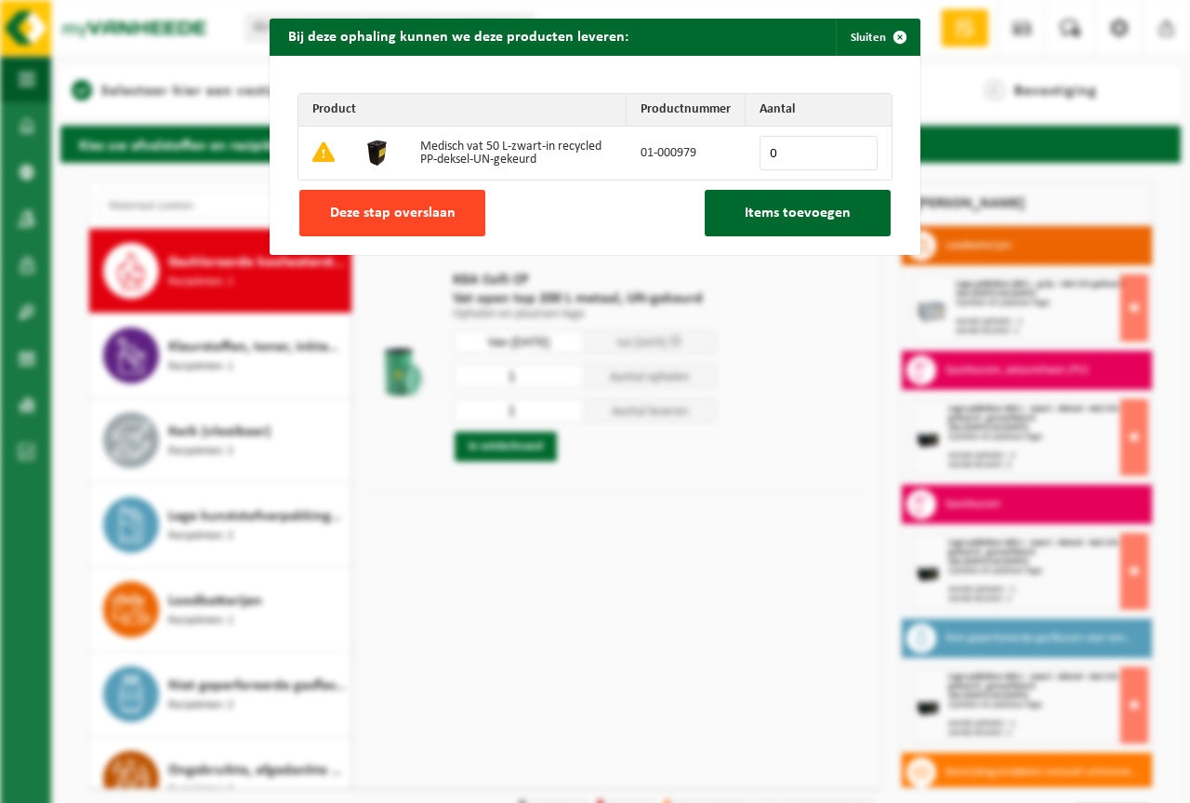
click at [403, 194] on button "Deze stap overslaan" at bounding box center [392, 213] width 186 height 46
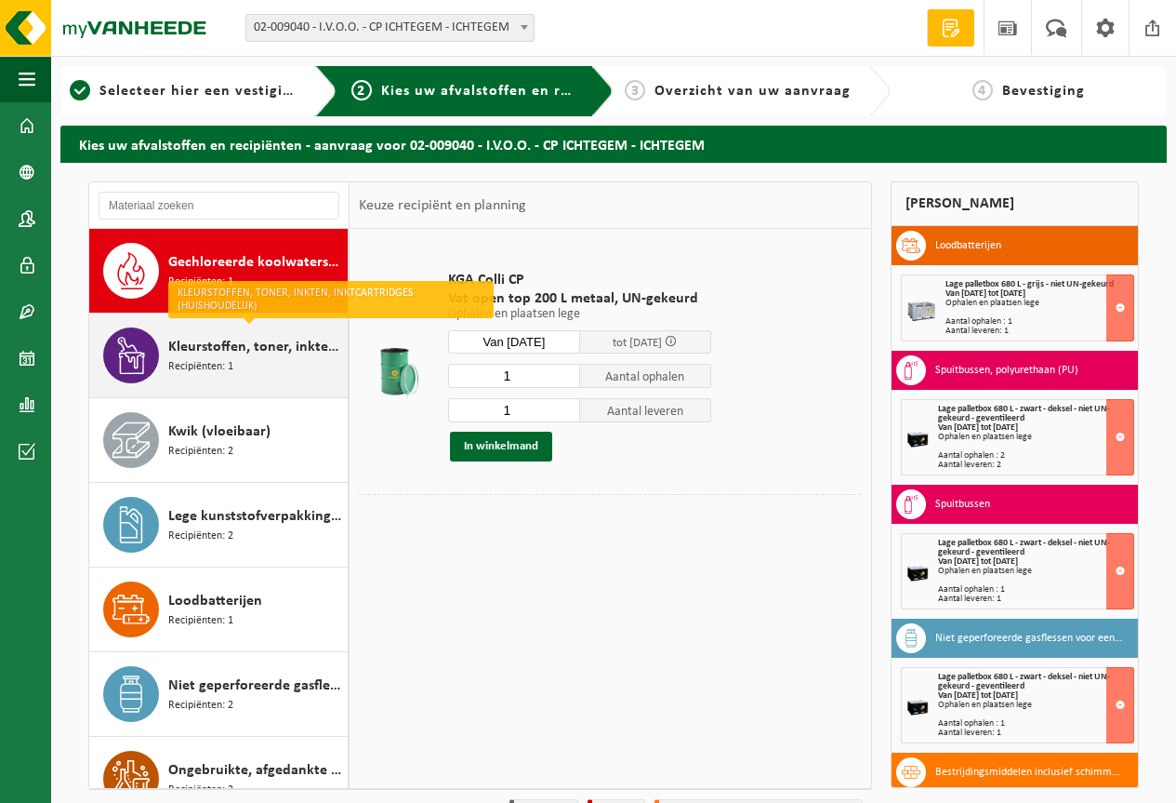
click at [196, 359] on span "Recipiënten: 1" at bounding box center [200, 367] width 65 height 18
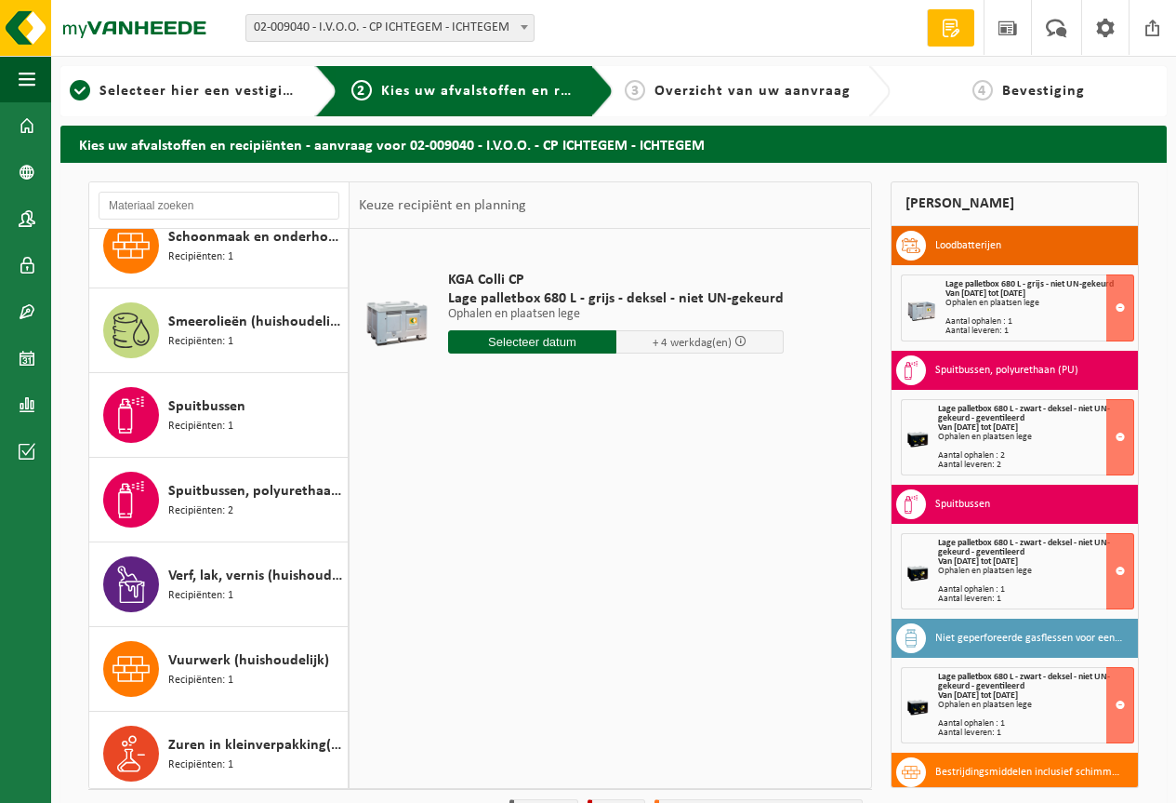
scroll to position [1386, 0]
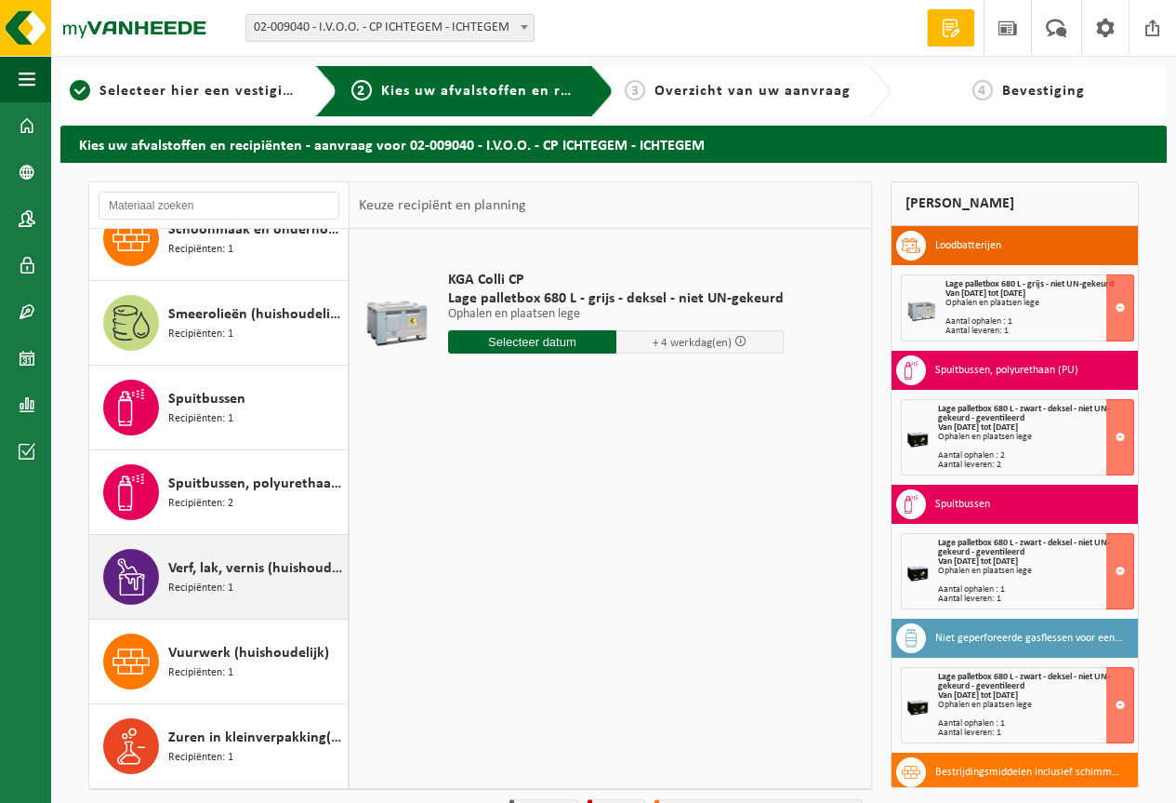
click at [208, 570] on span "Verf, lak, vernis (huishoudelijk)" at bounding box center [255, 568] width 175 height 22
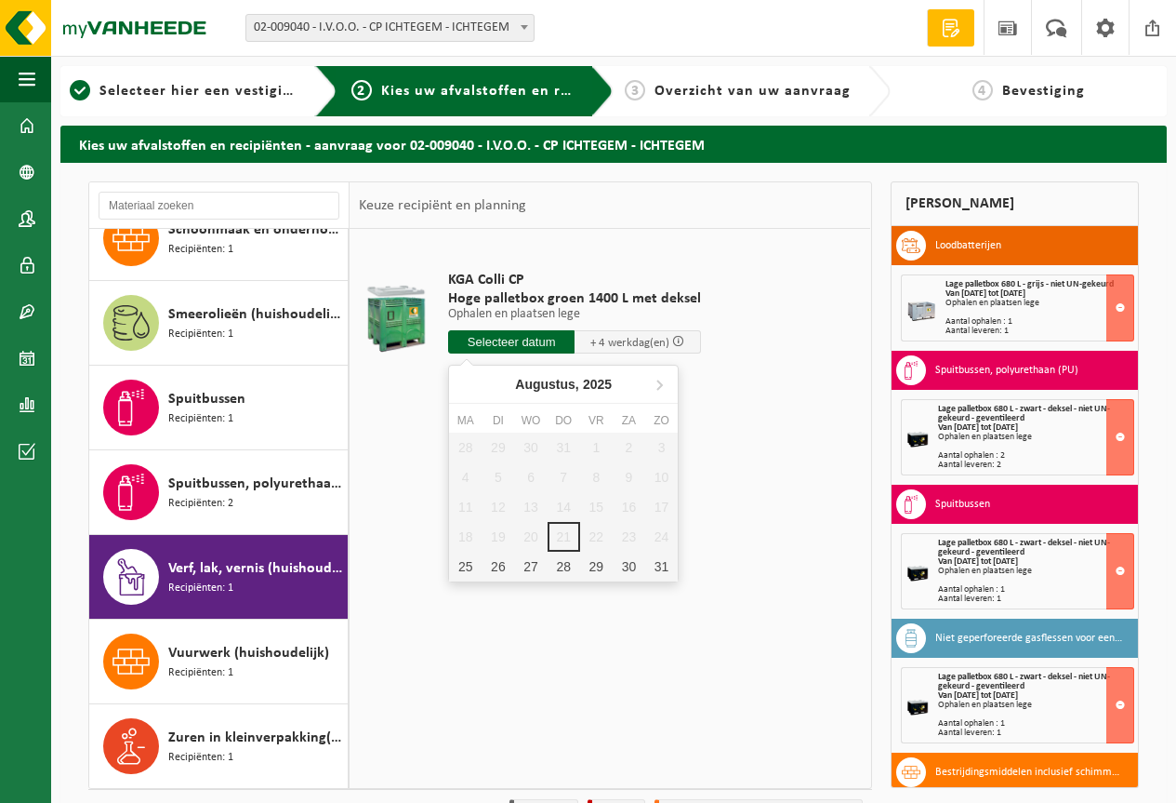
click at [464, 339] on input "text" at bounding box center [511, 341] width 126 height 23
click at [473, 570] on div "25" at bounding box center [465, 566] width 33 height 30
type input "Van 2025-08-25"
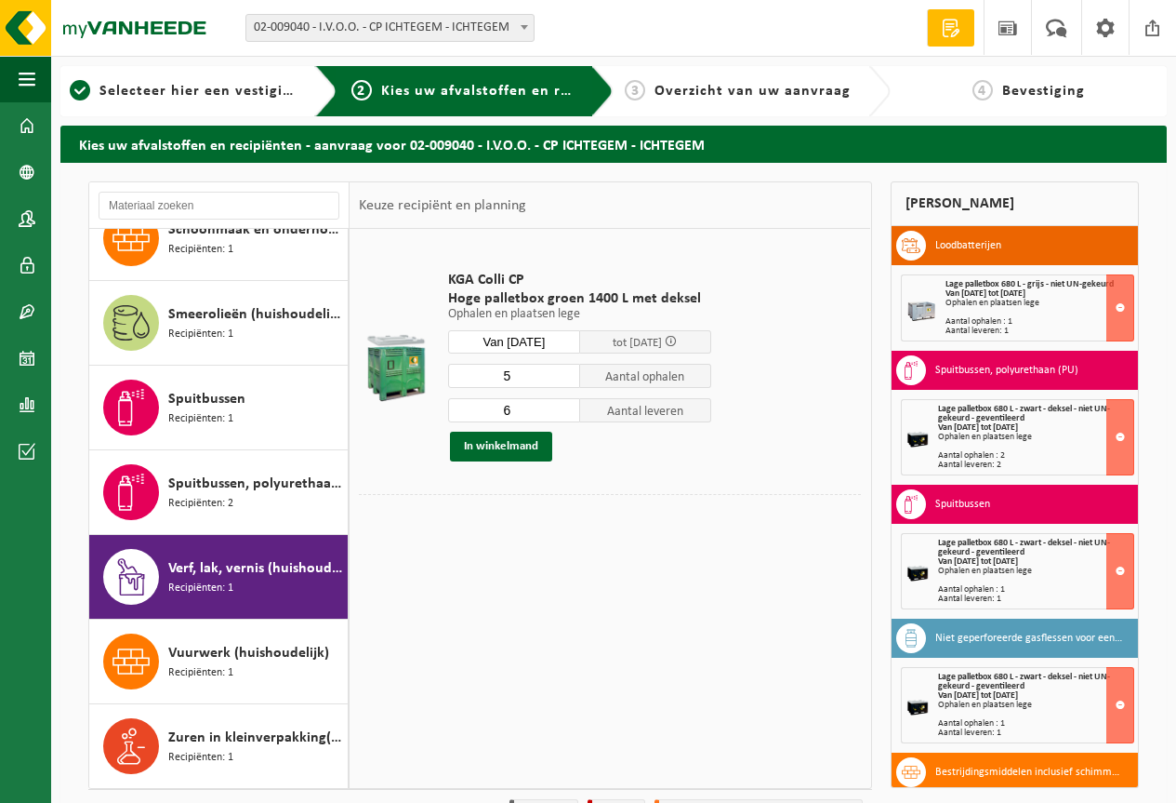
click at [564, 379] on input "5" at bounding box center [514, 376] width 132 height 24
click at [564, 379] on input "4" at bounding box center [514, 376] width 132 height 24
click at [564, 379] on input "3" at bounding box center [514, 376] width 132 height 24
type input "2"
click at [564, 379] on input "2" at bounding box center [514, 376] width 132 height 24
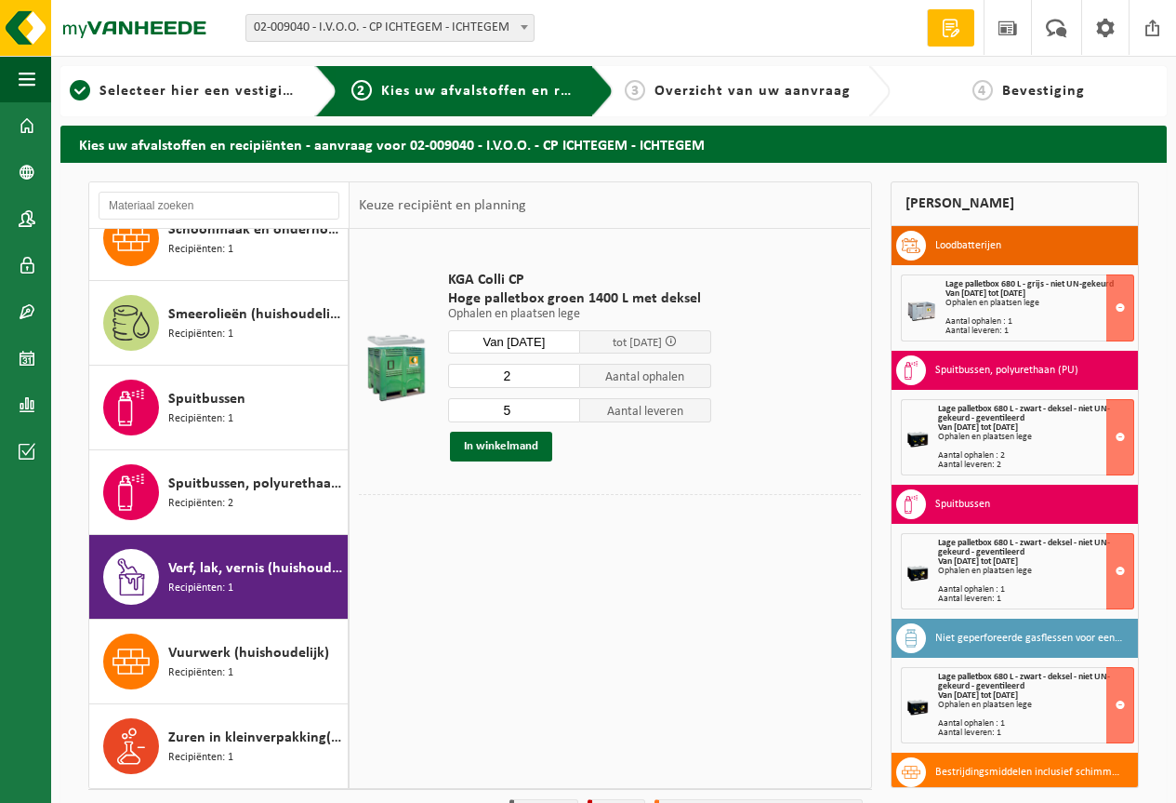
click at [566, 414] on input "5" at bounding box center [514, 410] width 132 height 24
click at [566, 414] on input "4" at bounding box center [514, 410] width 132 height 24
click at [566, 414] on input "3" at bounding box center [514, 410] width 132 height 24
type input "2"
click at [566, 414] on input "2" at bounding box center [514, 410] width 132 height 24
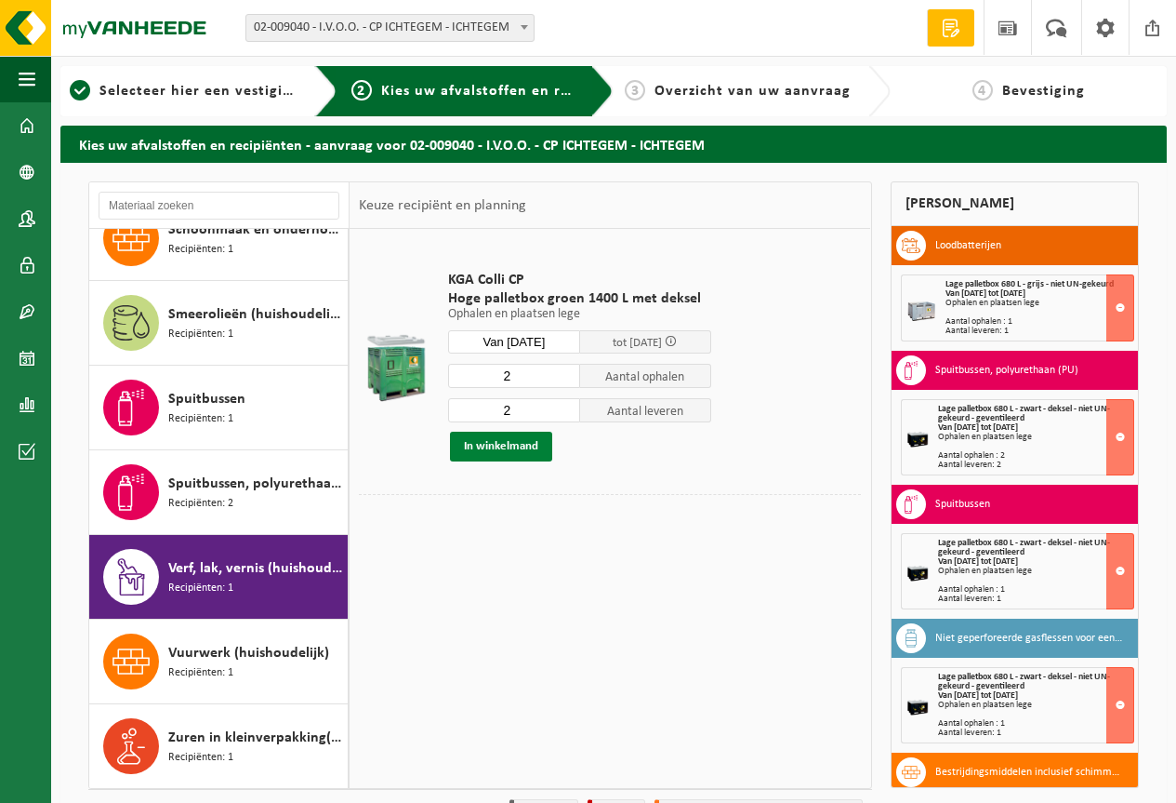
click at [531, 447] on button "In winkelmand" at bounding box center [501, 446] width 102 height 30
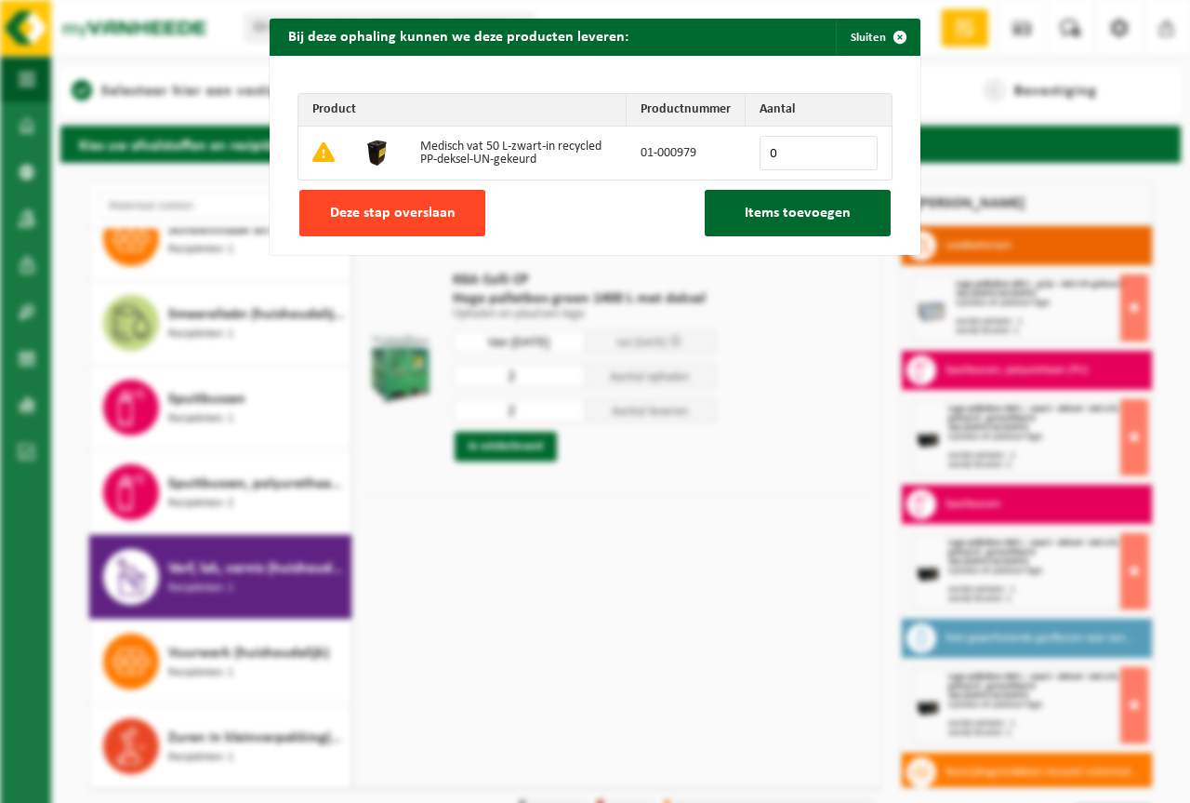
click at [378, 200] on button "Deze stap overslaan" at bounding box center [392, 213] width 186 height 46
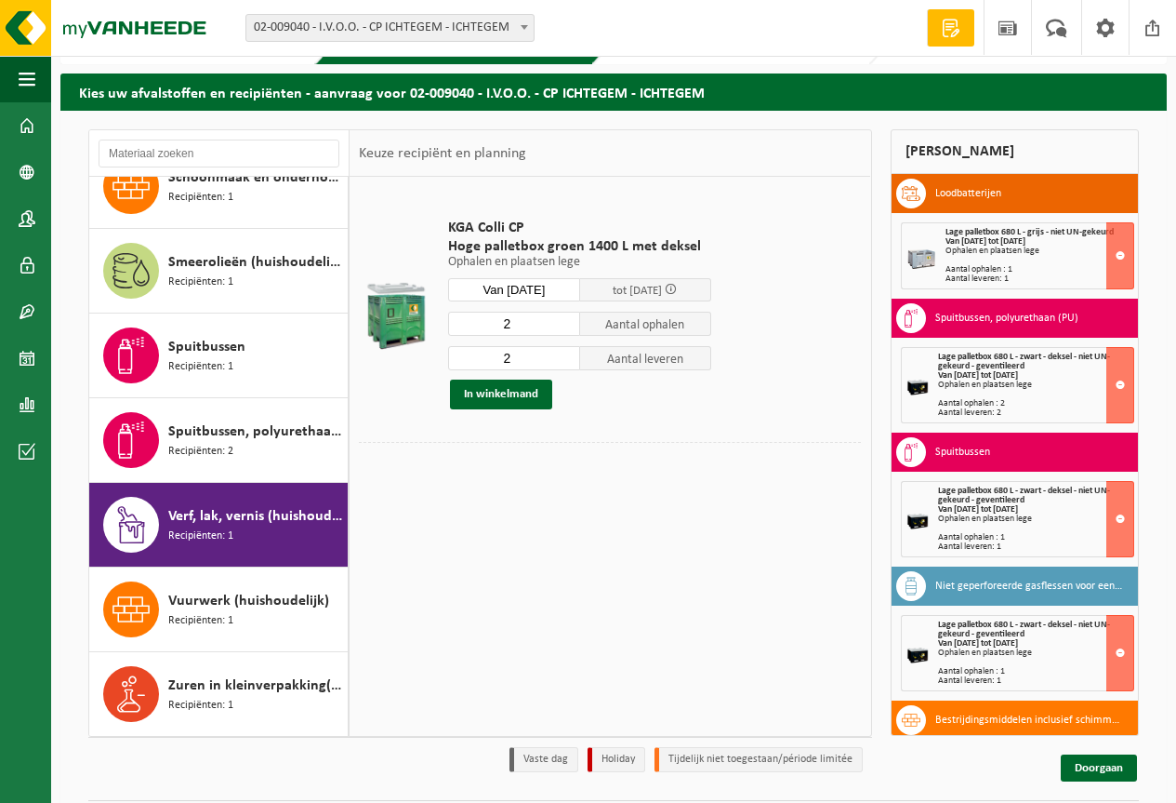
scroll to position [106, 0]
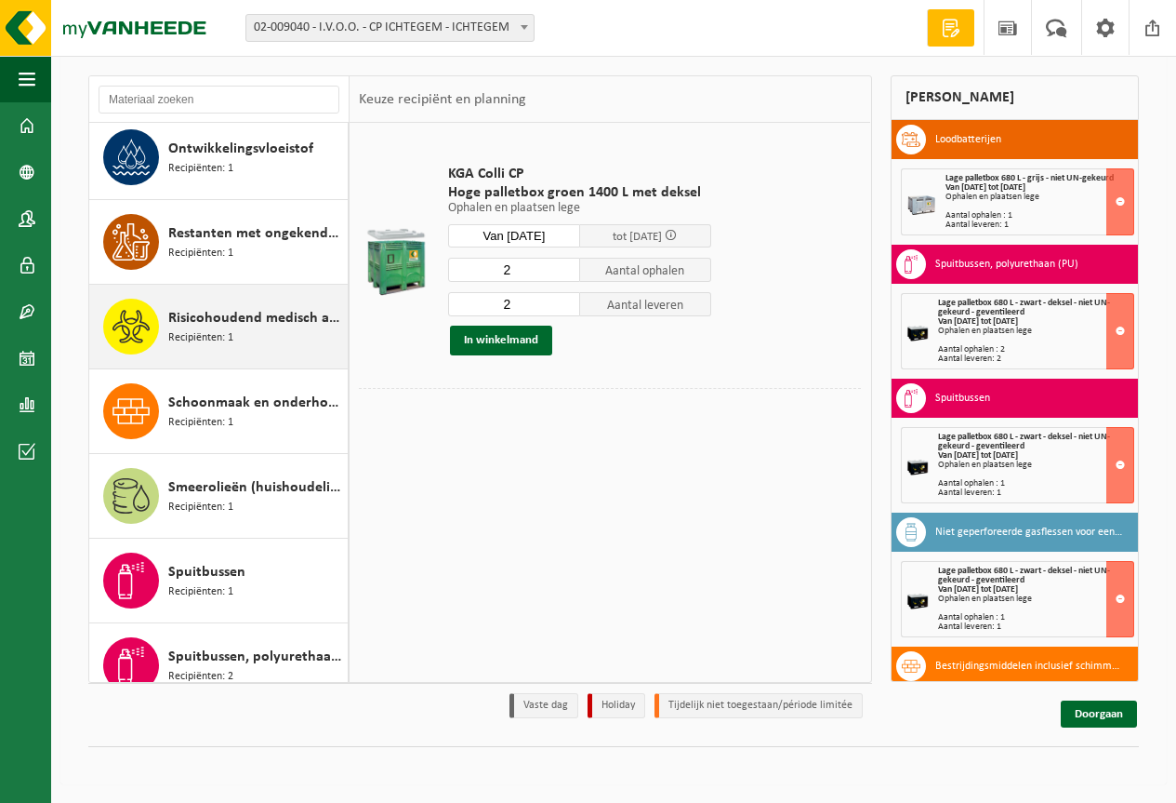
click at [220, 327] on span "Risicohoudend medisch afval" at bounding box center [255, 318] width 175 height 22
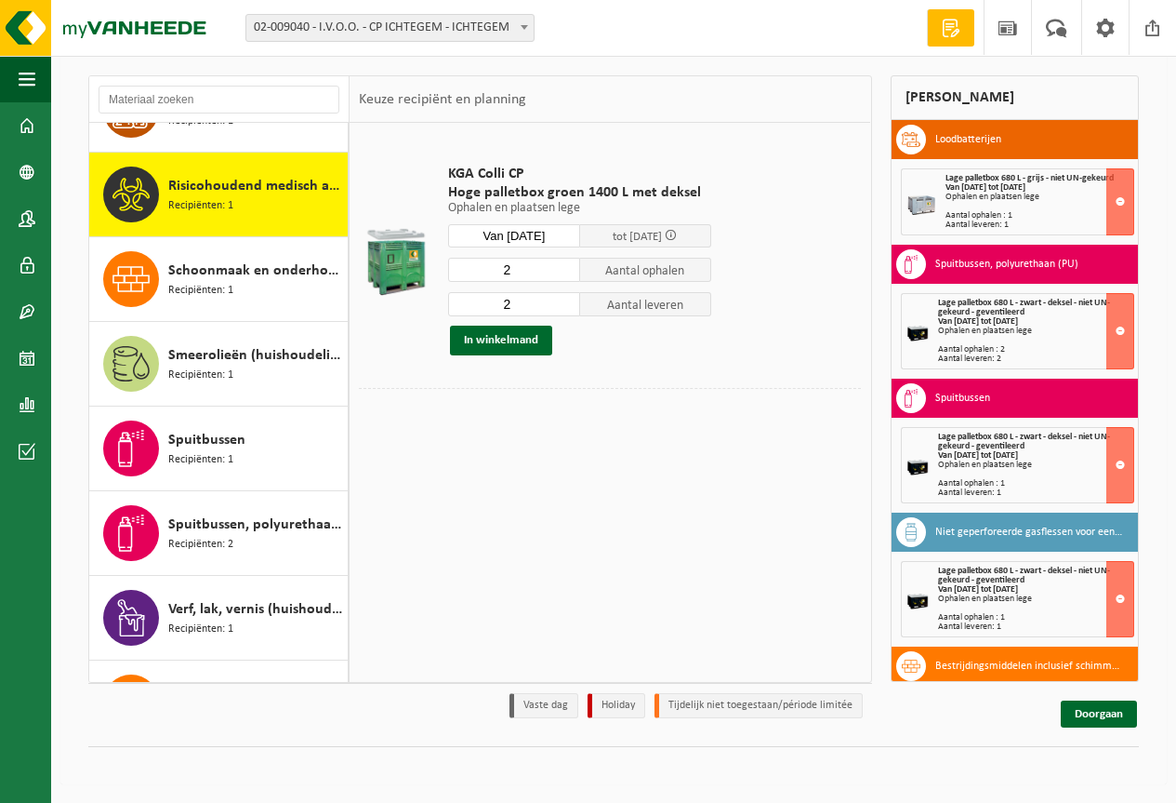
scroll to position [1269, 0]
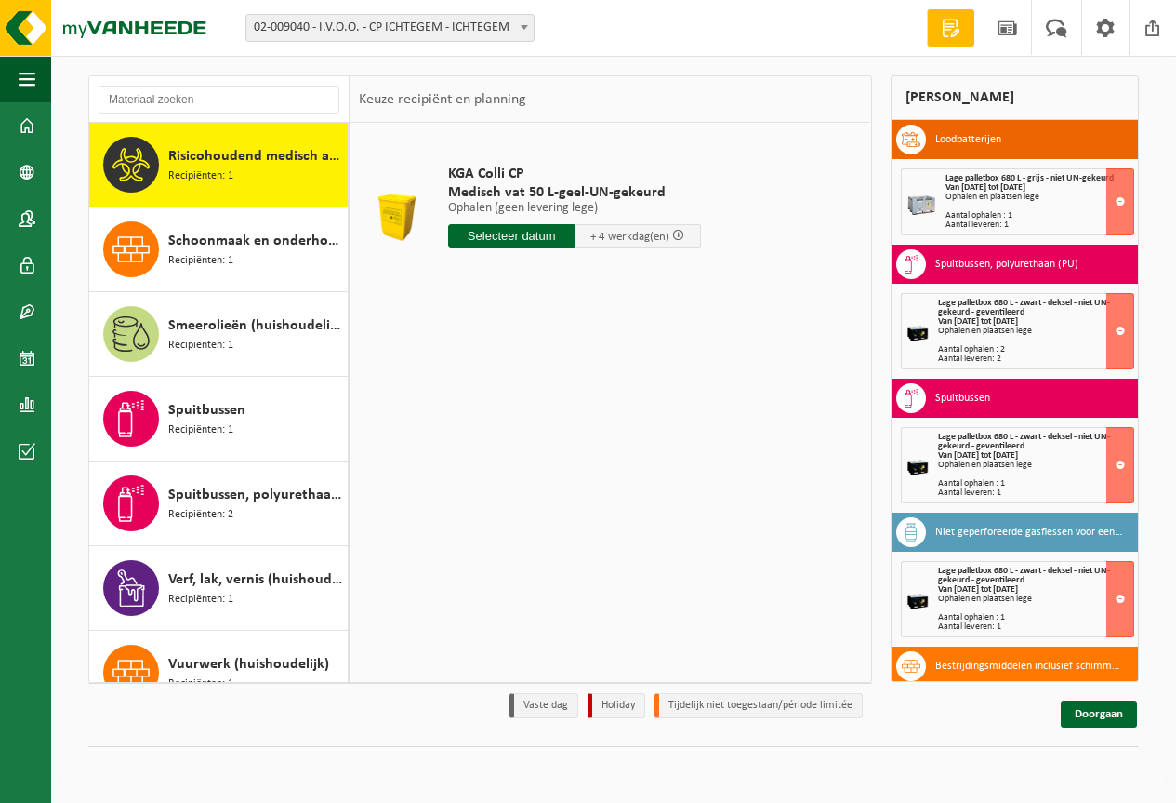
click at [484, 244] on input "text" at bounding box center [511, 235] width 126 height 23
click at [455, 467] on div "25" at bounding box center [465, 460] width 33 height 30
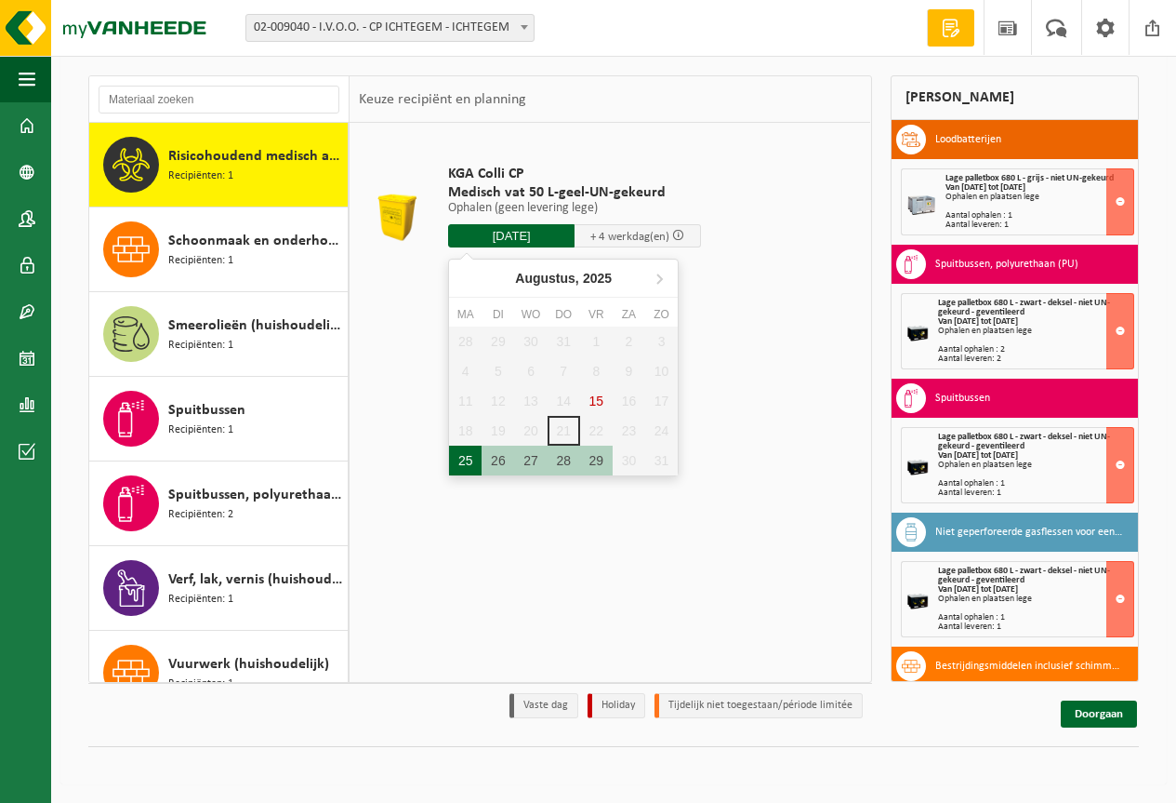
type input "Van 2025-08-25"
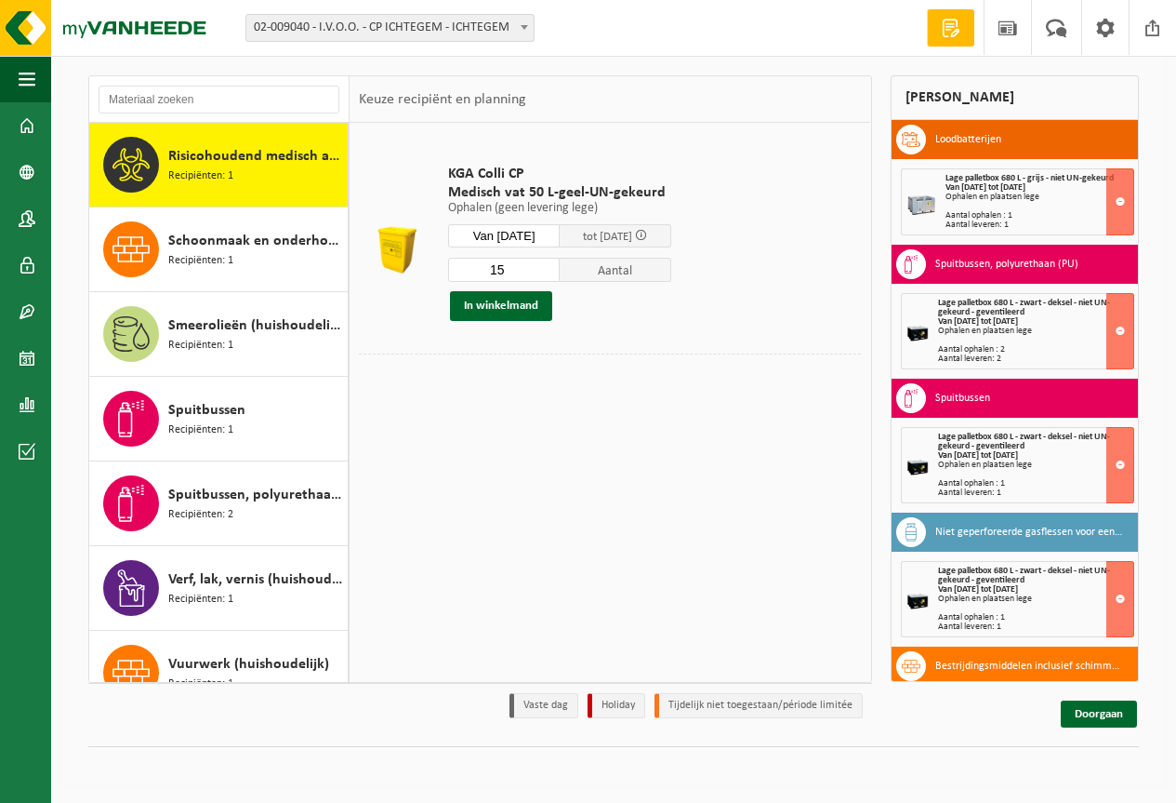
click at [558, 273] on input "15" at bounding box center [504, 270] width 112 height 24
click at [559, 273] on input "14" at bounding box center [504, 270] width 112 height 24
click at [559, 273] on input "13" at bounding box center [504, 270] width 112 height 24
click at [559, 273] on input "12" at bounding box center [504, 270] width 112 height 24
click at [559, 273] on input "11" at bounding box center [504, 270] width 112 height 24
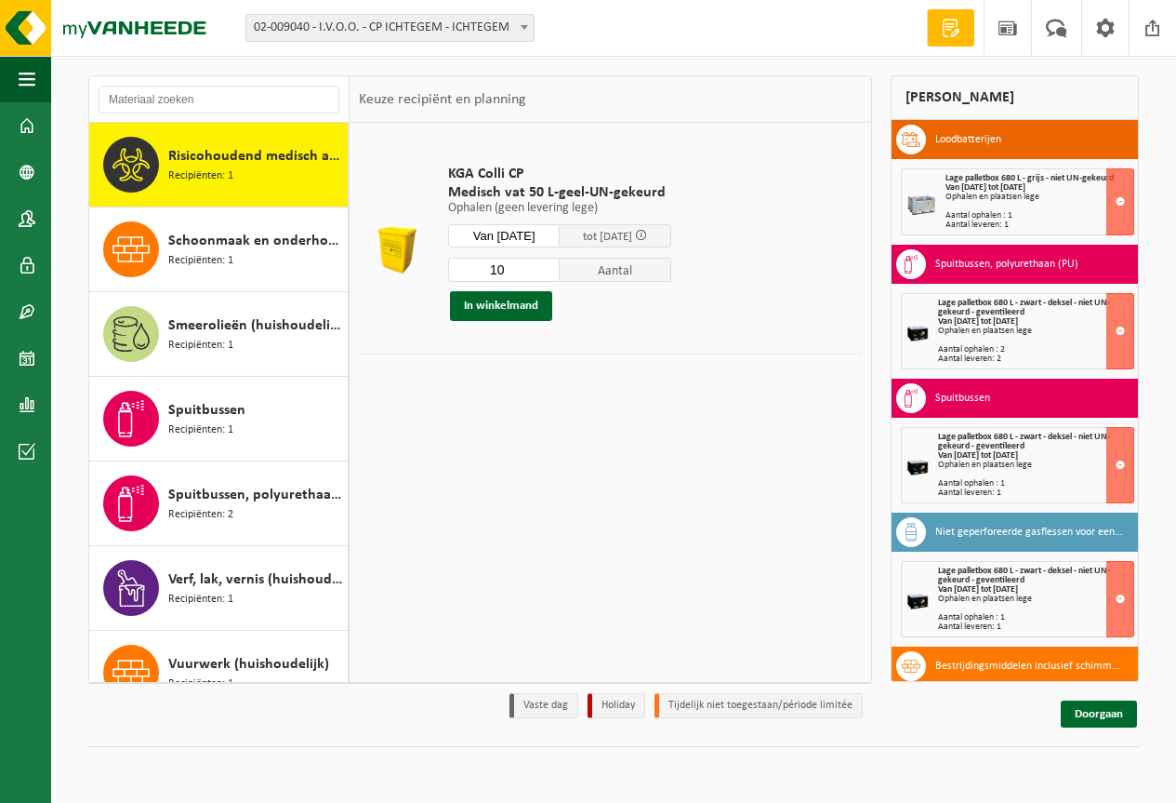
click at [559, 273] on input "10" at bounding box center [504, 270] width 112 height 24
click at [559, 273] on input "9" at bounding box center [504, 270] width 112 height 24
click at [559, 273] on input "8" at bounding box center [504, 270] width 112 height 24
click at [559, 273] on input "7" at bounding box center [504, 270] width 112 height 24
click at [559, 273] on input "6" at bounding box center [504, 270] width 112 height 24
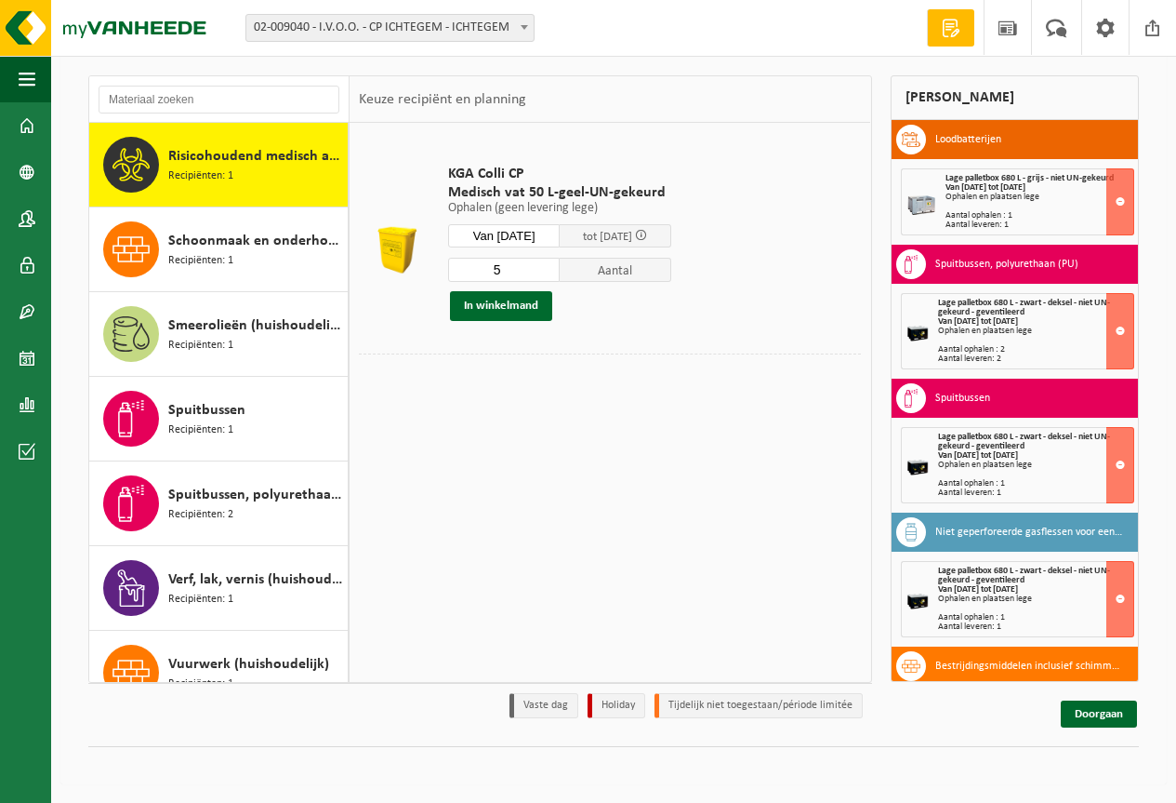
click at [560, 273] on input "5" at bounding box center [504, 270] width 112 height 24
click at [560, 274] on input "4" at bounding box center [504, 270] width 112 height 24
click at [560, 274] on input "3" at bounding box center [504, 270] width 112 height 24
click at [560, 274] on input "2" at bounding box center [504, 270] width 112 height 24
type input "1"
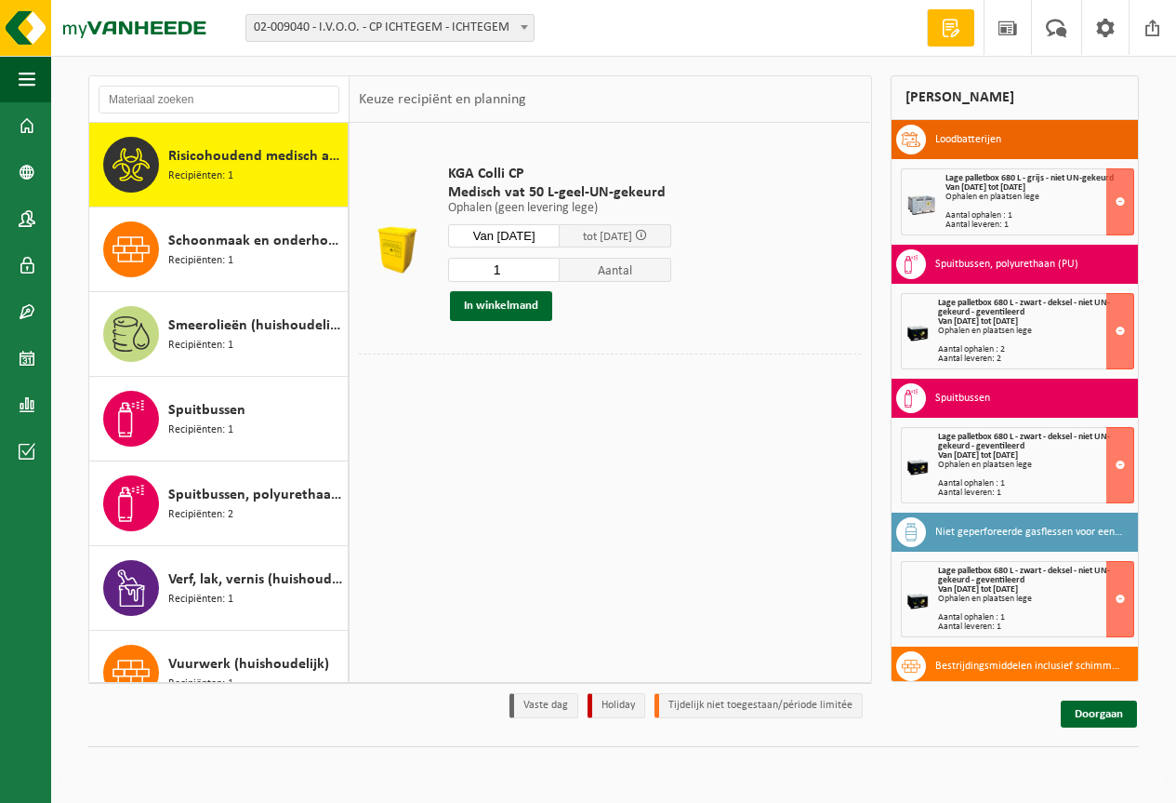
click at [560, 274] on input "1" at bounding box center [504, 270] width 112 height 24
click at [500, 301] on button "In winkelmand" at bounding box center [501, 306] width 102 height 30
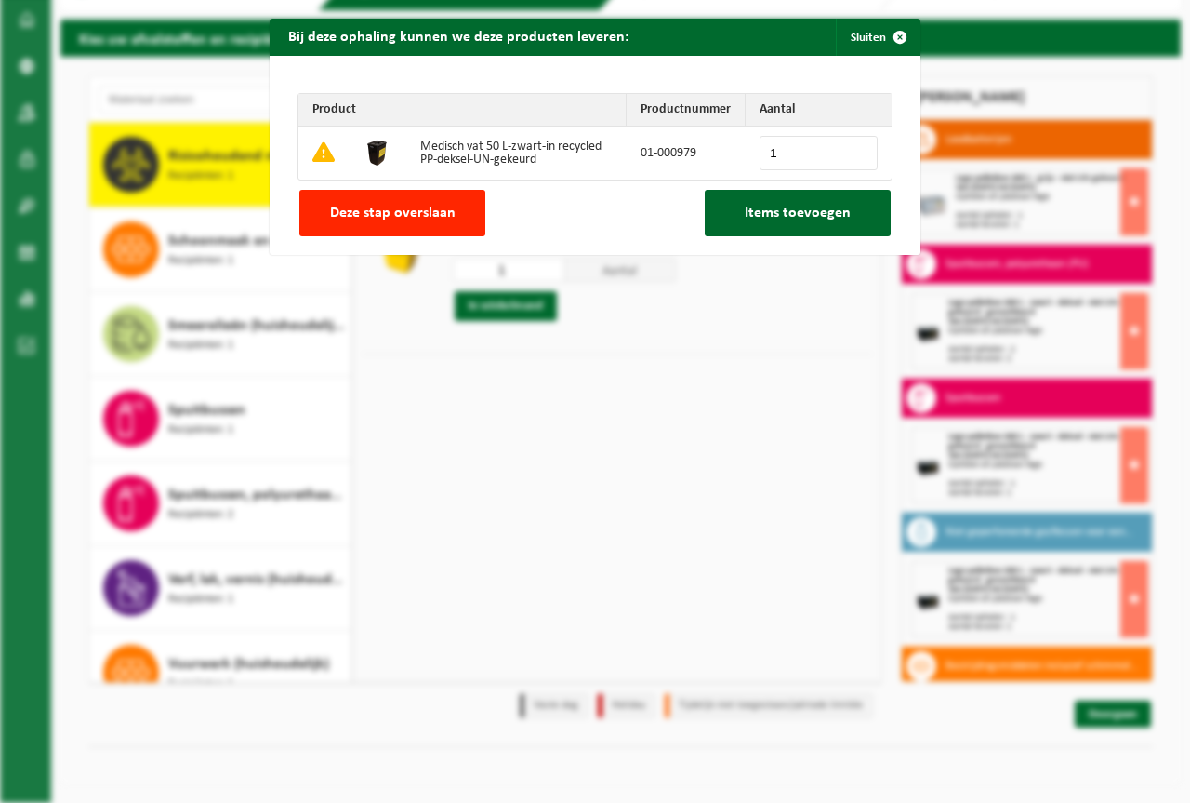
type input "1"
click at [857, 148] on input "1" at bounding box center [819, 153] width 118 height 34
click at [807, 211] on span "Items toevoegen" at bounding box center [798, 213] width 106 height 15
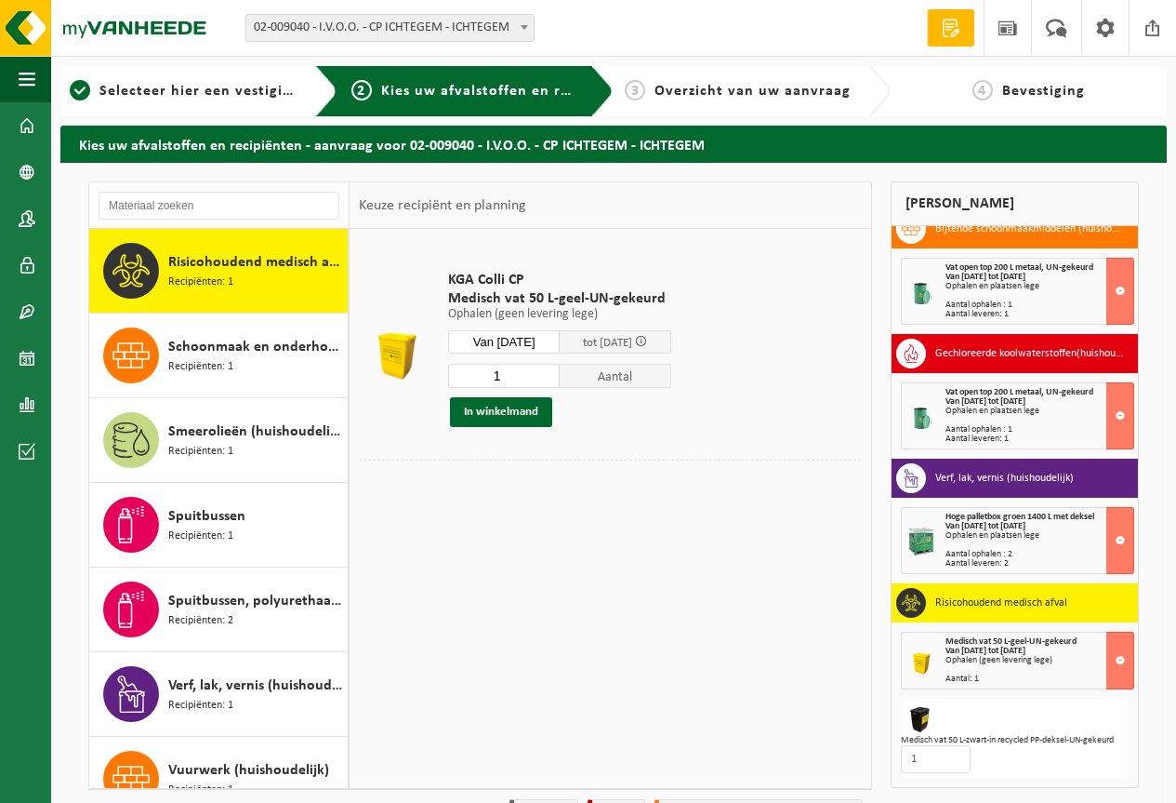
scroll to position [106, 0]
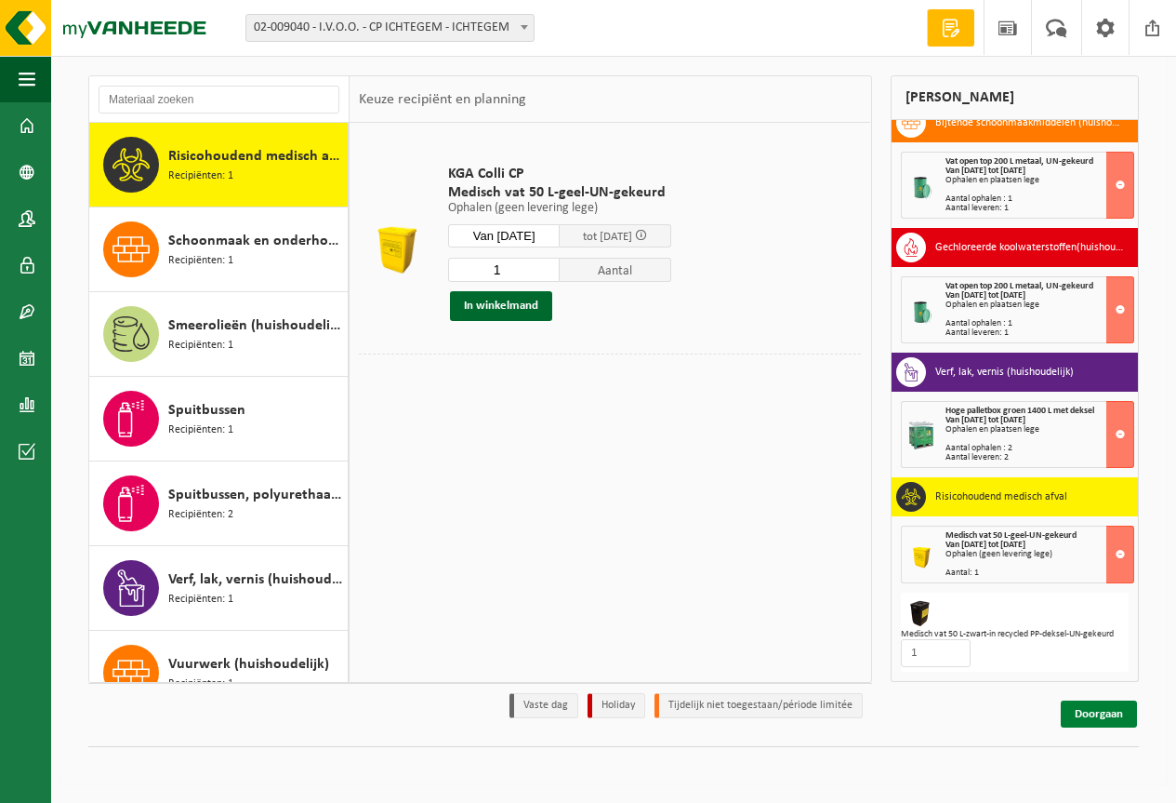
click at [1081, 705] on link "Doorgaan" at bounding box center [1099, 713] width 76 height 27
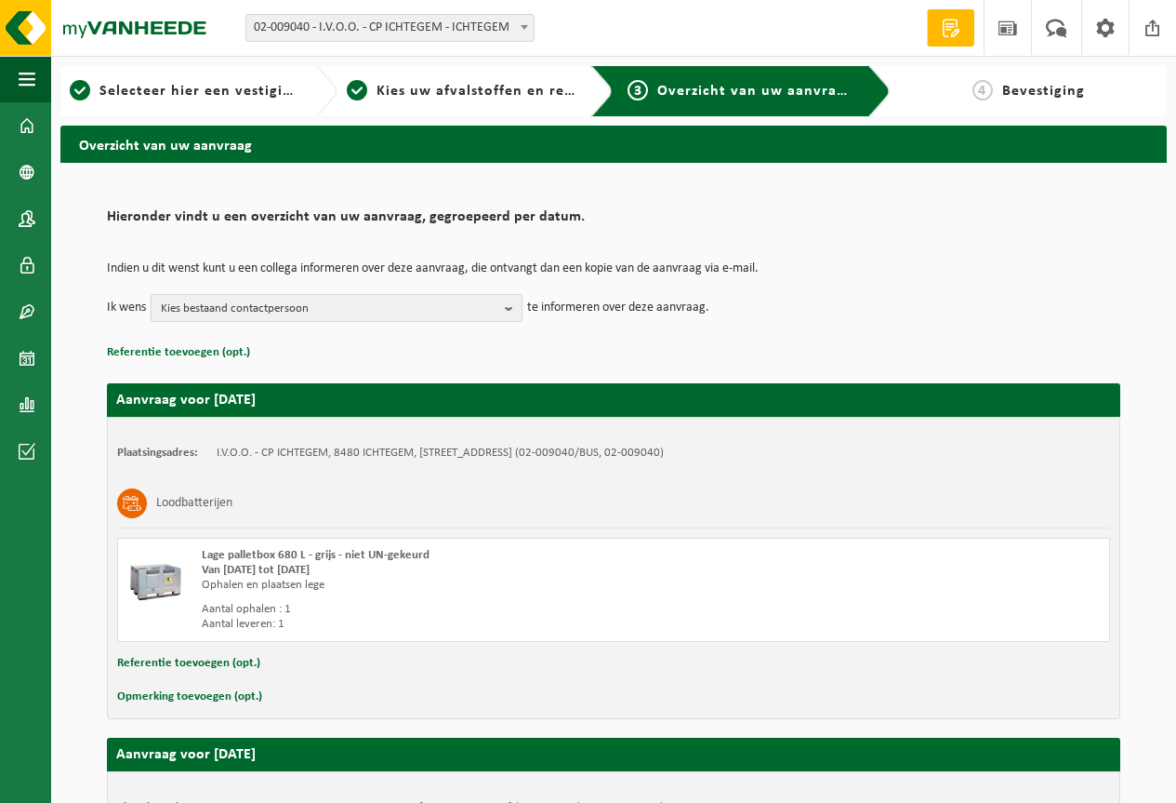
click at [444, 304] on span "Kies bestaand contactpersoon" at bounding box center [329, 309] width 337 height 28
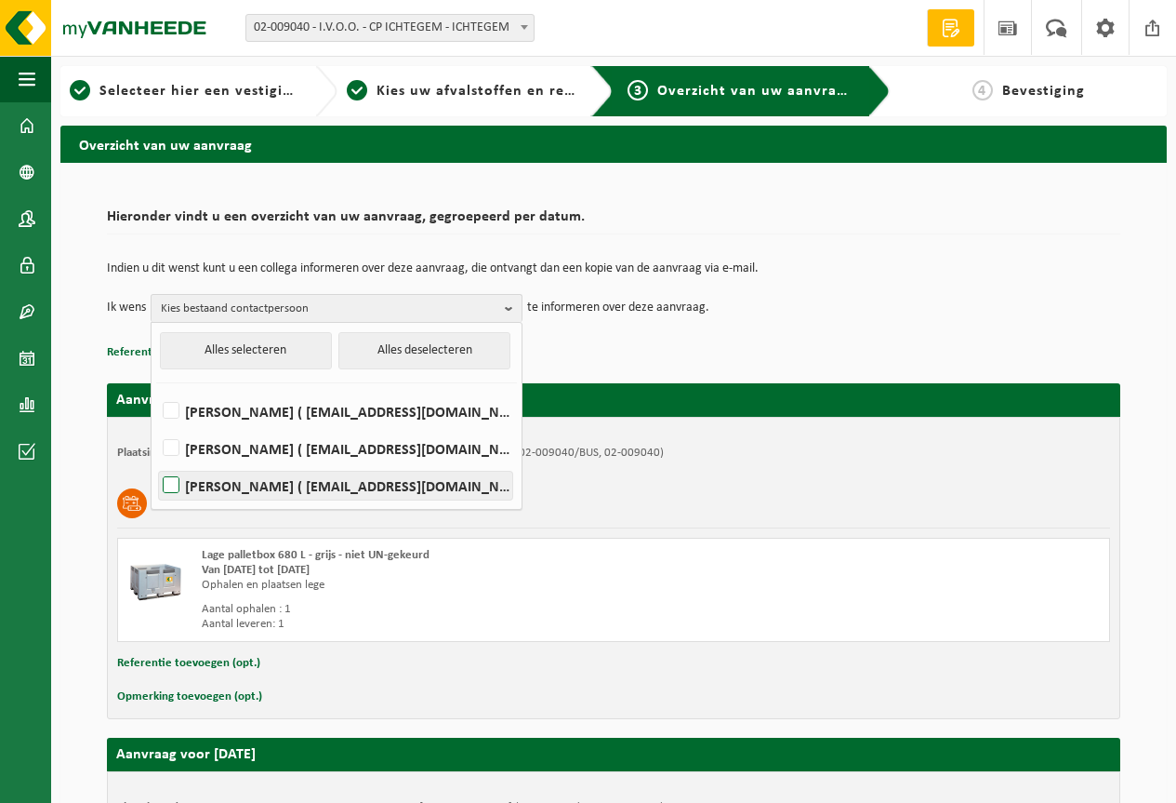
click at [166, 493] on label "[PERSON_NAME] ( [EMAIL_ADDRESS][DOMAIN_NAME] )" at bounding box center [335, 485] width 353 height 28
click at [156, 462] on input "[PERSON_NAME] ( [EMAIL_ADDRESS][DOMAIN_NAME] )" at bounding box center [155, 461] width 1 height 1
checkbox input "true"
click at [797, 341] on p "Referentie toevoegen (opt.)" at bounding box center [614, 352] width 1014 height 24
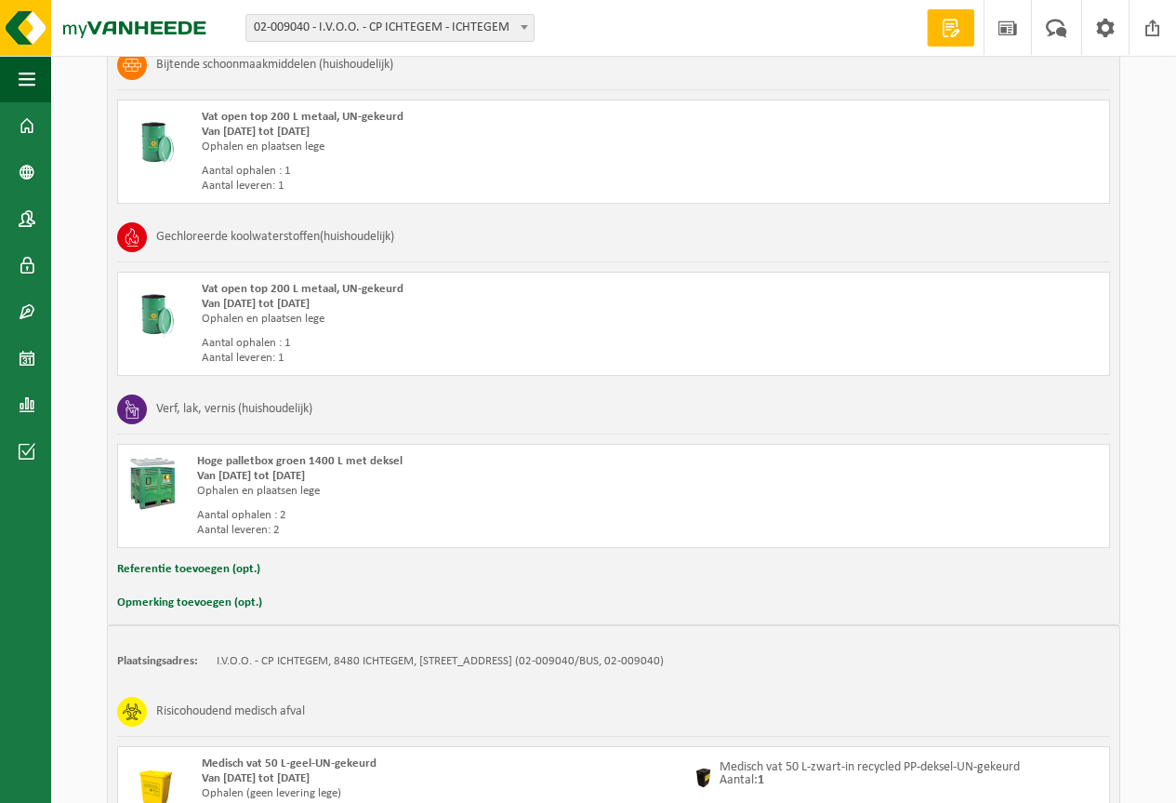
scroll to position [2200, 0]
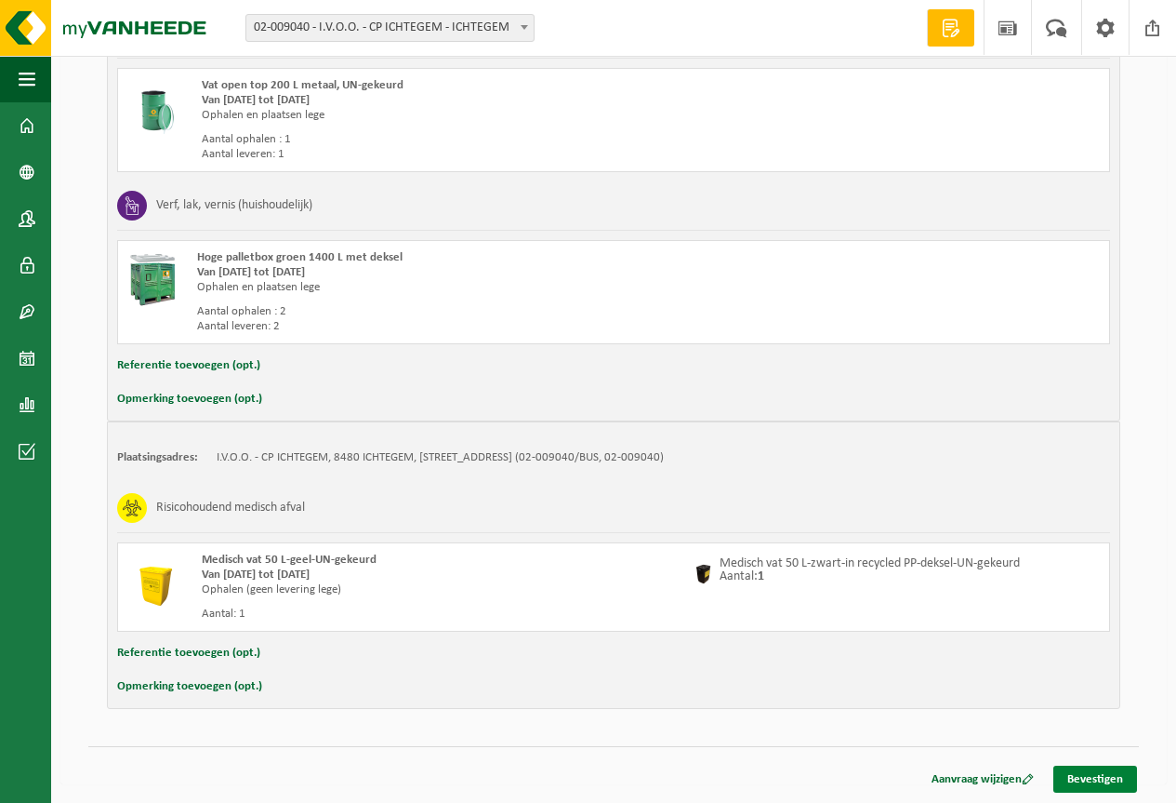
click at [1119, 782] on link "Bevestigen" at bounding box center [1096, 778] width 84 height 27
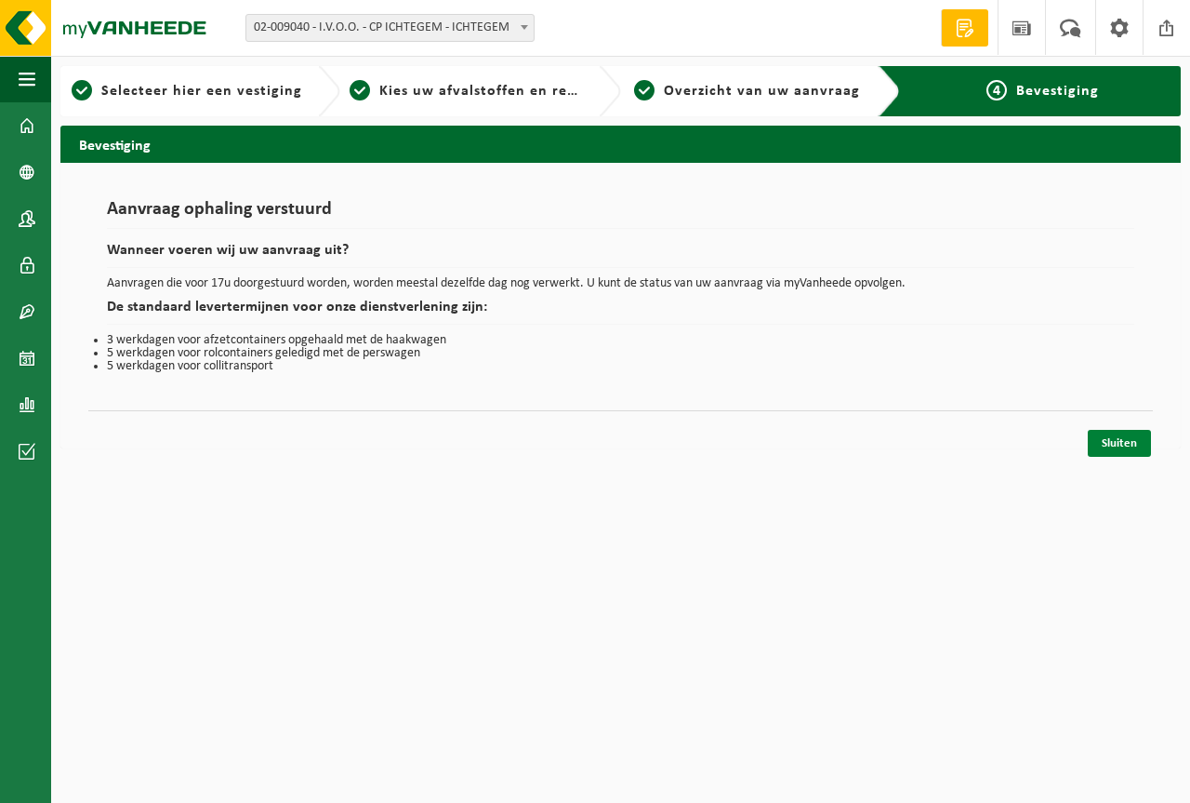
click at [1119, 451] on link "Sluiten" at bounding box center [1119, 443] width 63 height 27
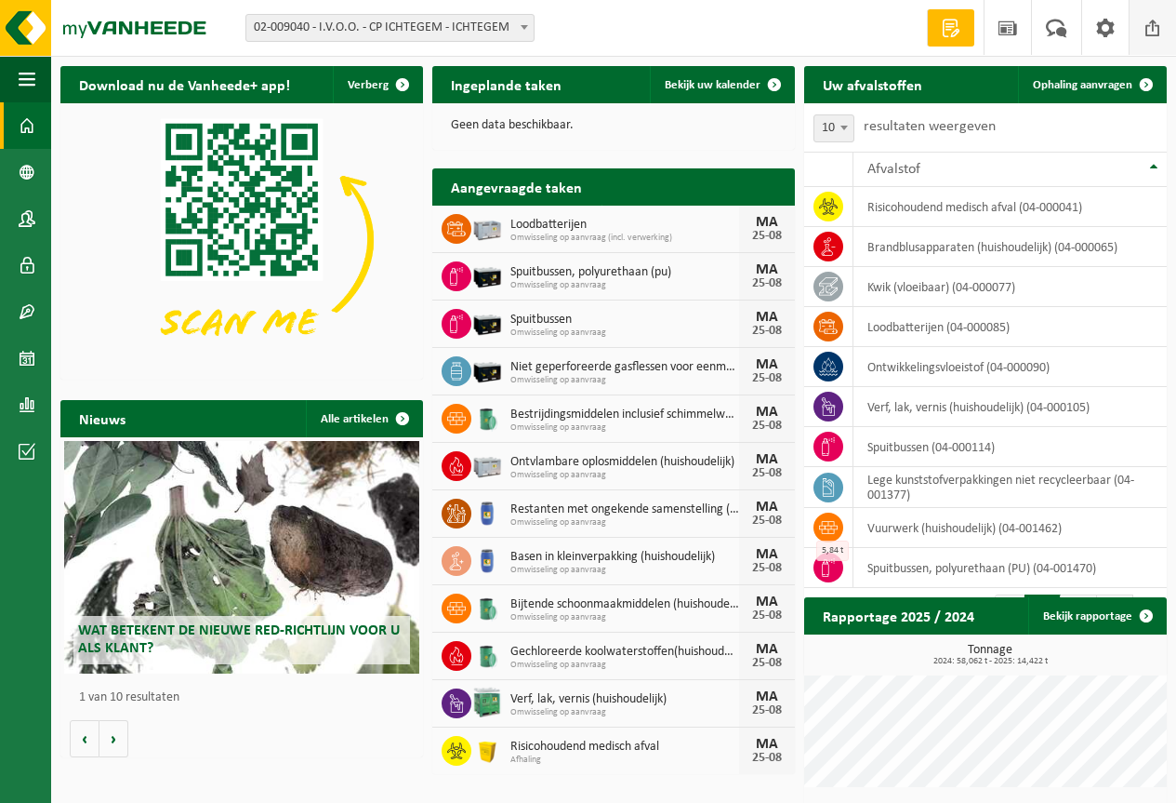
click at [1156, 28] on span at bounding box center [1153, 27] width 28 height 55
